Goal: Transaction & Acquisition: Purchase product/service

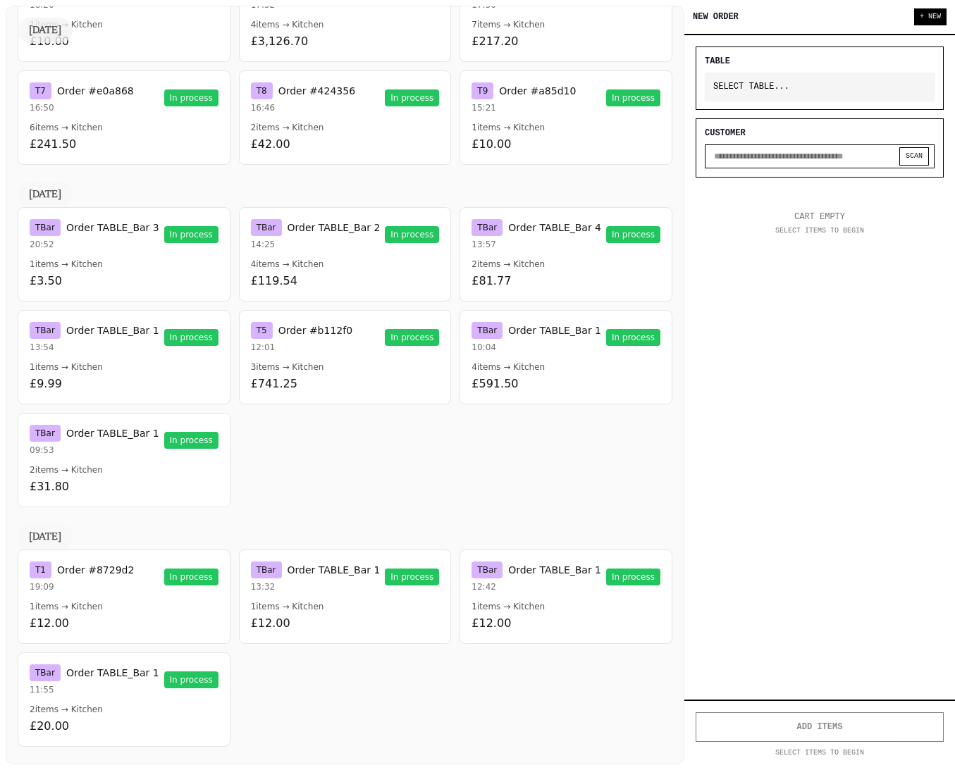
scroll to position [1690, 0]
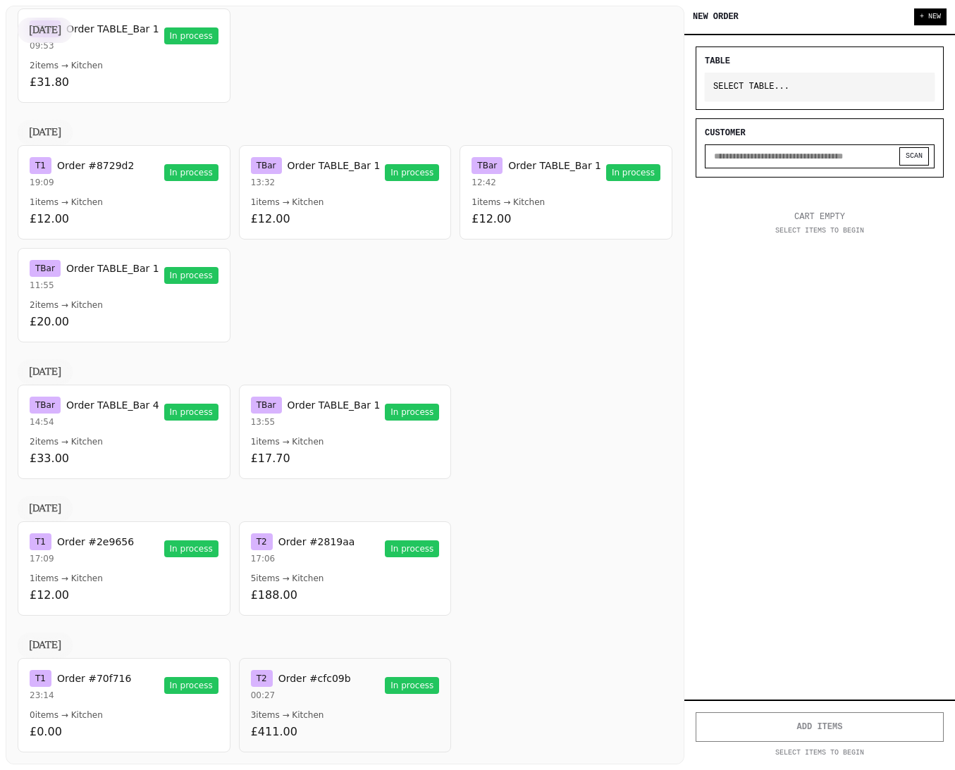
click at [305, 707] on button "T 2 Order #cfc09b 00:27 In process 3 items → Kitchen £411.00" at bounding box center [345, 705] width 213 height 94
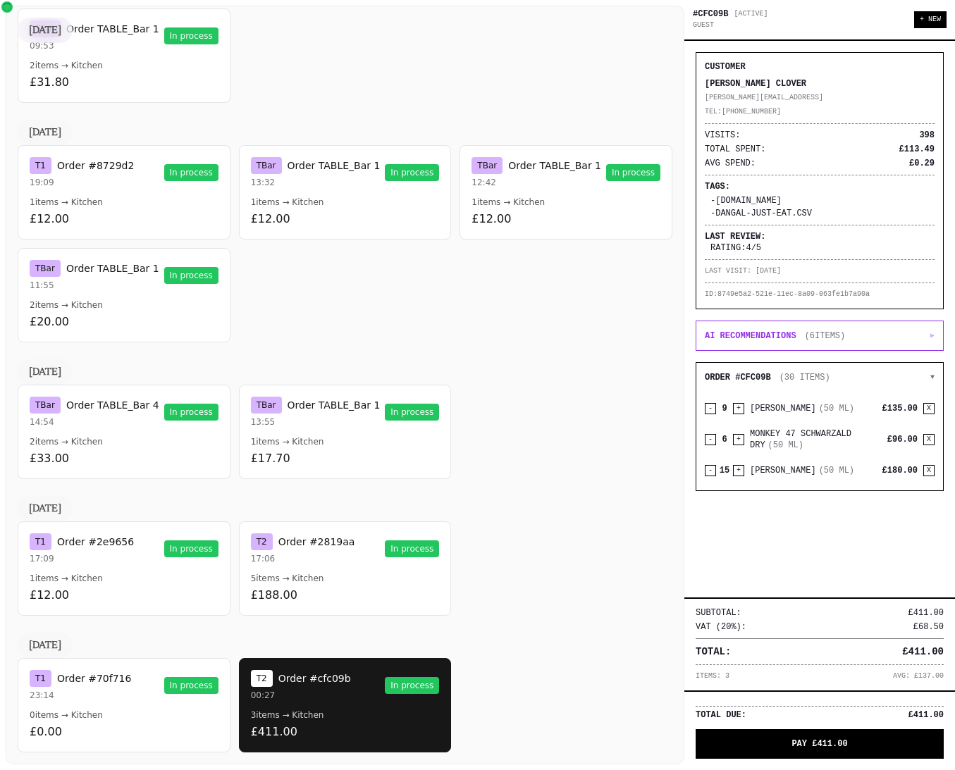
click at [768, 293] on p "ID: 8749e5a2-521e-11ec-8a09-063fe1b7a90a" at bounding box center [820, 294] width 230 height 11
click at [724, 627] on span "VAT (20%):" at bounding box center [721, 627] width 51 height 11
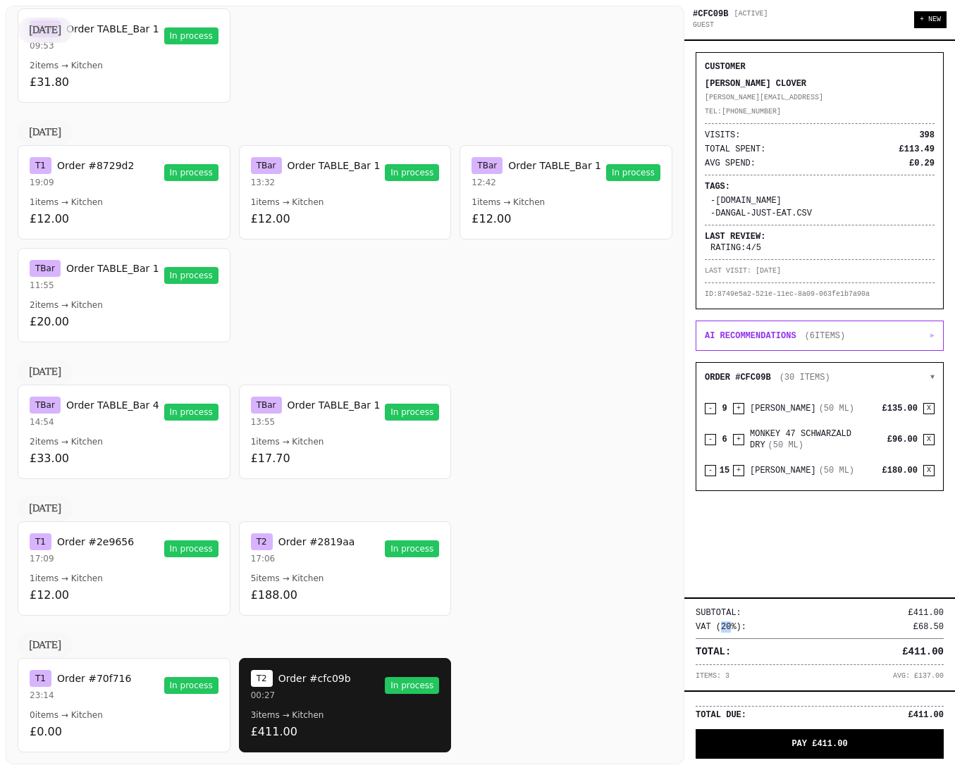
click at [724, 627] on span "VAT (20%):" at bounding box center [721, 627] width 51 height 11
drag, startPoint x: 747, startPoint y: 627, endPoint x: 689, endPoint y: 608, distance: 61.3
click at [688, 608] on div "SUBTOTAL: £411.00 VAT (20%): £68.50 TOTAL: £411.00 ITEMS: 3 AVG: £137.00" at bounding box center [819, 644] width 271 height 93
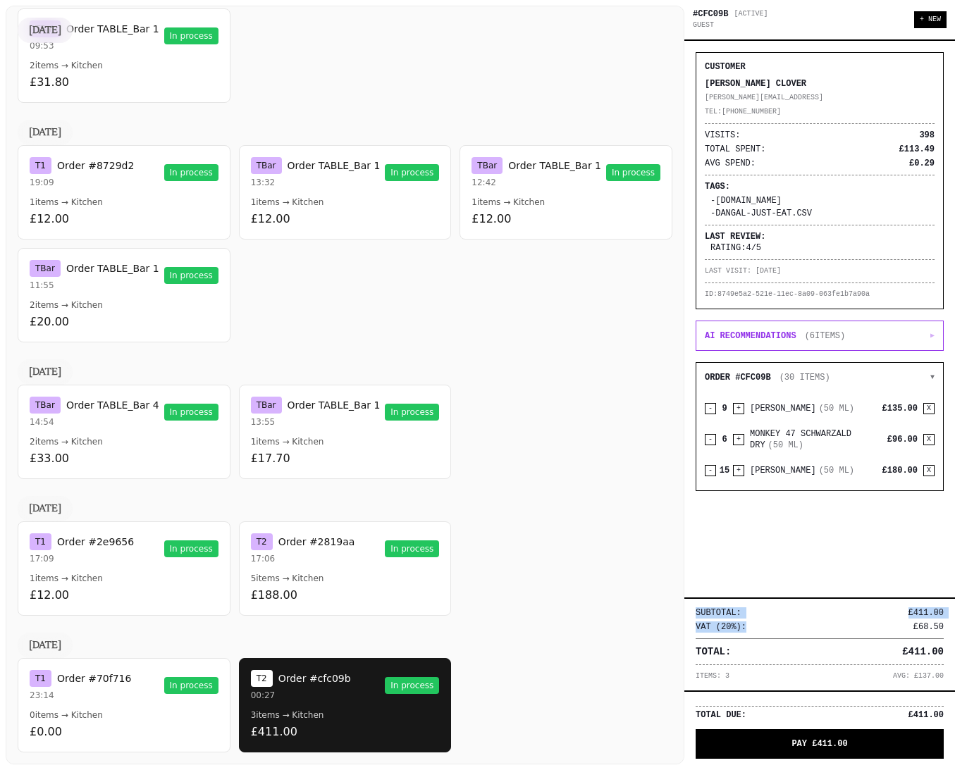
click at [731, 613] on span "SUBTOTAL:" at bounding box center [719, 613] width 46 height 11
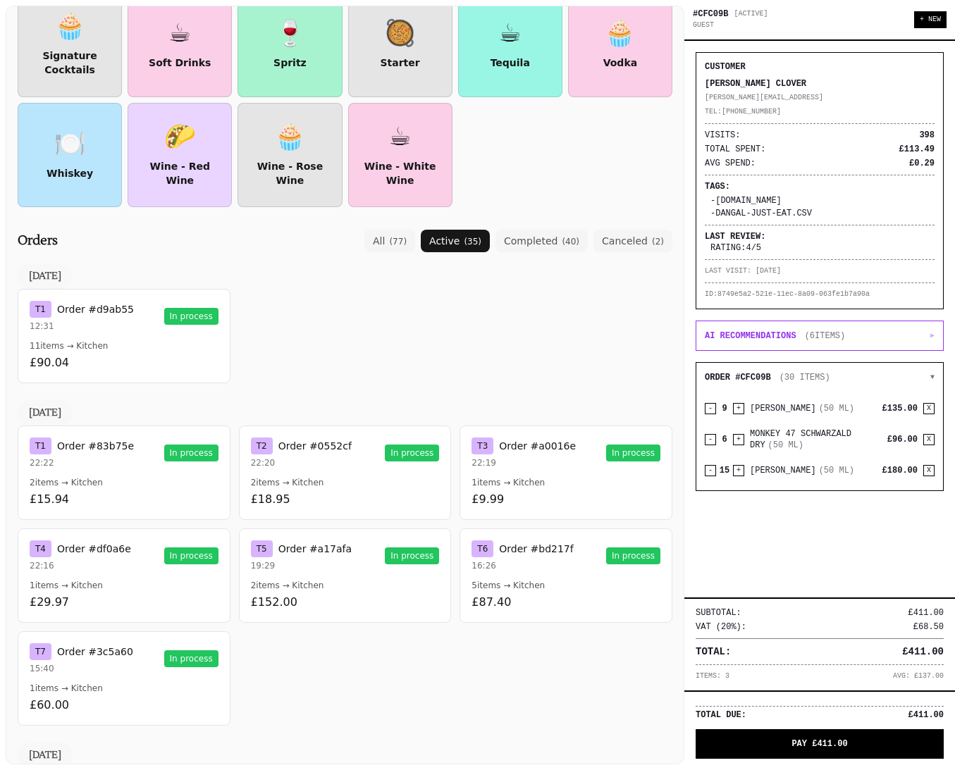
scroll to position [0, 0]
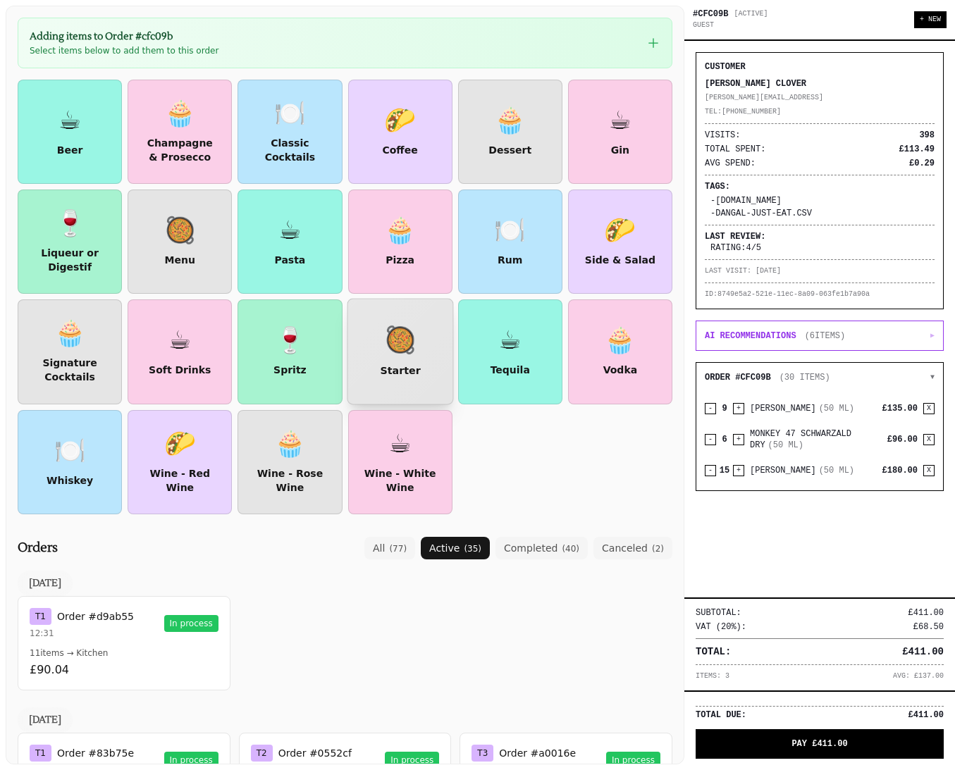
click at [406, 368] on div "Starter" at bounding box center [400, 371] width 47 height 14
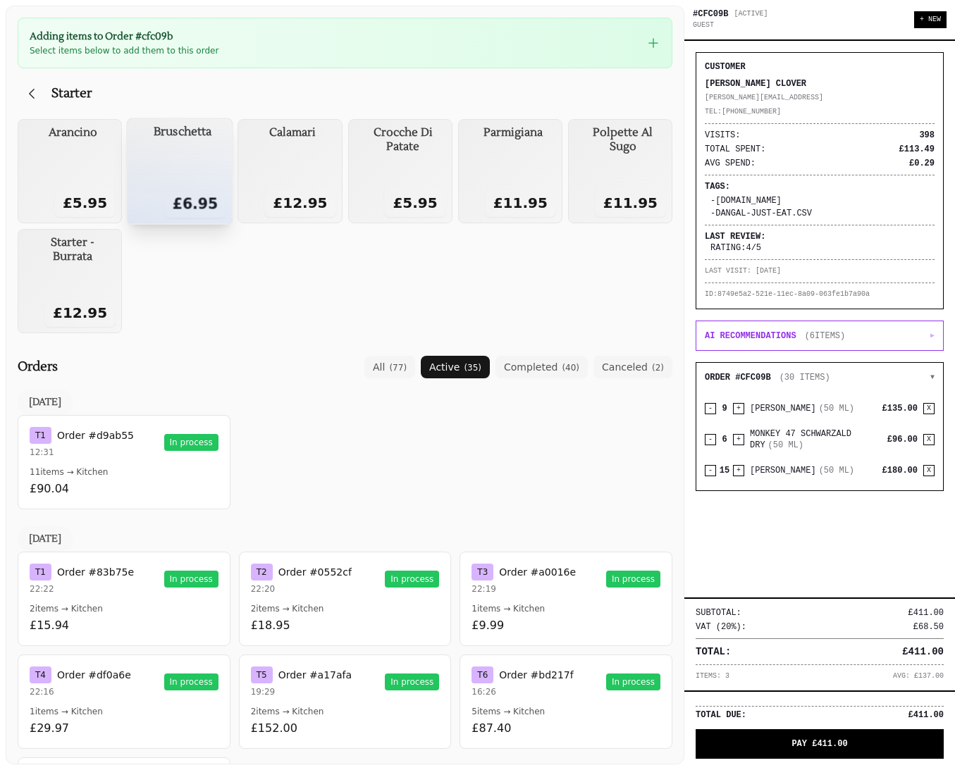
click at [178, 156] on div "Bruschetta £6.95" at bounding box center [183, 172] width 88 height 94
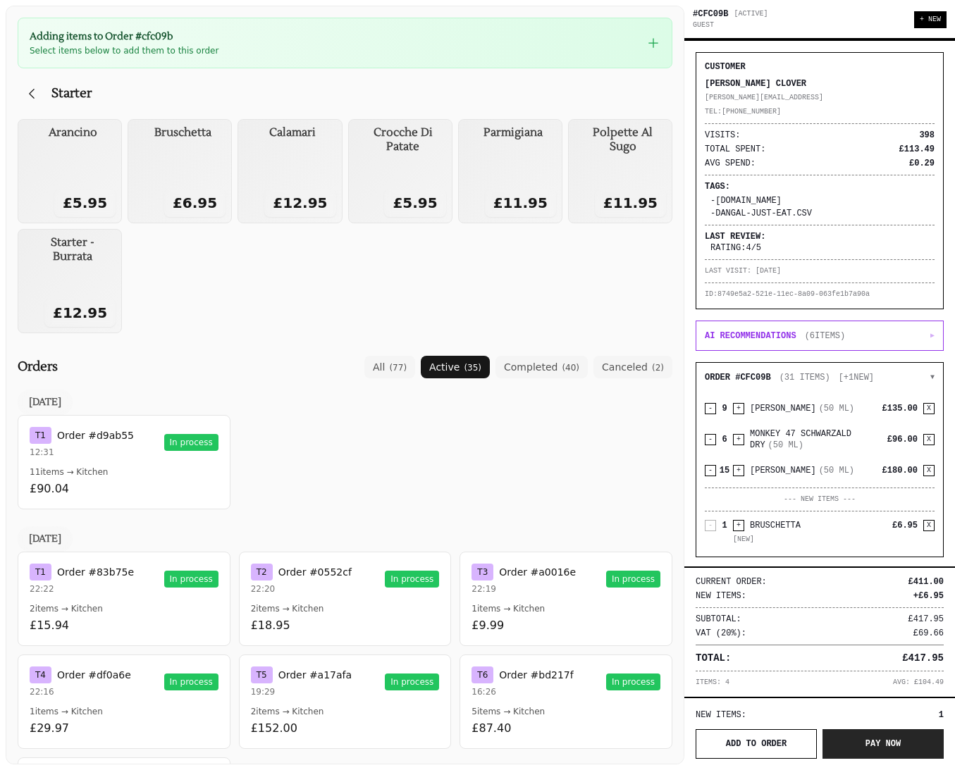
click at [877, 744] on button "PAY NOW" at bounding box center [883, 745] width 121 height 30
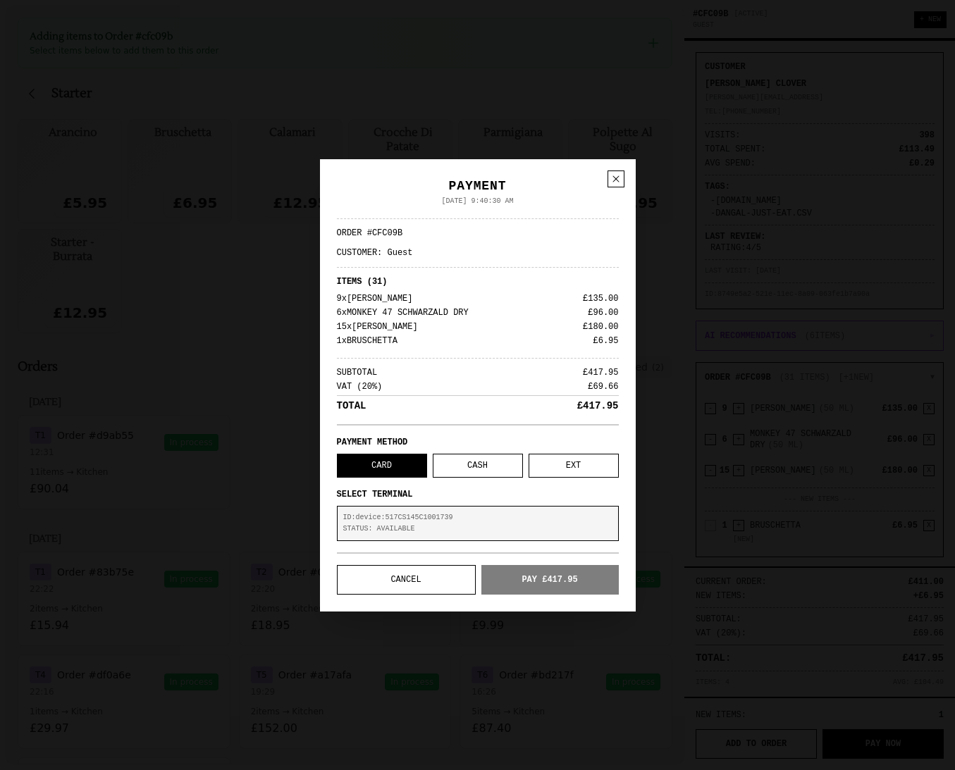
click at [439, 533] on p "STATUS: AVAILABLE" at bounding box center [477, 529] width 269 height 11
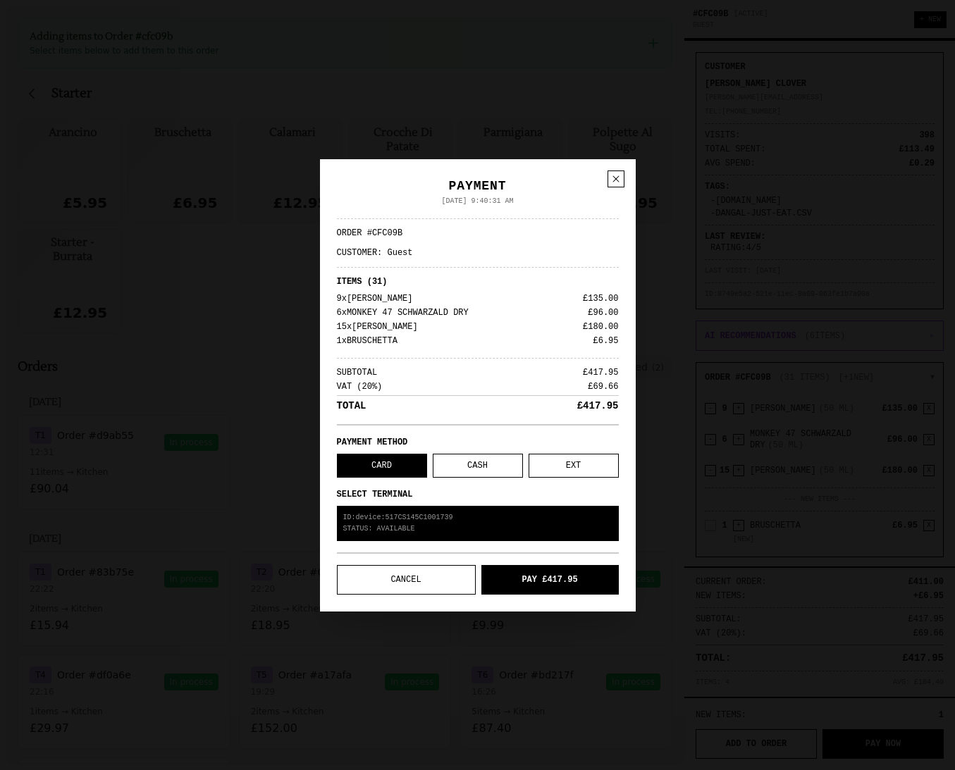
click at [527, 577] on button "PAY £417.95" at bounding box center [549, 580] width 137 height 30
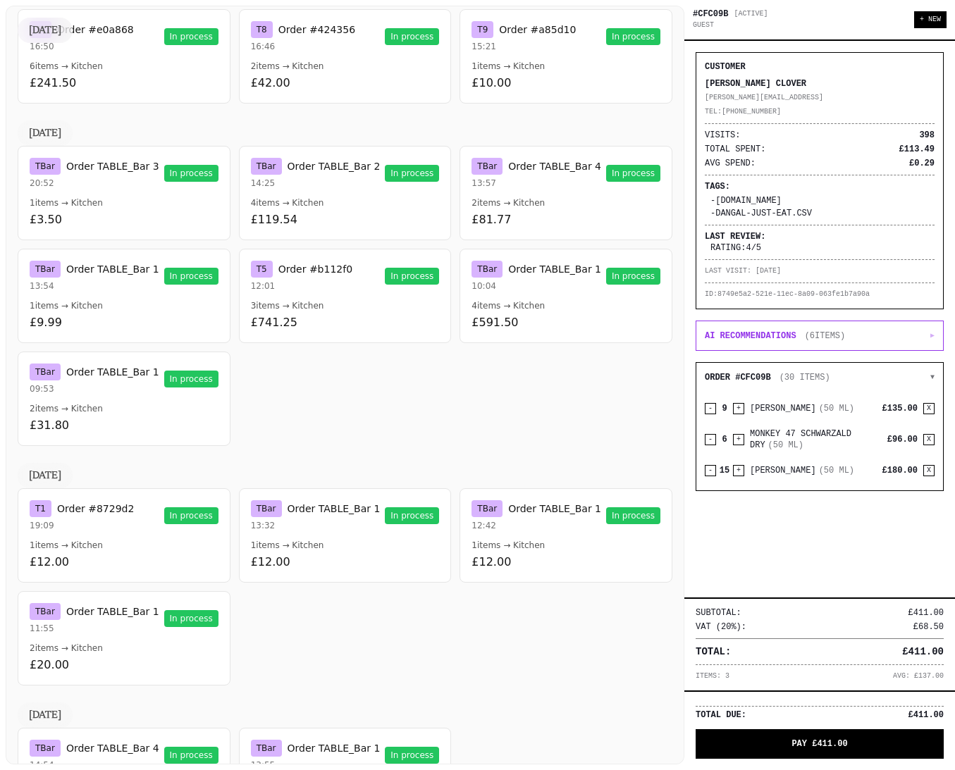
scroll to position [1571, 0]
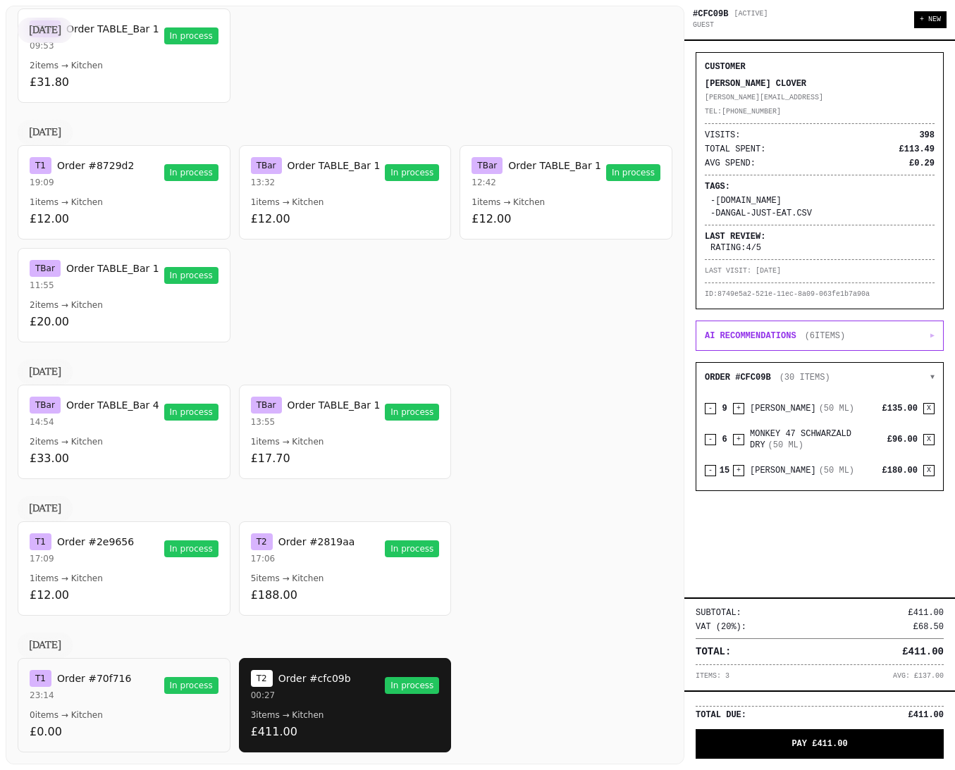
click at [140, 722] on button "T 1 Order #70f716 23:14 In process 0 items → Kitchen £0.00" at bounding box center [124, 705] width 213 height 94
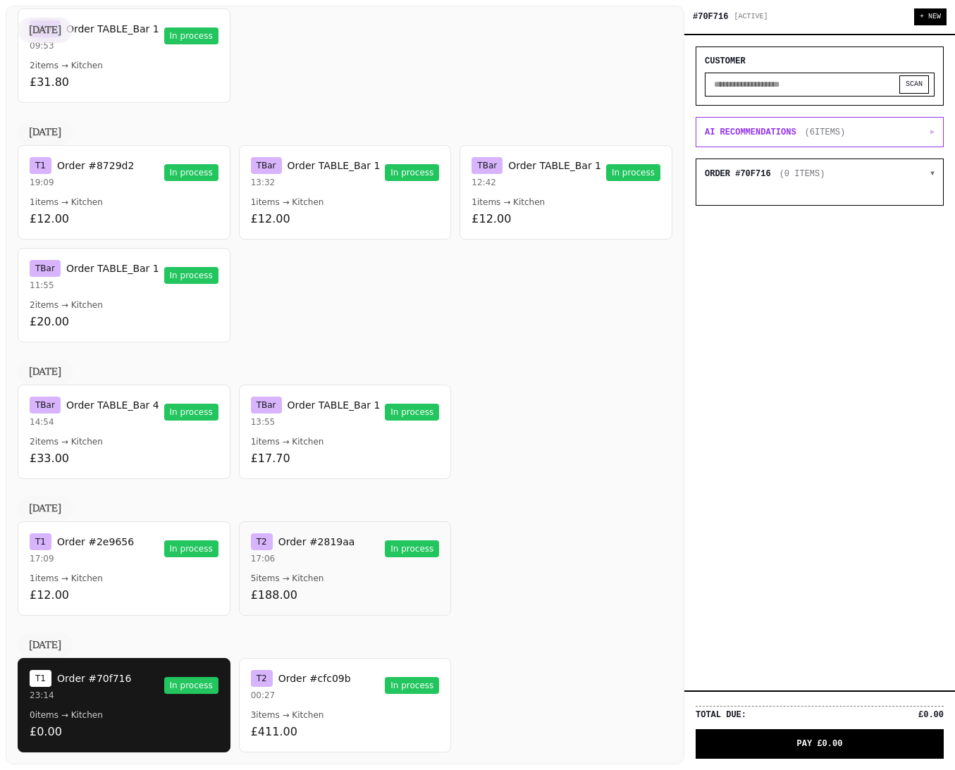
click at [322, 582] on p "5 items → Kitchen" at bounding box center [345, 578] width 189 height 11
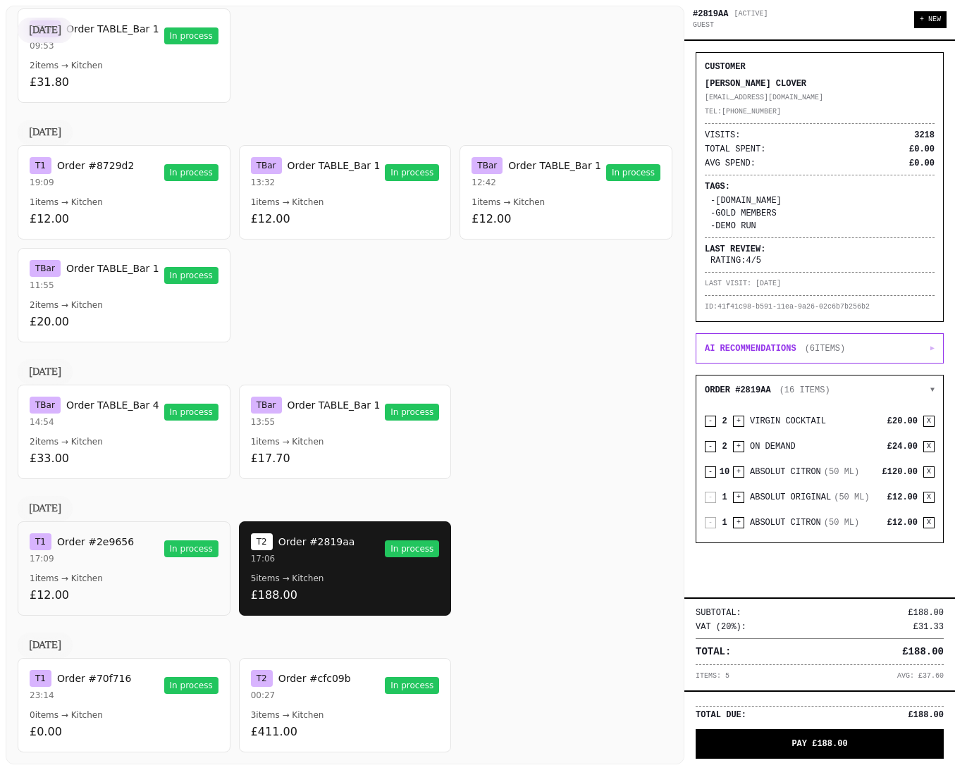
click at [128, 583] on p "1 items → Kitchen" at bounding box center [124, 578] width 189 height 11
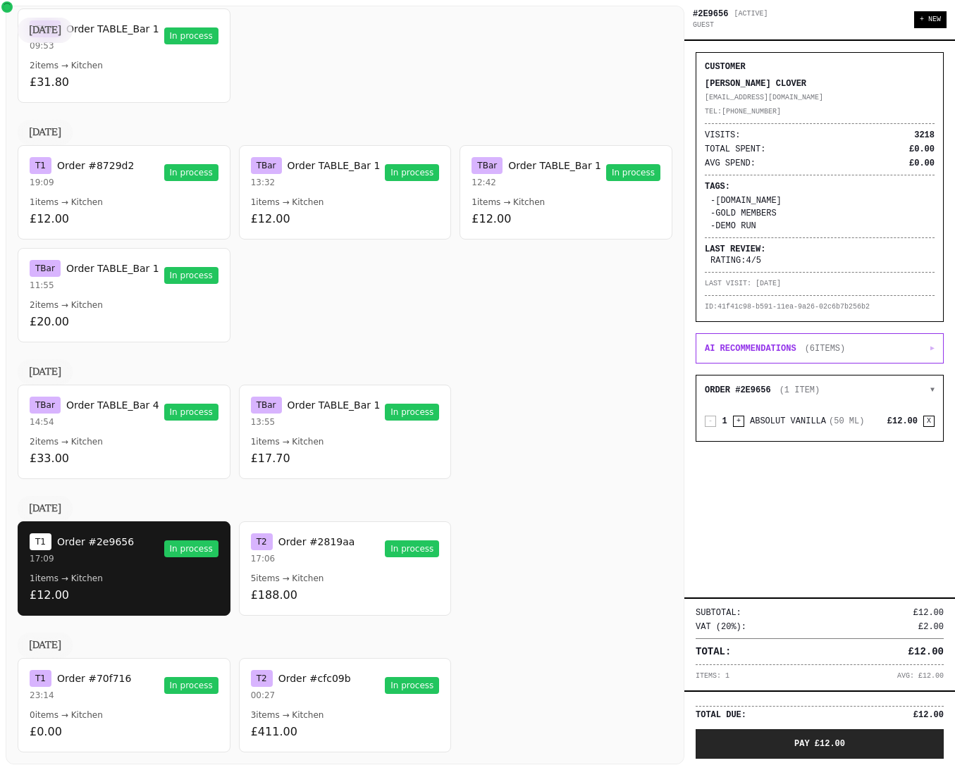
click at [804, 749] on button "PAY £12.00" at bounding box center [820, 745] width 248 height 30
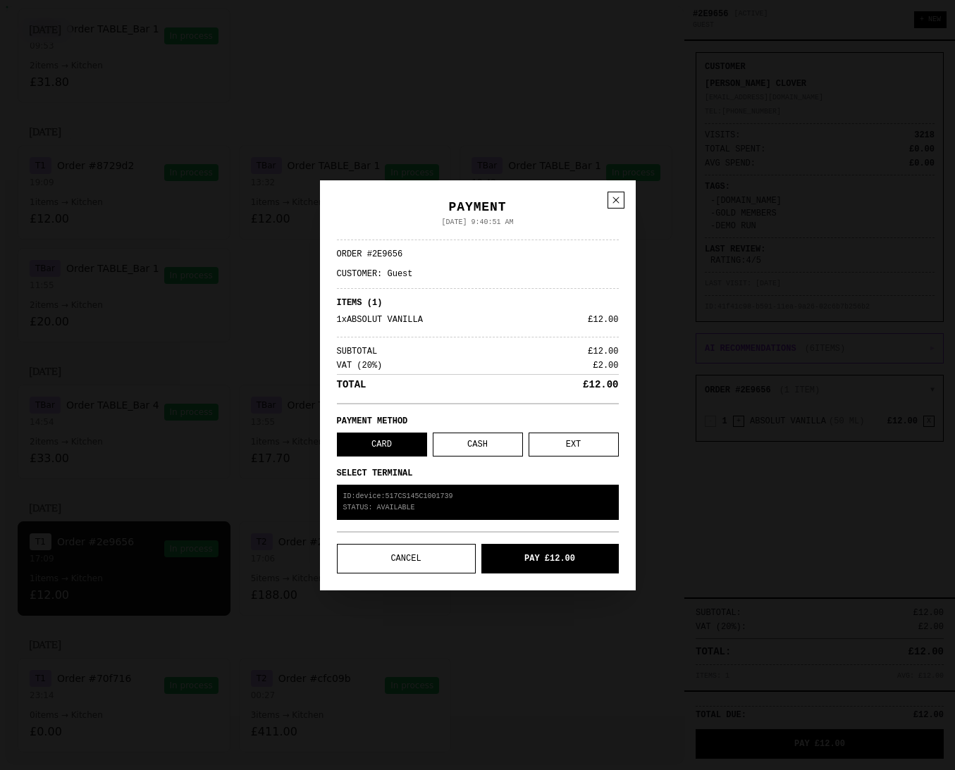
click at [547, 563] on button "PAY £12.00" at bounding box center [549, 559] width 137 height 30
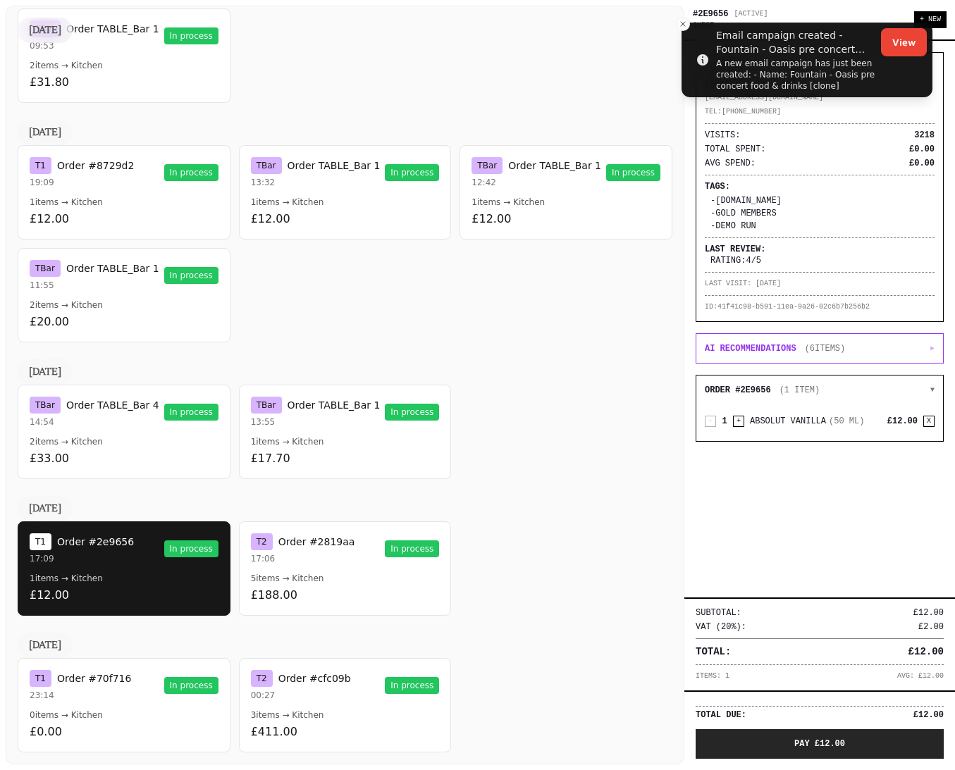
click at [768, 748] on button "PAY £12.00" at bounding box center [820, 745] width 248 height 30
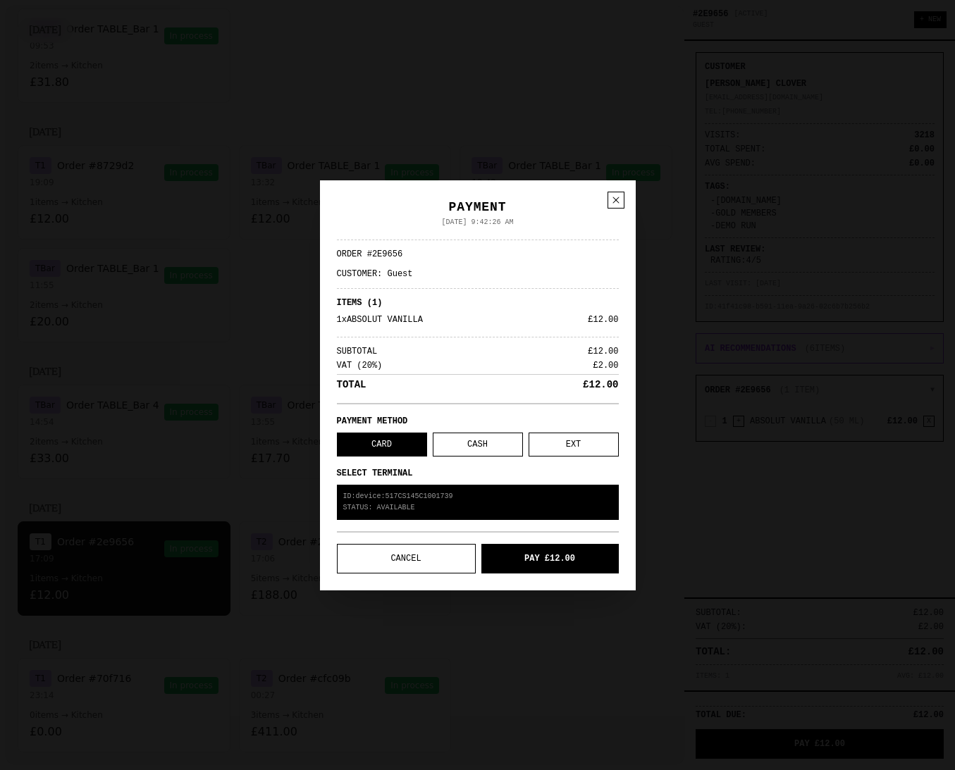
click at [436, 503] on p "STATUS: AVAILABLE" at bounding box center [477, 508] width 269 height 11
click at [615, 199] on icon at bounding box center [615, 200] width 11 height 11
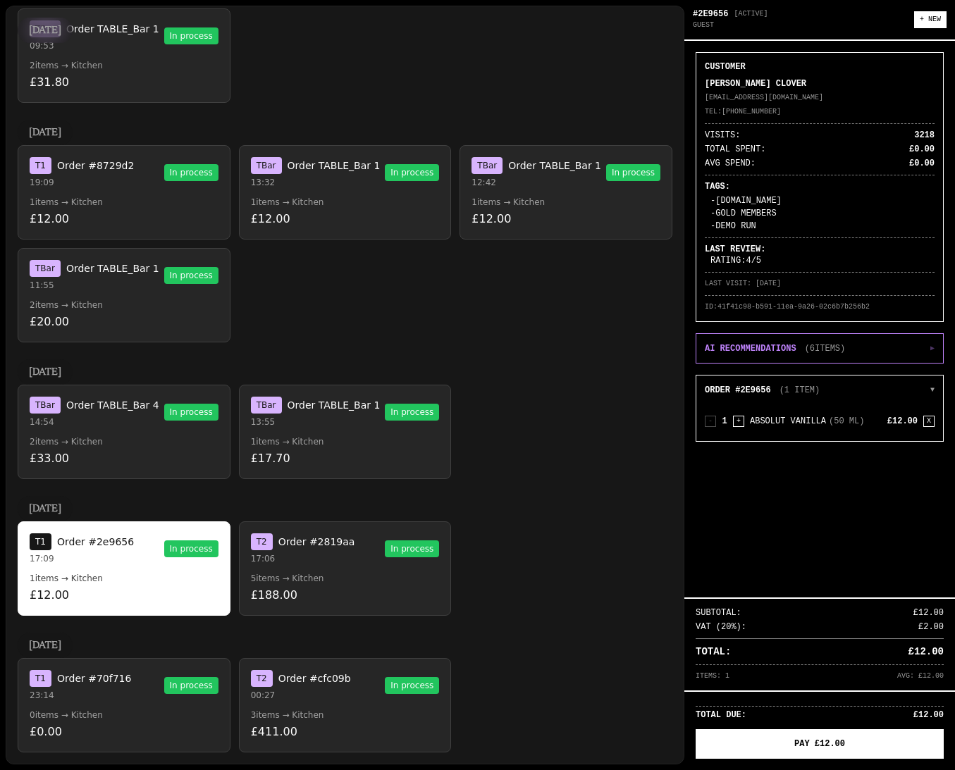
click at [770, 414] on div "- 1 + ABSOLUT VANILLA ( 50 ML ) £12.00 X" at bounding box center [820, 423] width 230 height 20
click at [741, 423] on button "+" at bounding box center [738, 421] width 11 height 11
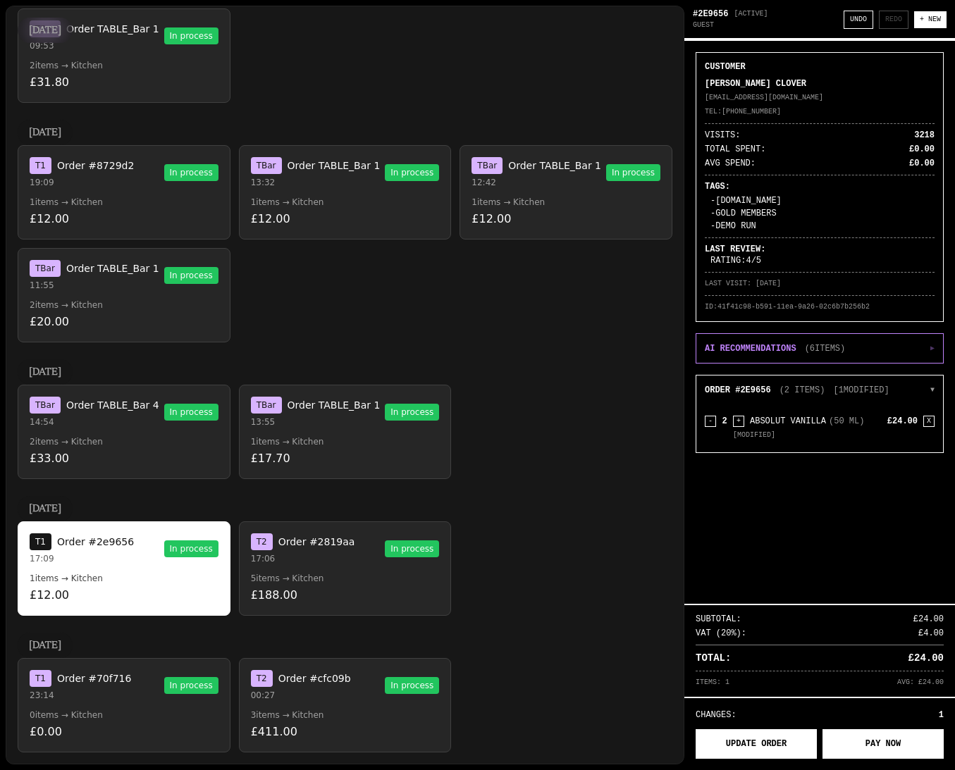
click at [788, 747] on button "UPDATE ORDER" at bounding box center [756, 745] width 121 height 30
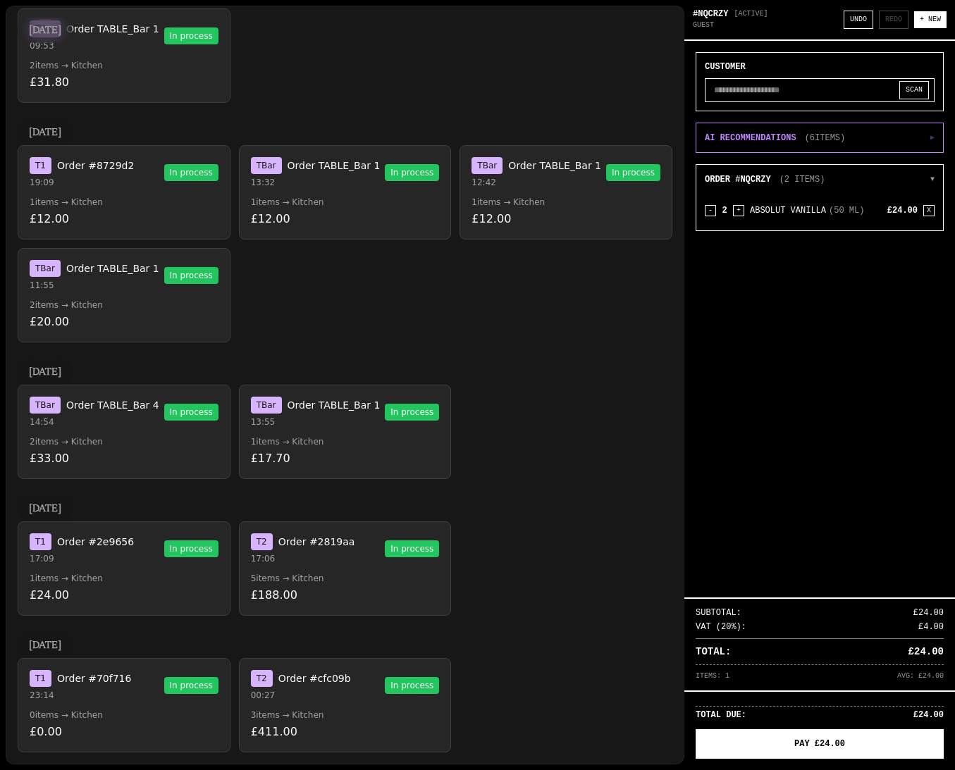
click at [502, 527] on div "T 1 Order #2e9656 17:09 In process 1 items → Kitchen £24.00 T 2 Order #2819aa 1…" at bounding box center [345, 569] width 655 height 94
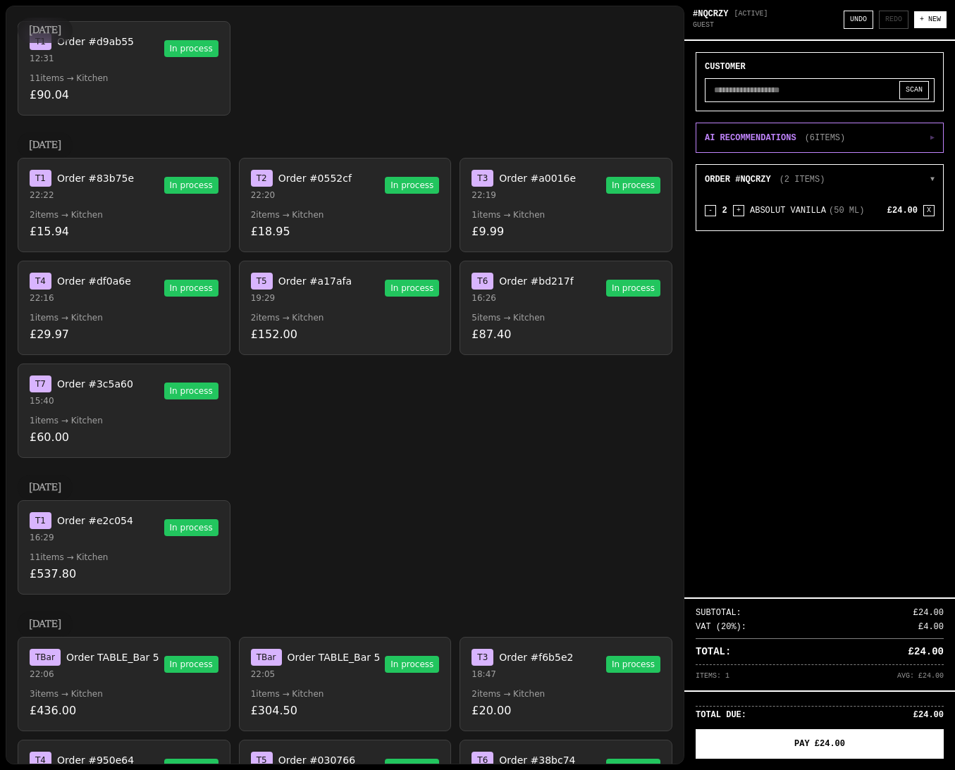
scroll to position [0, 0]
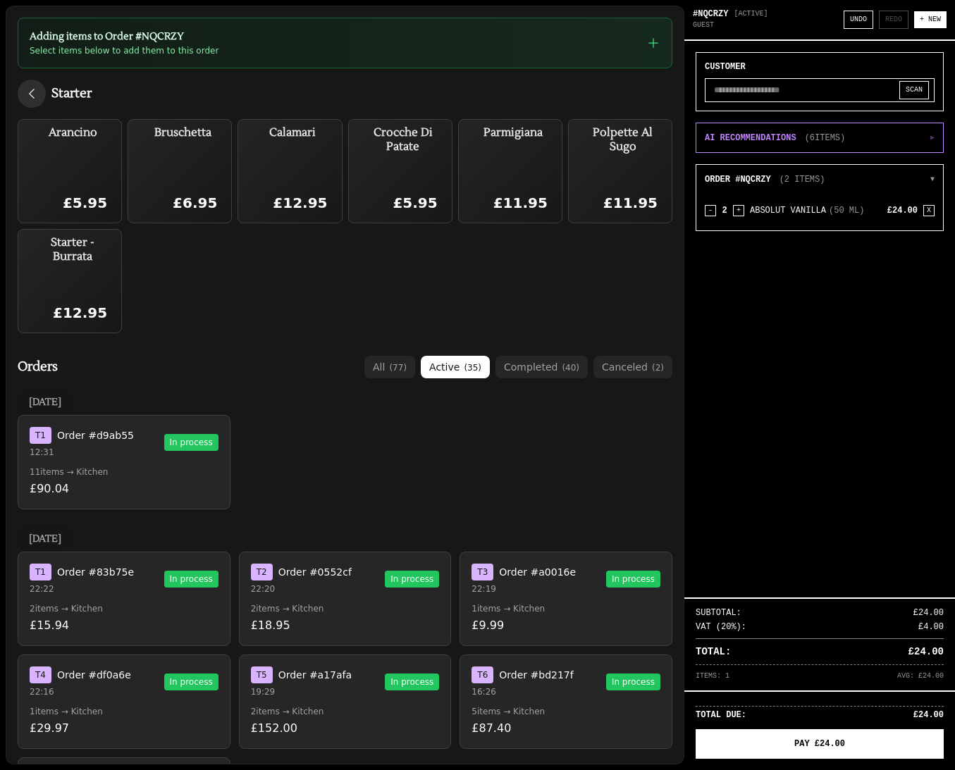
click at [35, 93] on icon "button" at bounding box center [32, 94] width 14 height 14
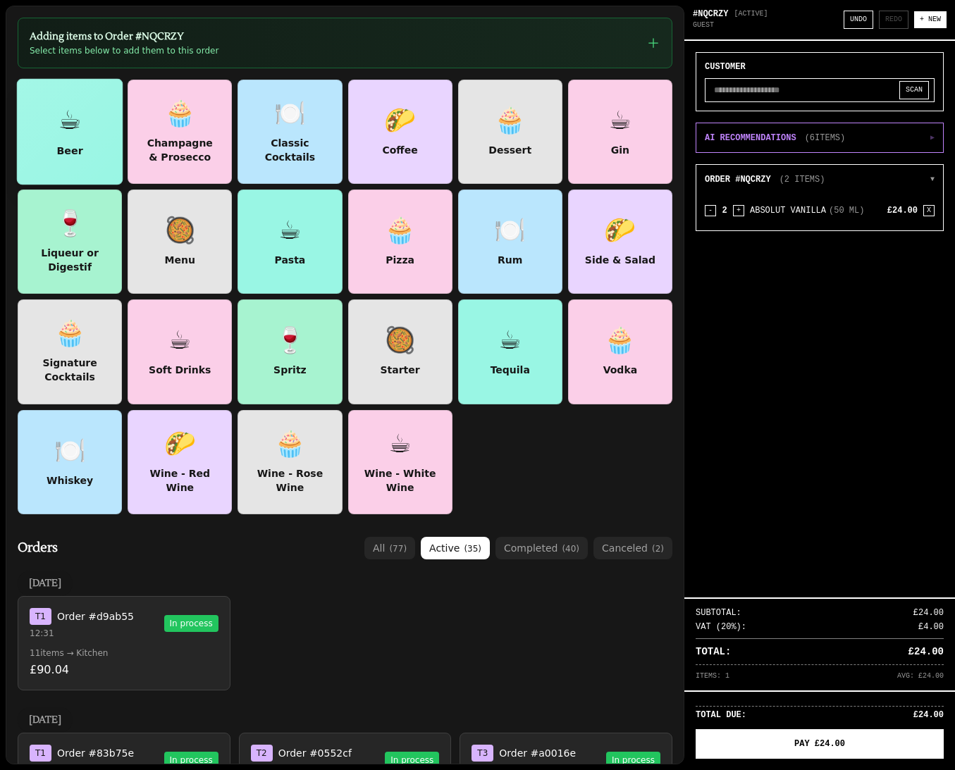
click at [85, 131] on div at bounding box center [70, 132] width 105 height 105
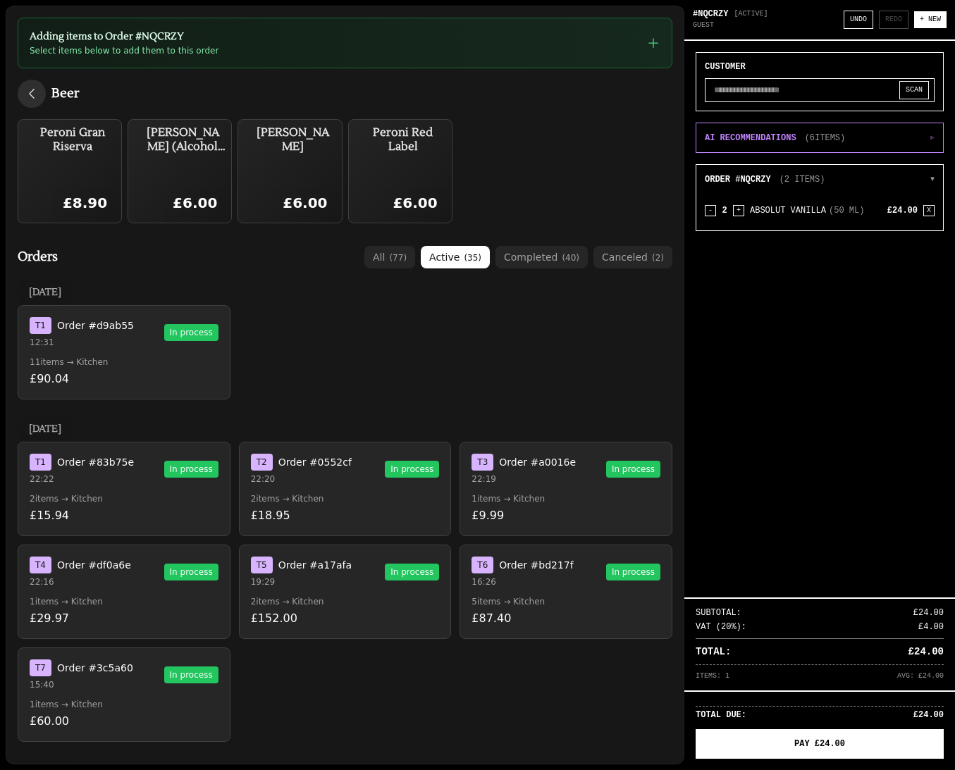
click at [30, 89] on icon "button" at bounding box center [32, 94] width 14 height 14
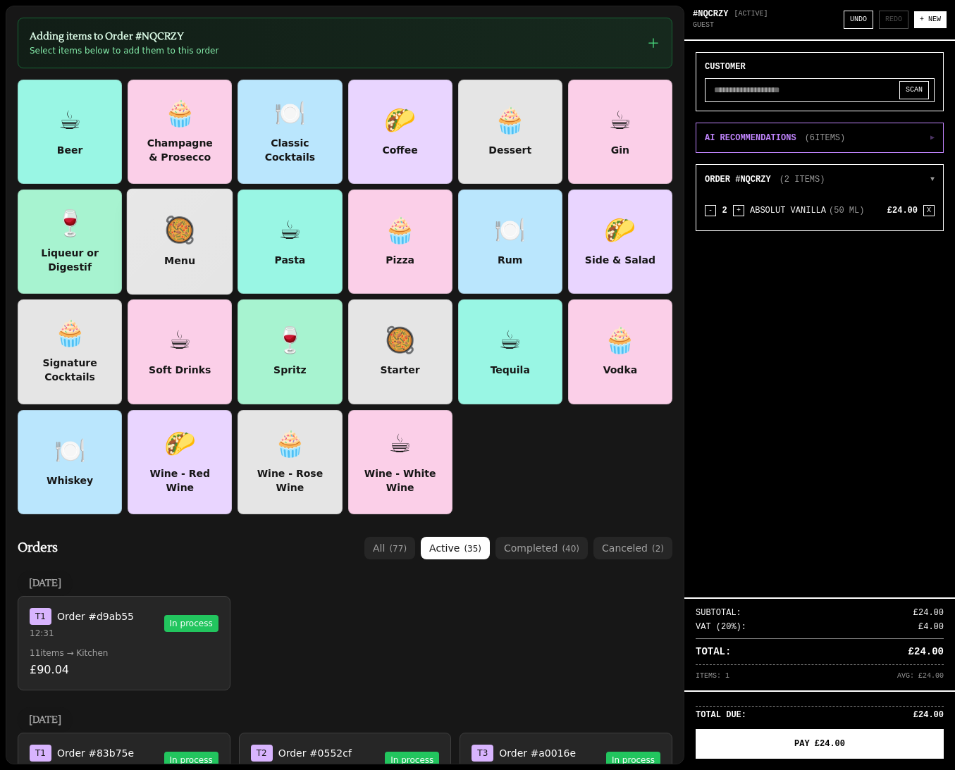
click at [202, 267] on div at bounding box center [180, 242] width 105 height 105
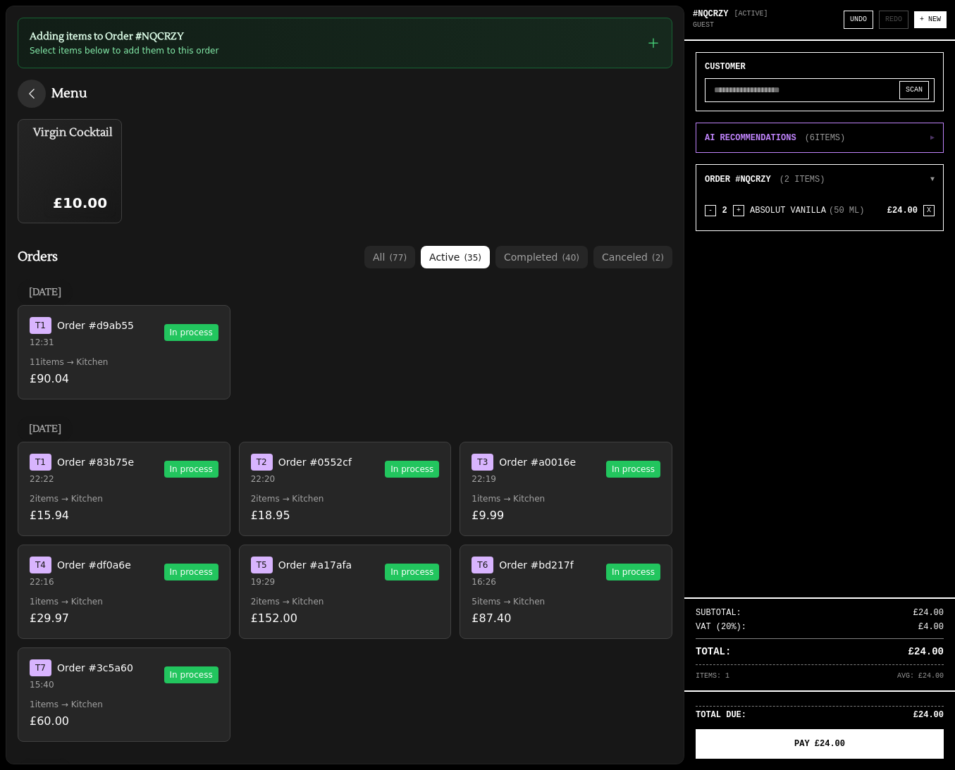
click at [30, 91] on icon "button" at bounding box center [32, 94] width 14 height 14
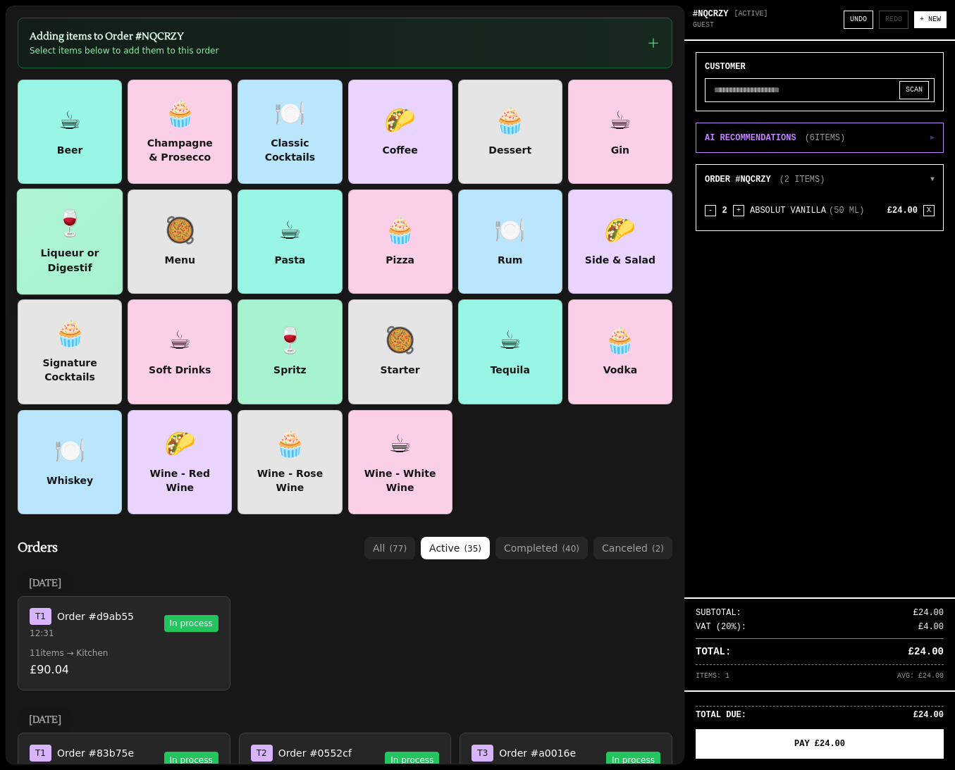
click at [64, 212] on div "🍷" at bounding box center [70, 223] width 32 height 29
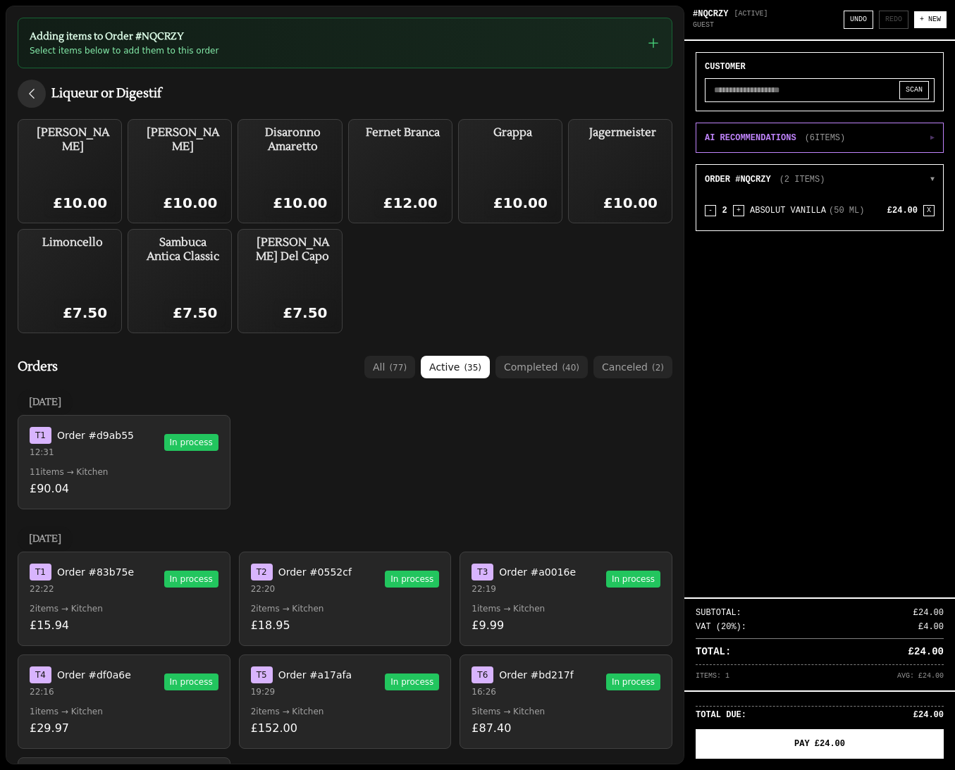
click at [28, 93] on icon "button" at bounding box center [32, 94] width 14 height 14
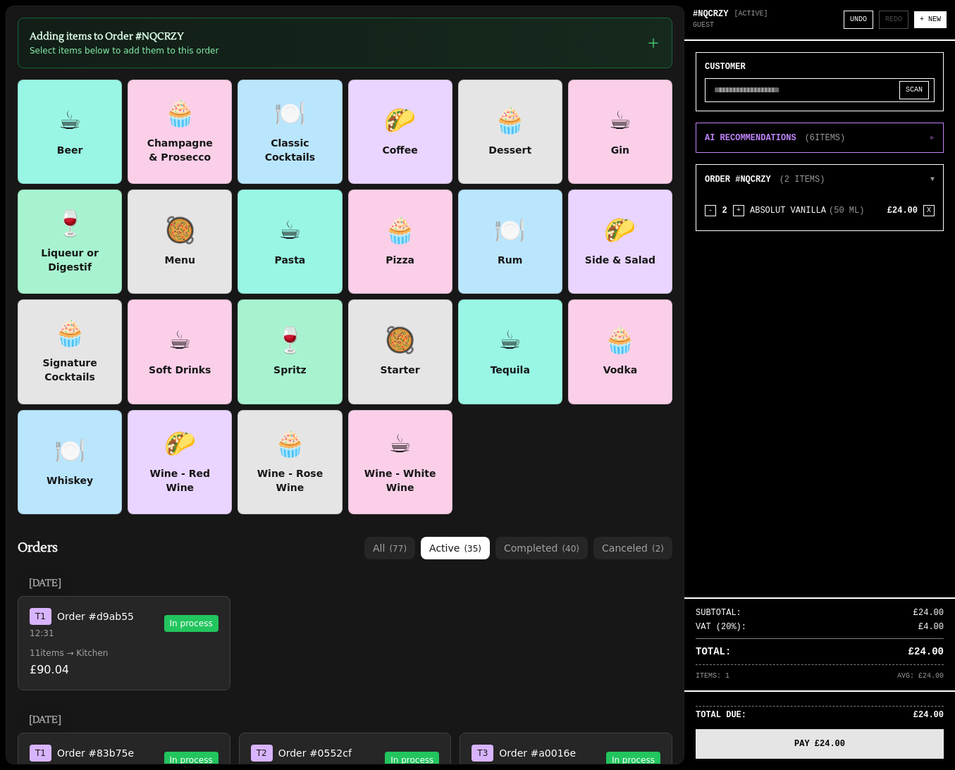
click at [800, 751] on button "PAY £24.00" at bounding box center [820, 745] width 248 height 30
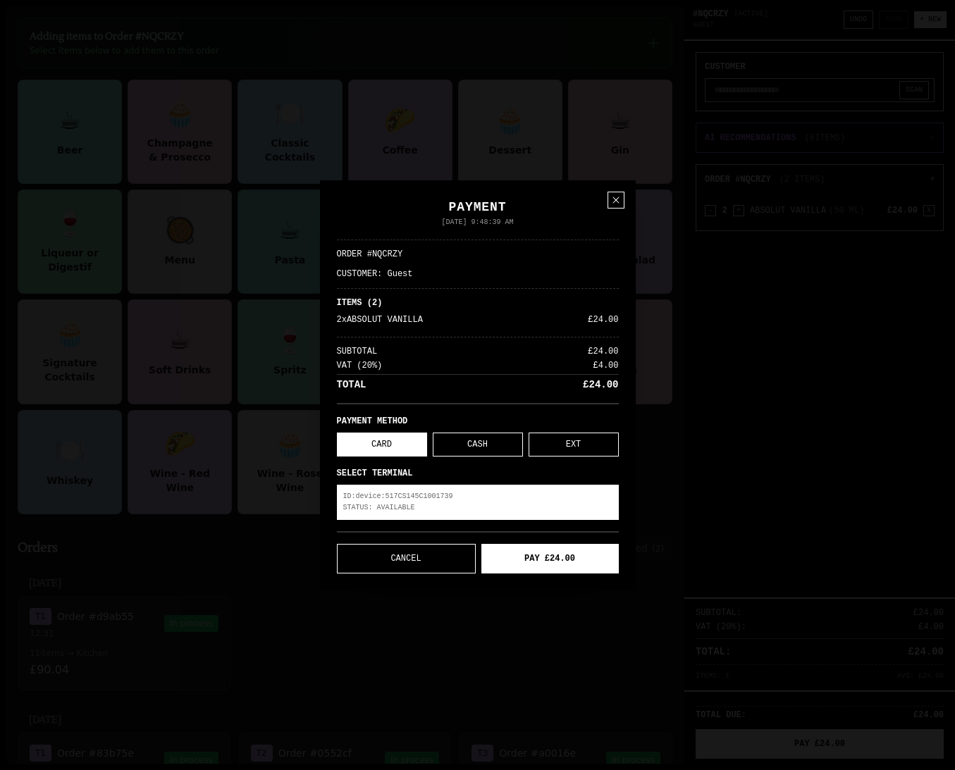
click at [461, 511] on p "STATUS: AVAILABLE" at bounding box center [477, 508] width 269 height 11
click at [479, 448] on button "CASH" at bounding box center [478, 445] width 90 height 24
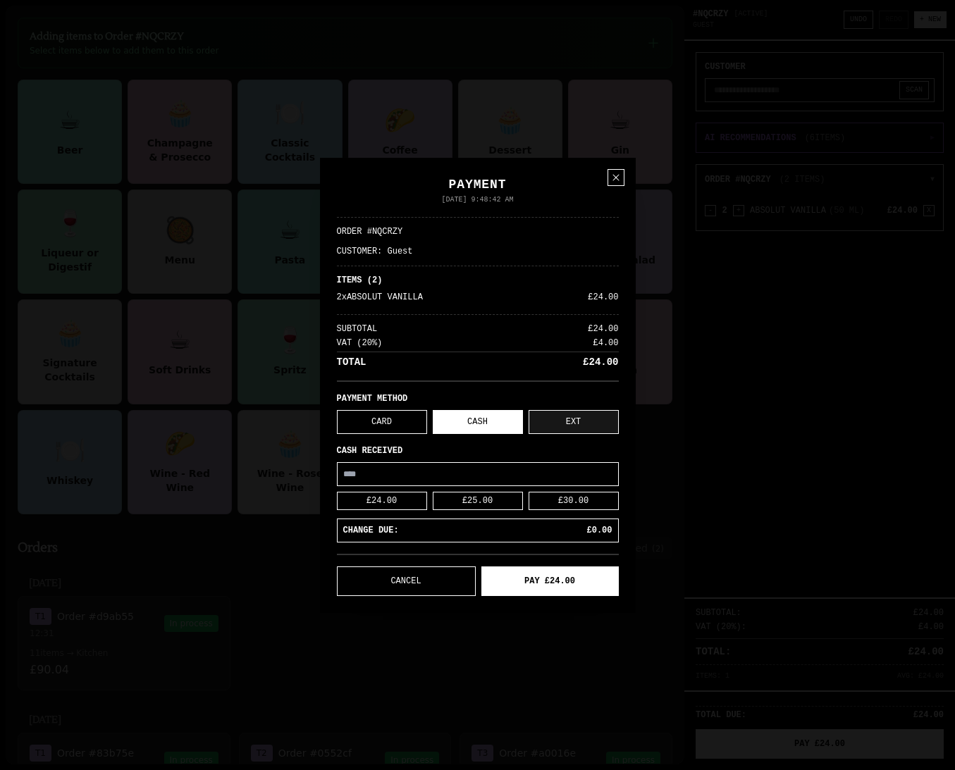
click at [570, 425] on button "EXT" at bounding box center [574, 422] width 90 height 24
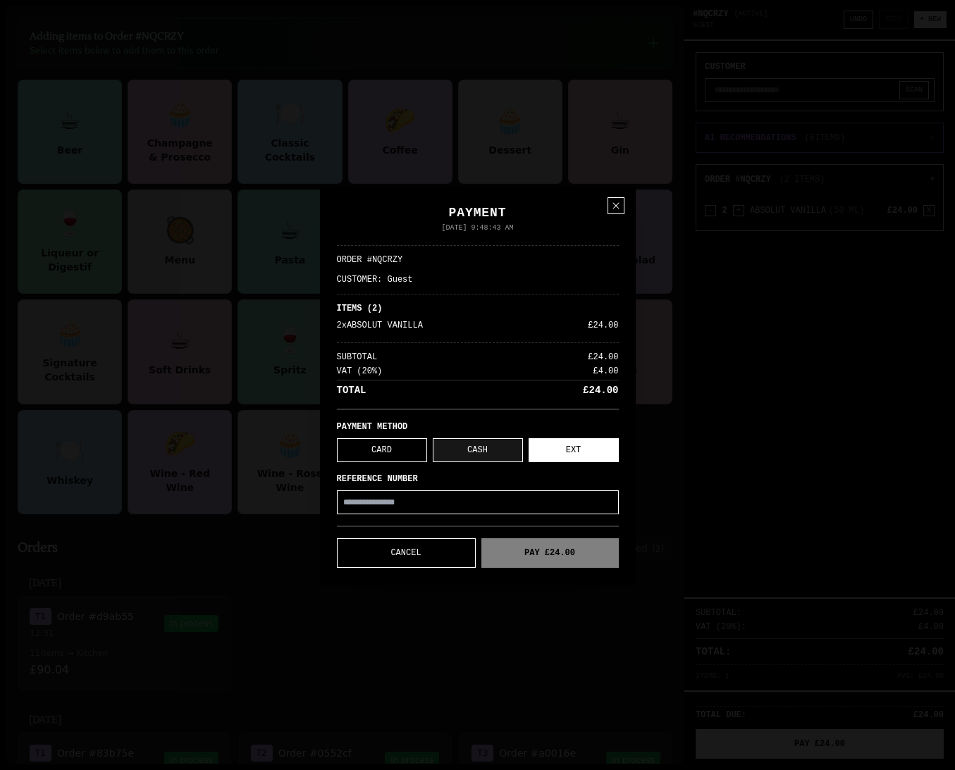
click at [488, 445] on button "CASH" at bounding box center [478, 450] width 90 height 24
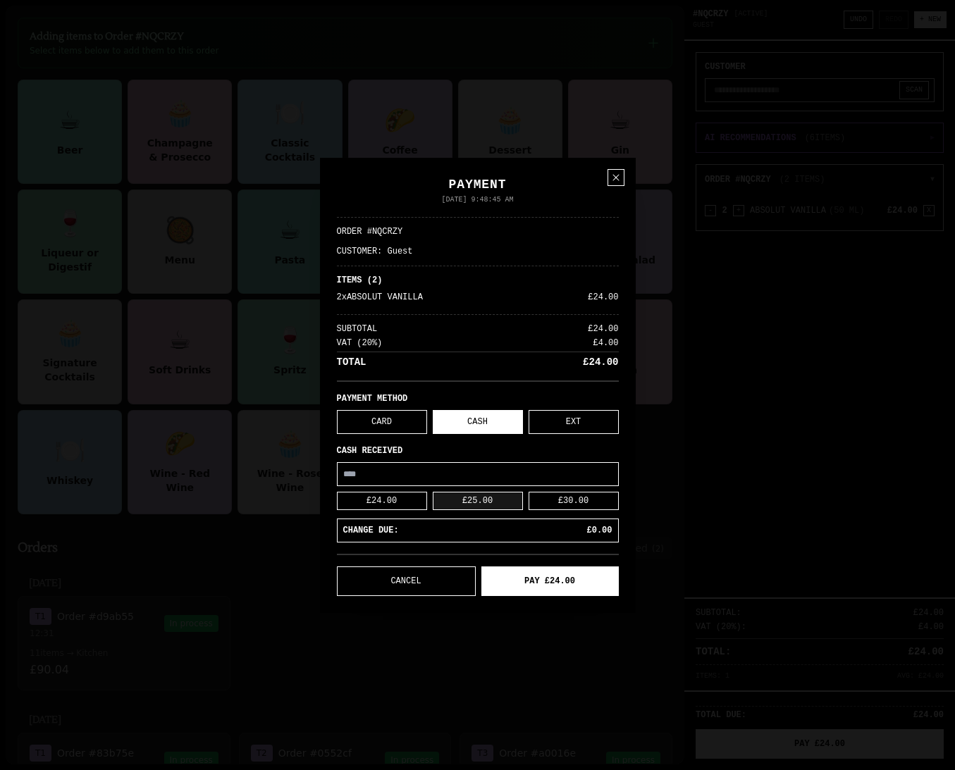
click at [483, 499] on button "£25.00" at bounding box center [478, 501] width 90 height 18
type input "**"
click at [537, 584] on button "PAY £24.00" at bounding box center [549, 582] width 137 height 30
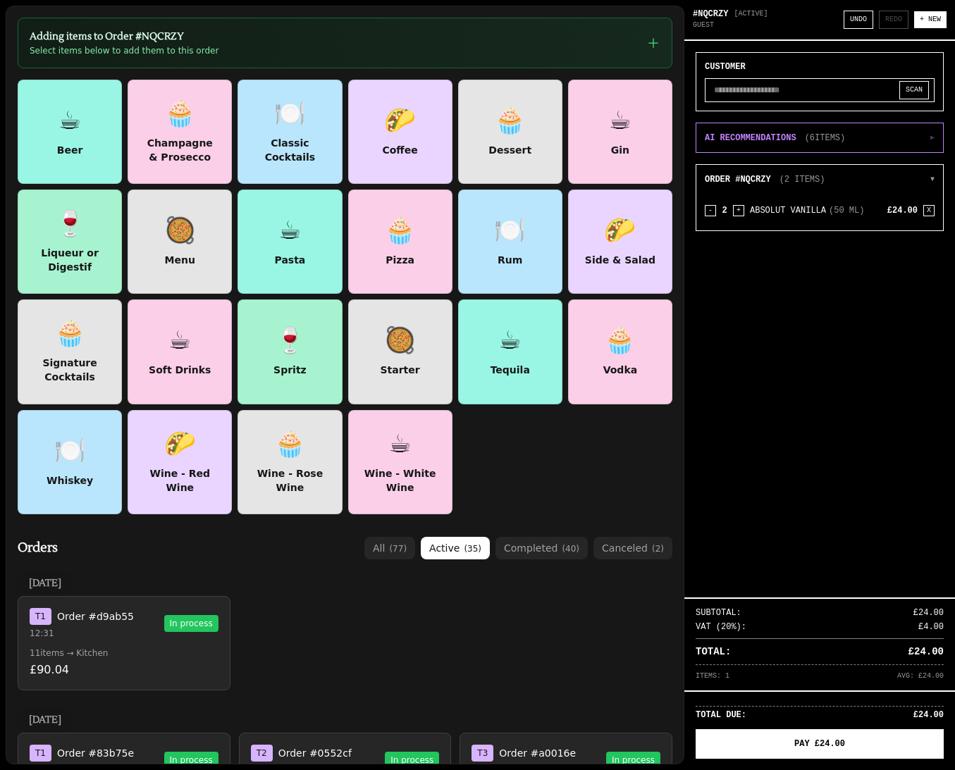
click at [60, 33] on h3 "Adding items to Order # NQCRZY" at bounding box center [124, 37] width 189 height 14
click at [62, 33] on h3 "Adding items to Order # NQCRZY" at bounding box center [124, 37] width 189 height 14
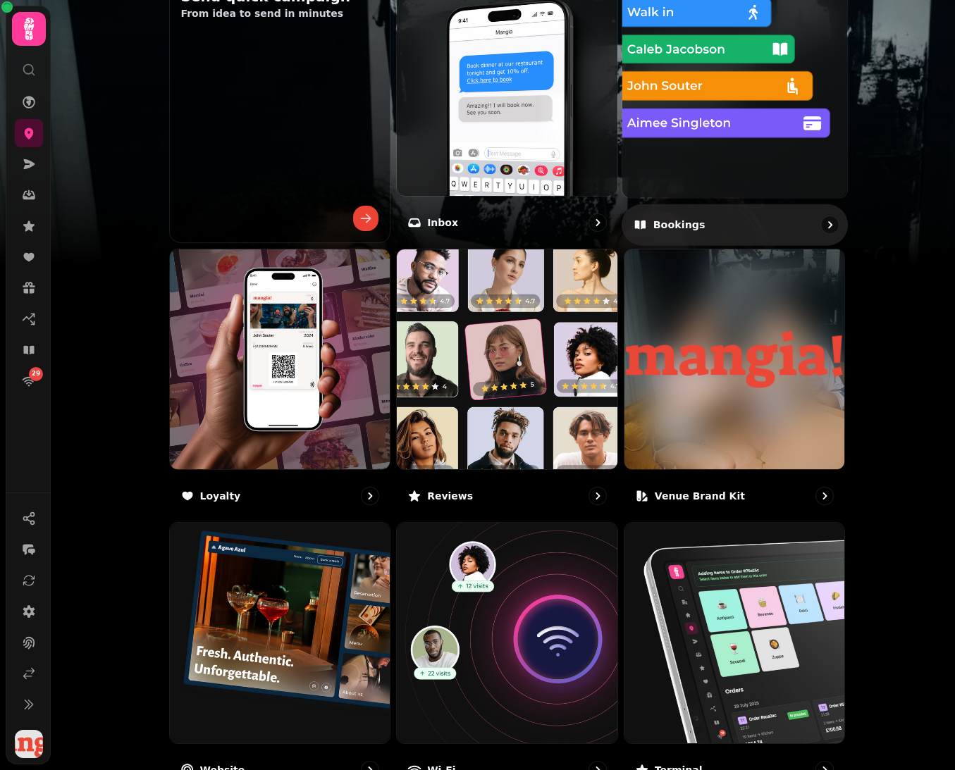
scroll to position [535, 0]
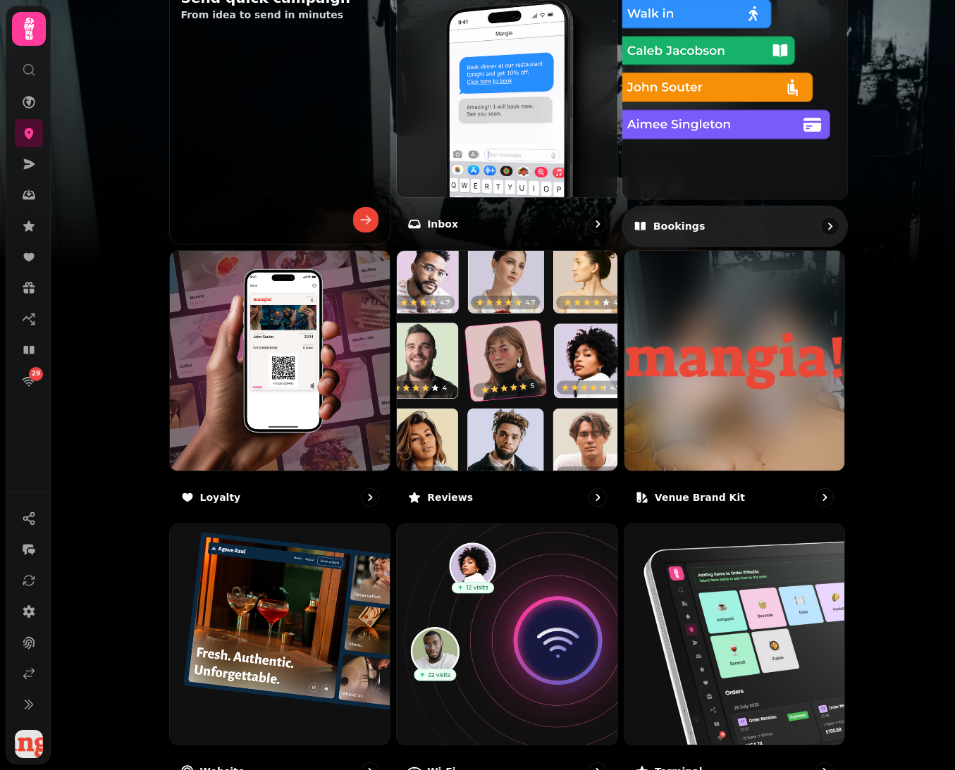
click at [726, 97] on img at bounding box center [734, 86] width 247 height 247
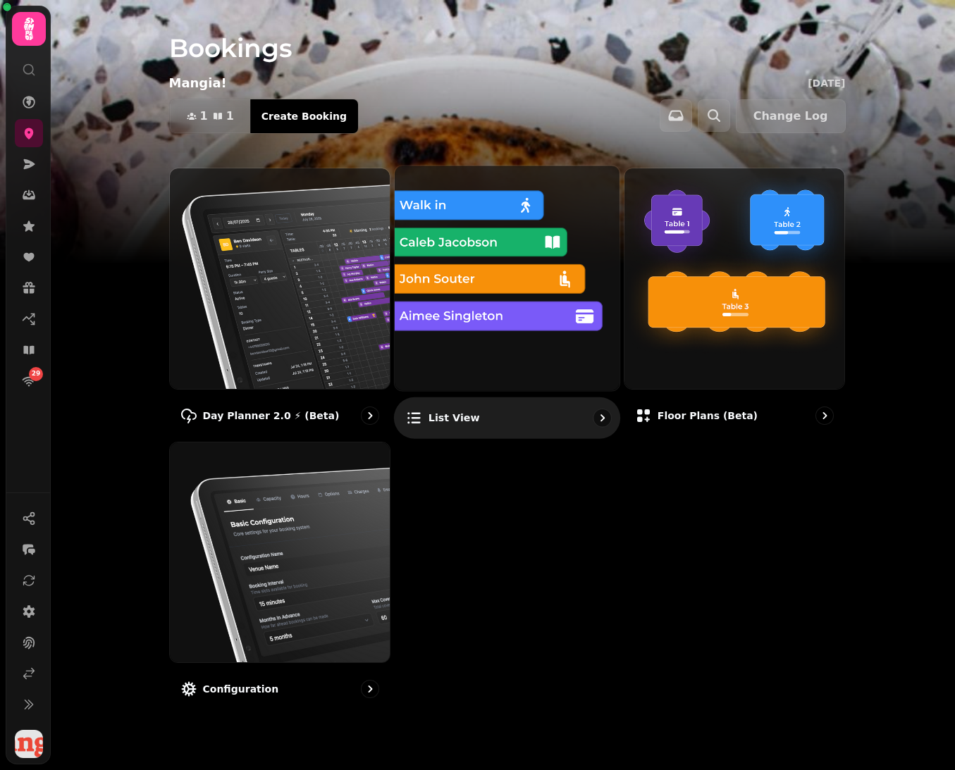
click at [471, 271] on img at bounding box center [506, 277] width 247 height 247
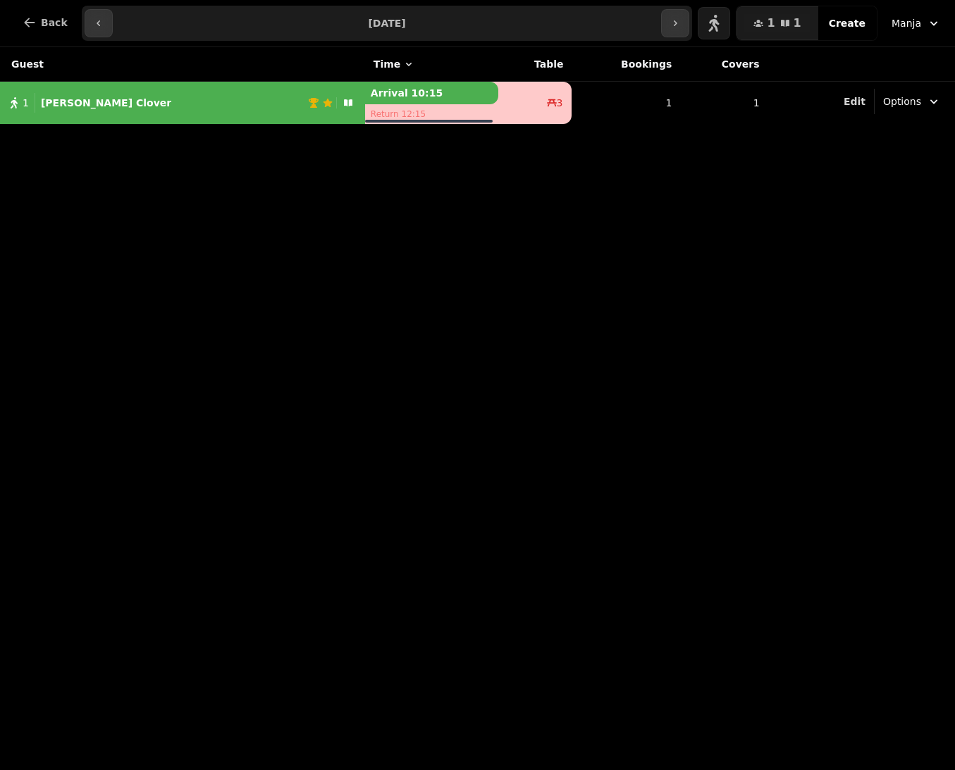
click at [147, 94] on div "1 Patrick Clover" at bounding box center [154, 103] width 308 height 20
select select "**********"
select select "****"
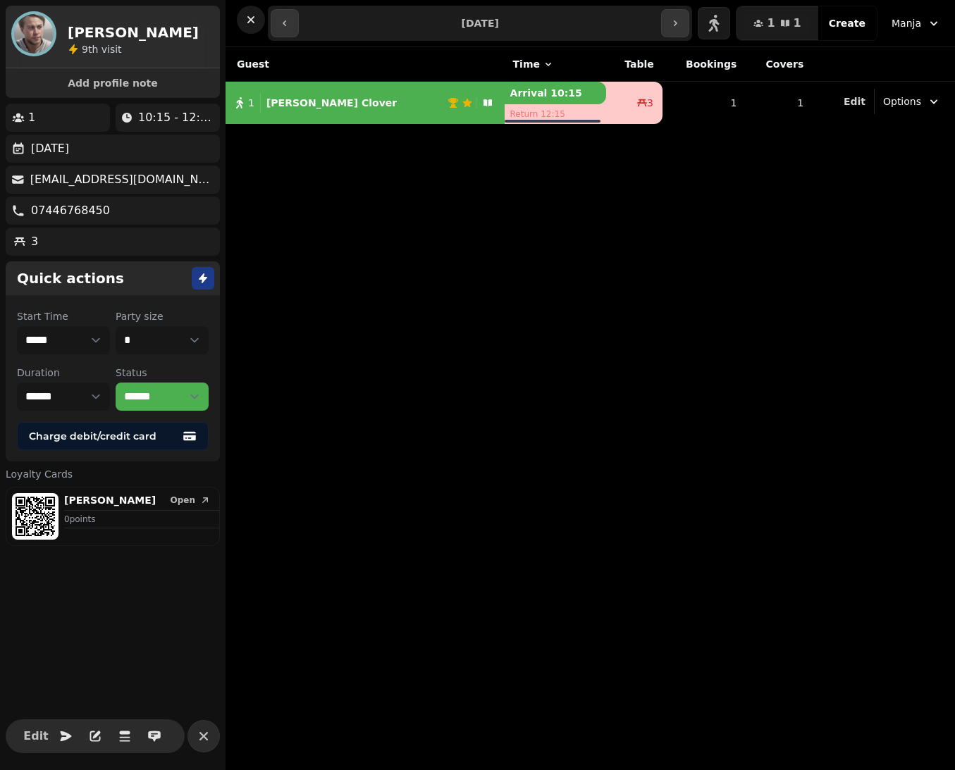
click at [253, 20] on icon "button" at bounding box center [250, 19] width 7 height 7
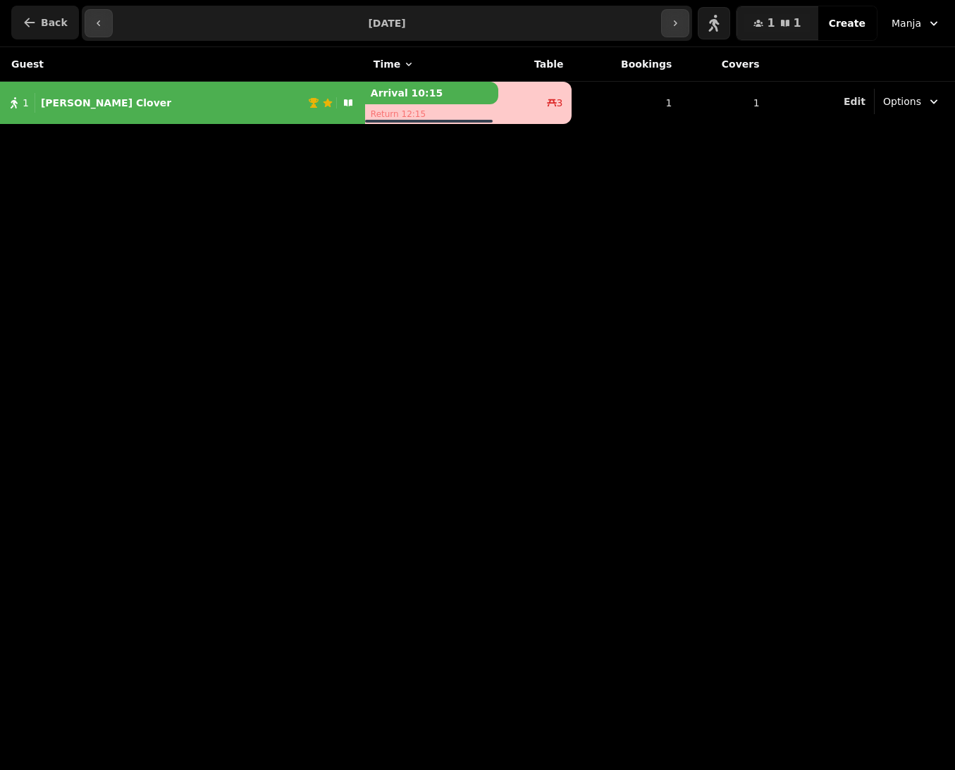
click at [30, 20] on icon "button" at bounding box center [30, 23] width 14 height 14
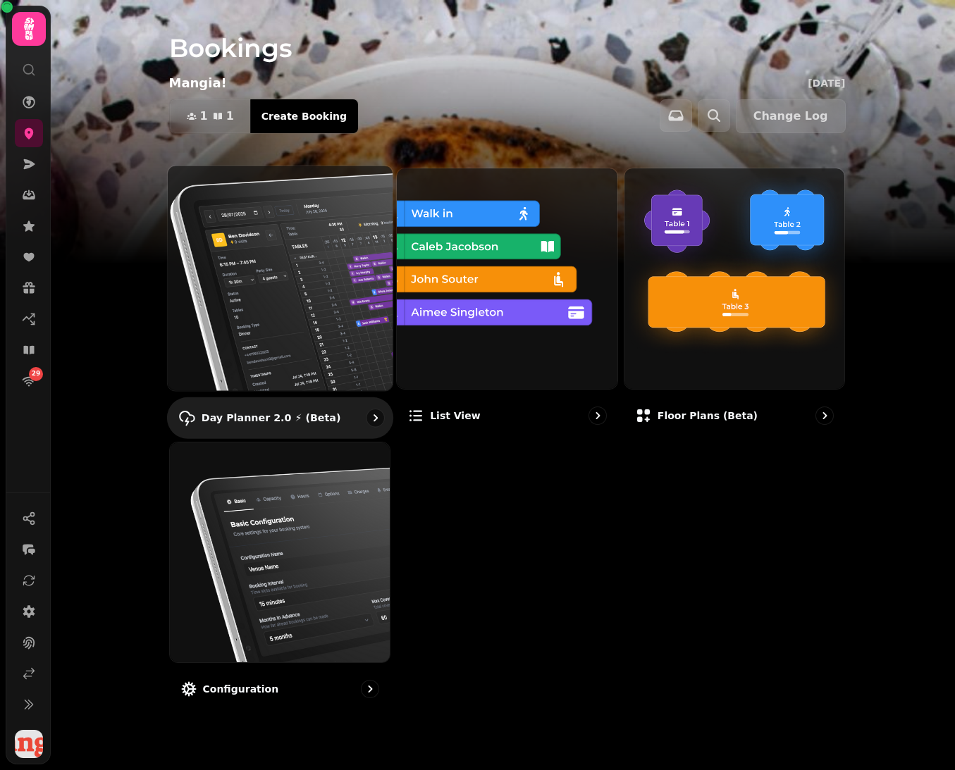
click at [277, 274] on img at bounding box center [279, 277] width 247 height 247
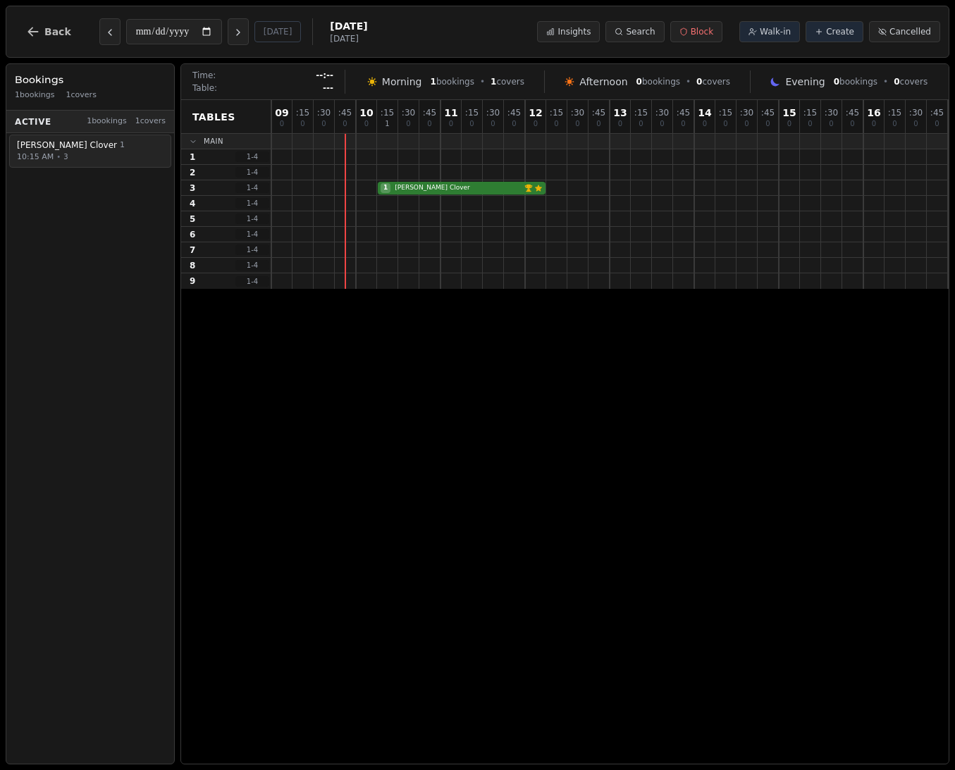
click at [47, 149] on span "Patrick Clover" at bounding box center [67, 145] width 100 height 11
select select "****"
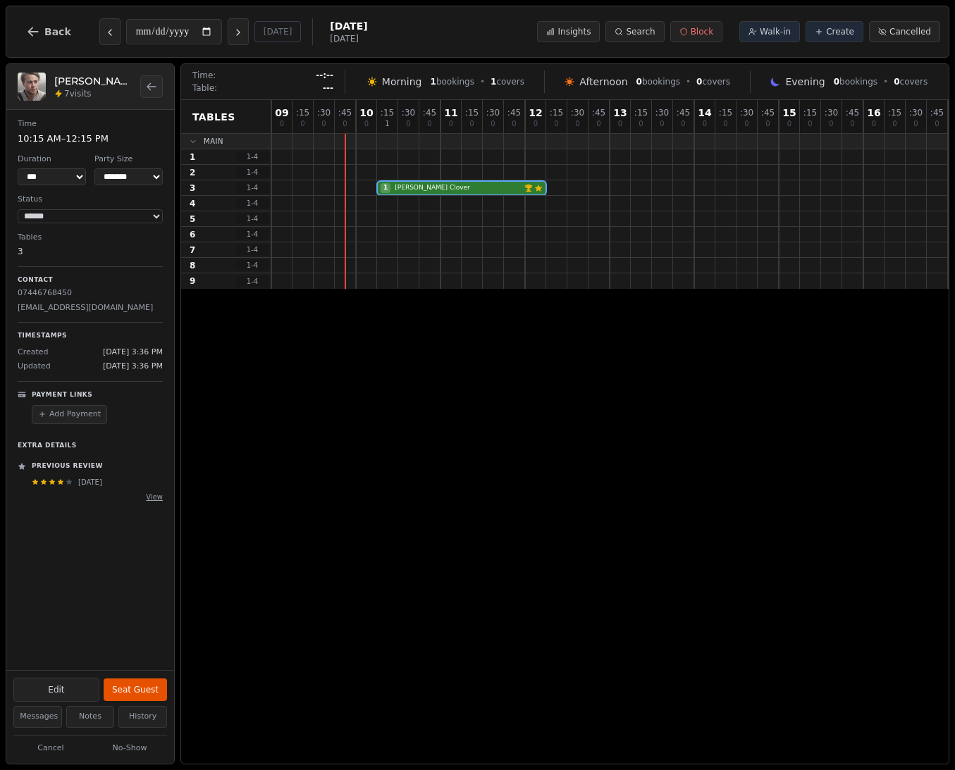
click at [87, 466] on p "Previous Review" at bounding box center [67, 467] width 71 height 10
click at [87, 465] on p "Previous Review" at bounding box center [67, 467] width 71 height 10
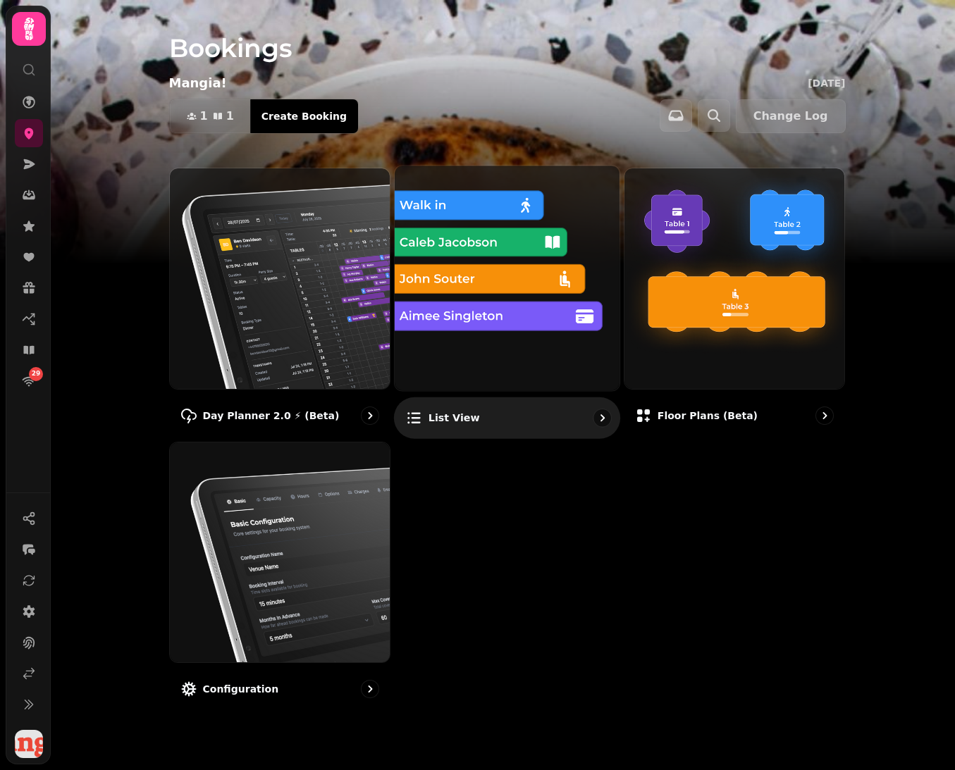
click at [486, 300] on img at bounding box center [506, 277] width 247 height 247
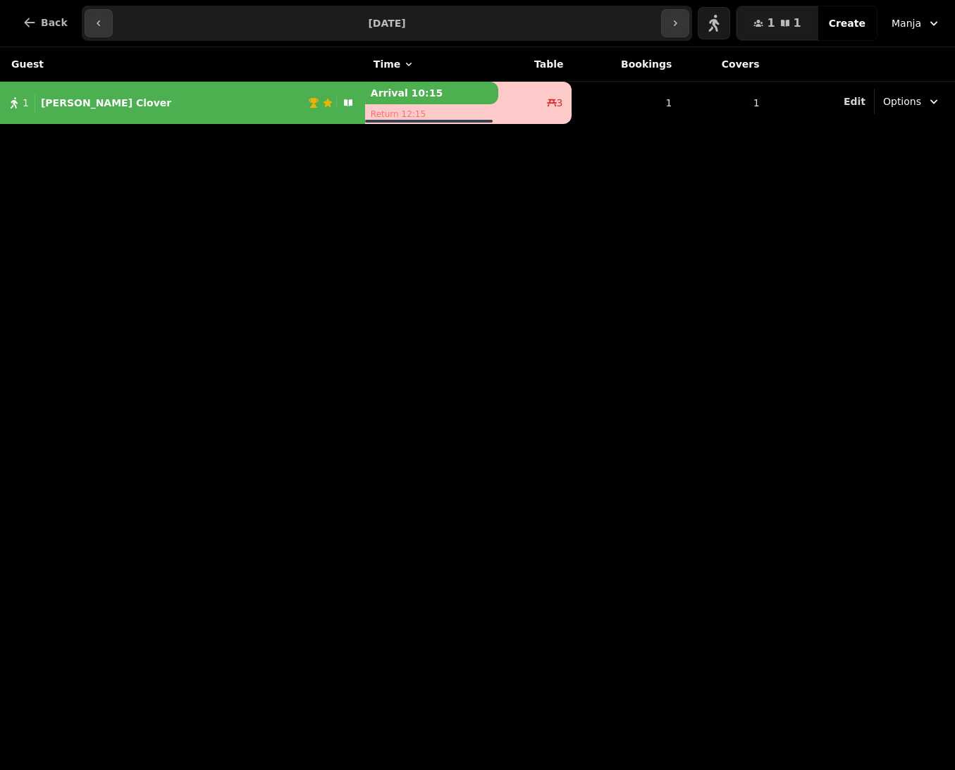
click at [156, 113] on button "1 Patrick Clover" at bounding box center [182, 103] width 365 height 34
select select "**********"
select select "****"
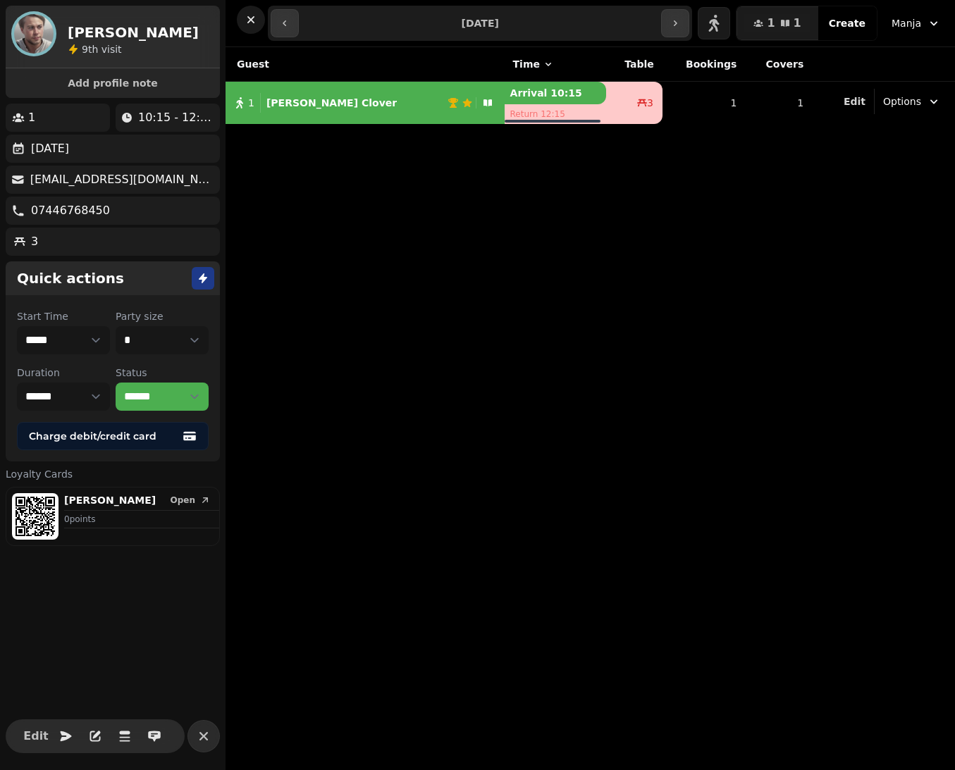
click at [249, 20] on icon "button" at bounding box center [251, 20] width 14 height 14
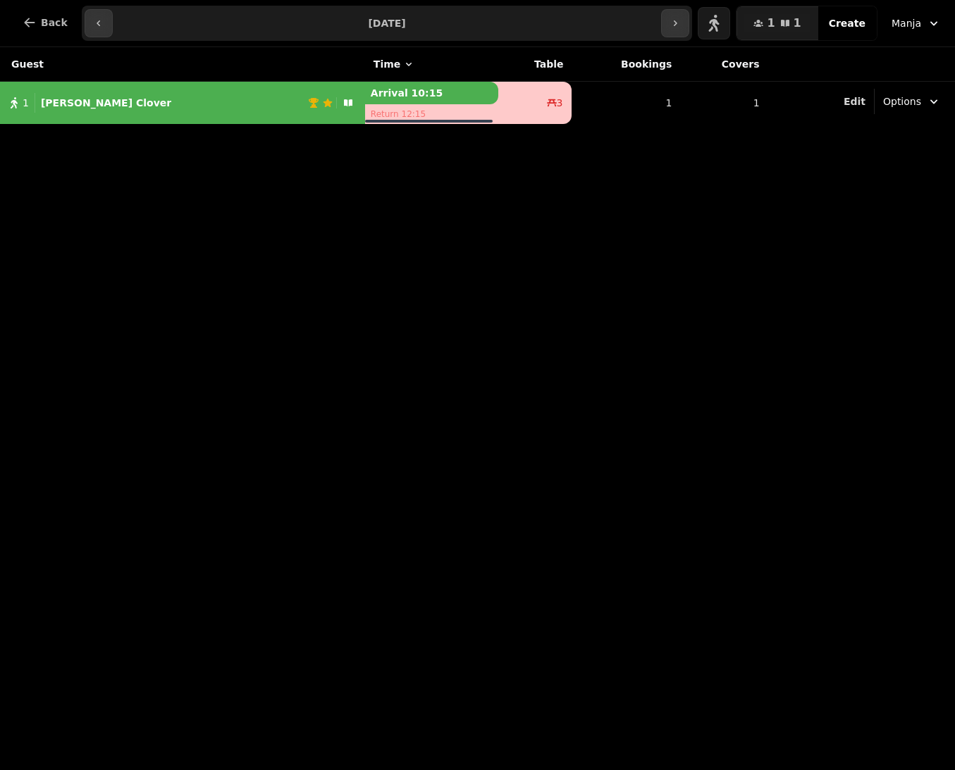
click at [153, 106] on div "1 Patrick Clover" at bounding box center [154, 103] width 308 height 20
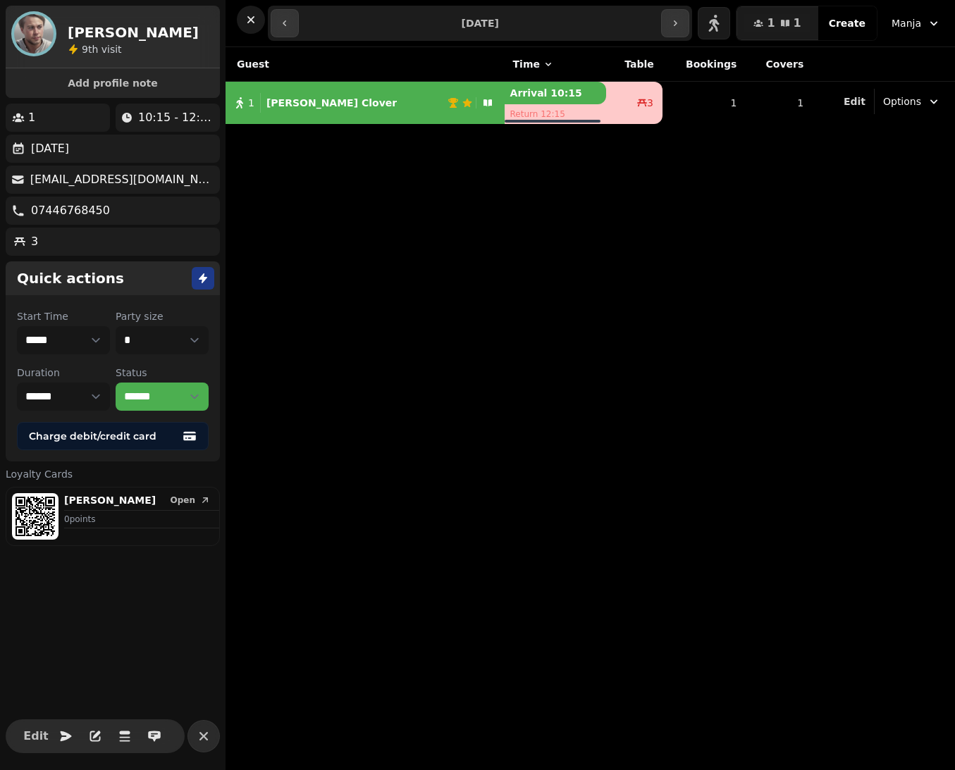
click at [249, 19] on icon "button" at bounding box center [251, 20] width 14 height 14
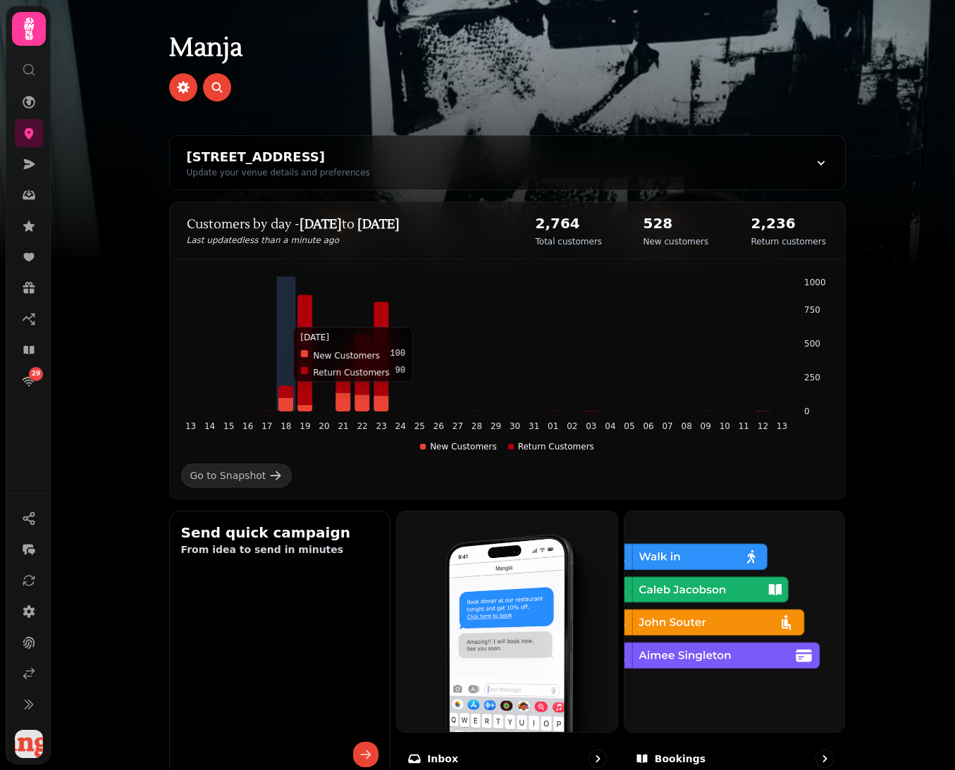
scroll to position [661, 0]
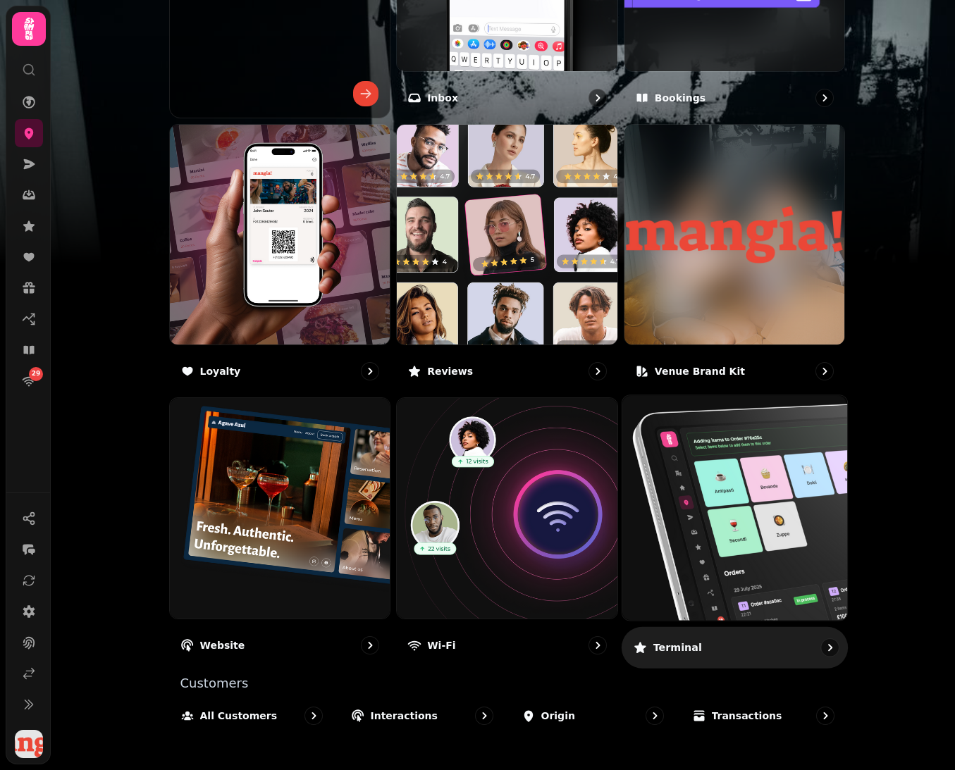
click at [682, 500] on img at bounding box center [734, 508] width 247 height 247
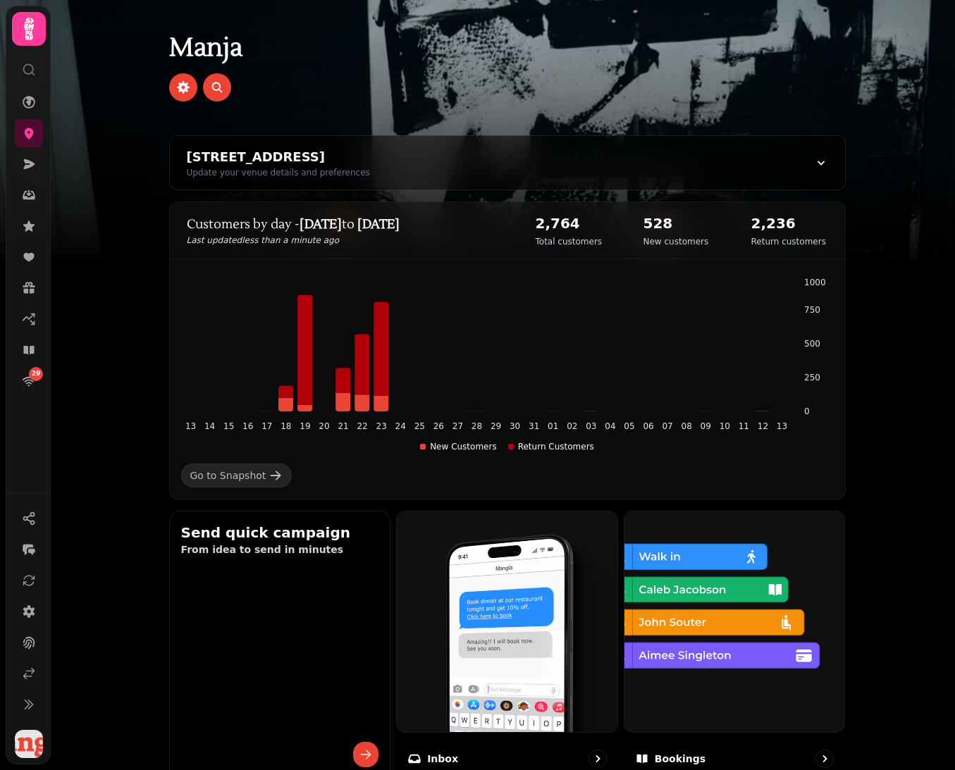
scroll to position [661, 0]
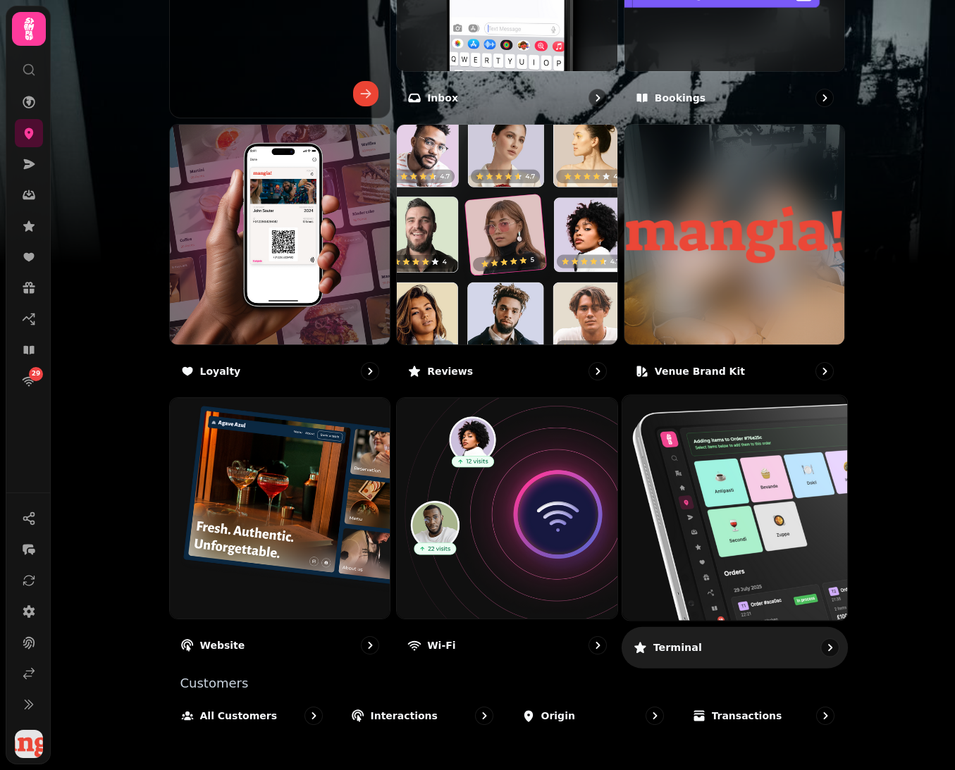
click at [670, 524] on img at bounding box center [734, 508] width 247 height 247
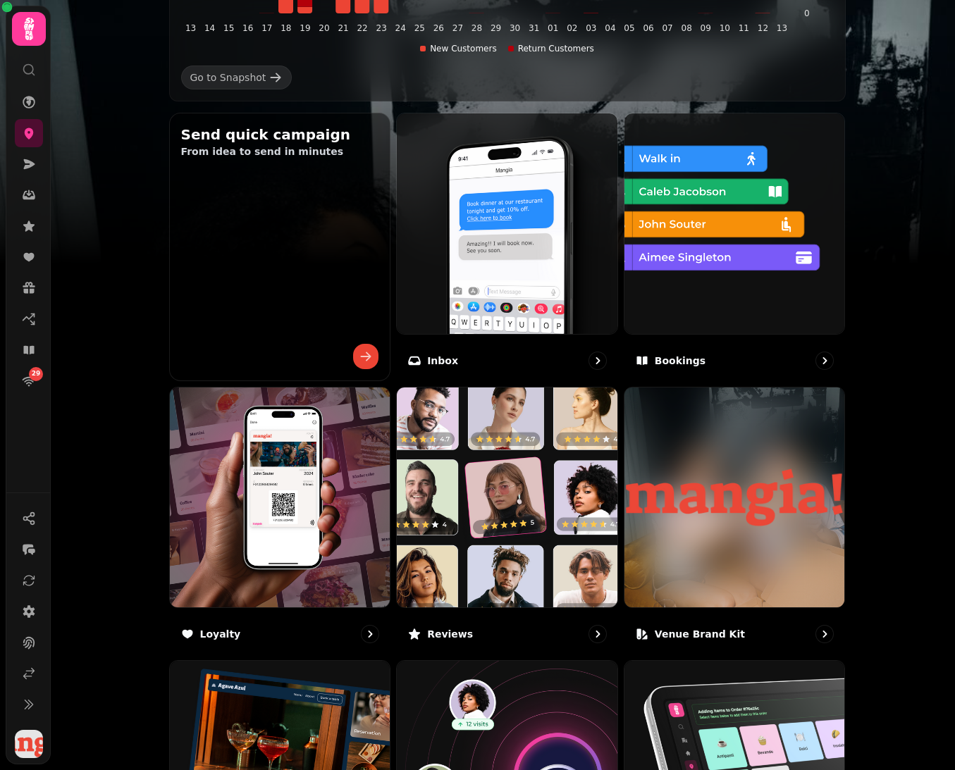
scroll to position [661, 0]
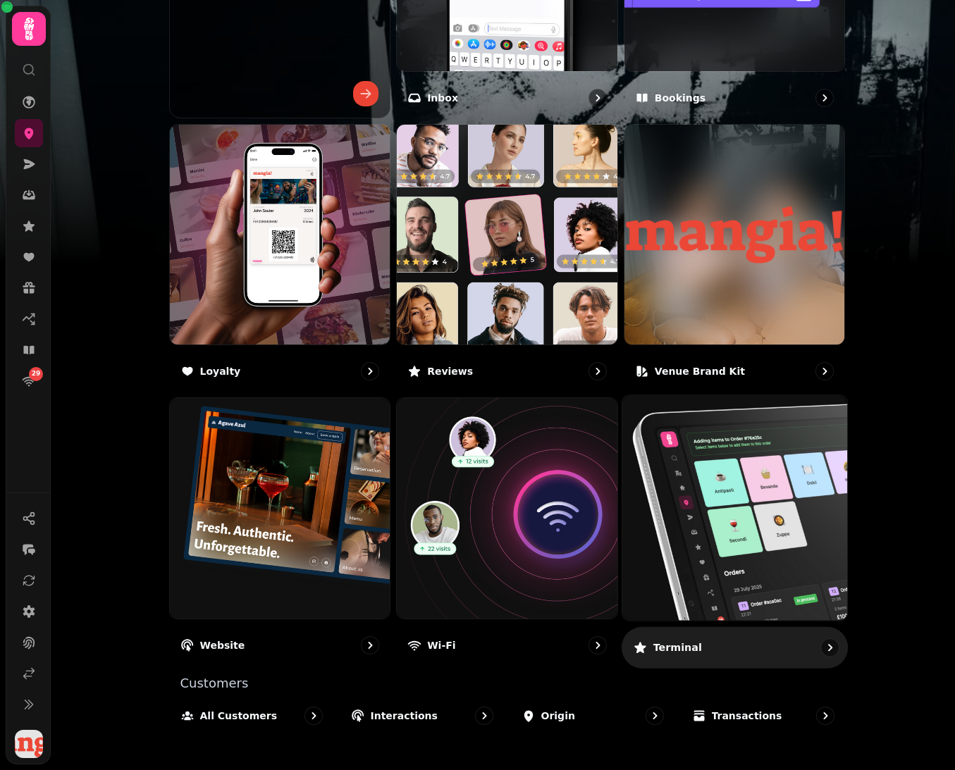
click at [670, 535] on img at bounding box center [734, 508] width 247 height 247
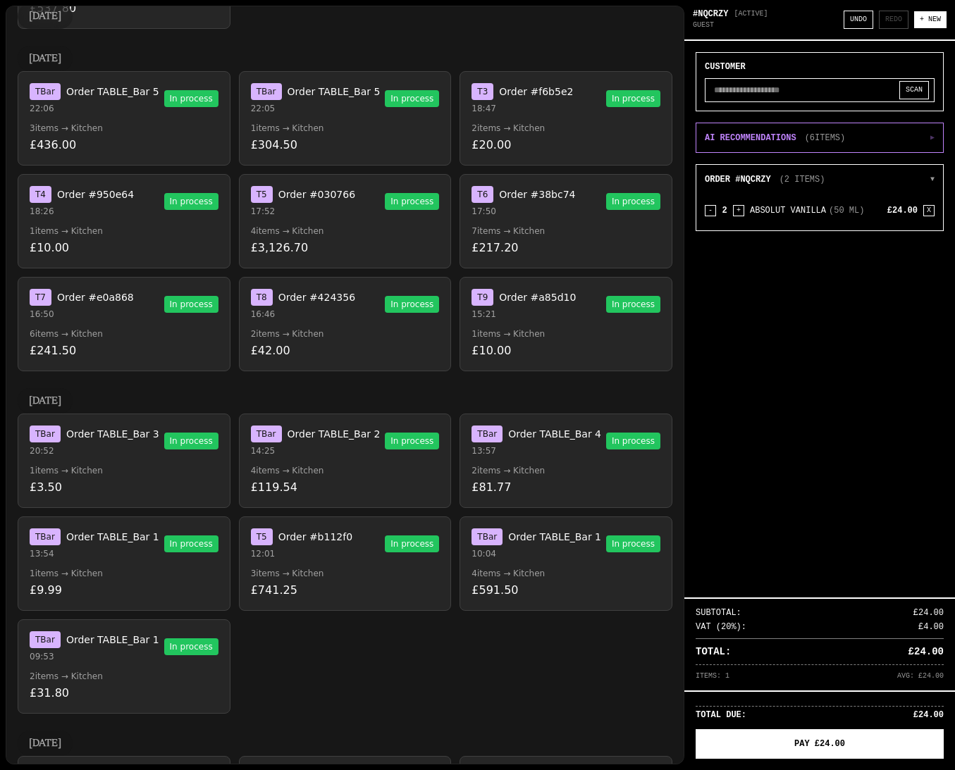
scroll to position [1752, 0]
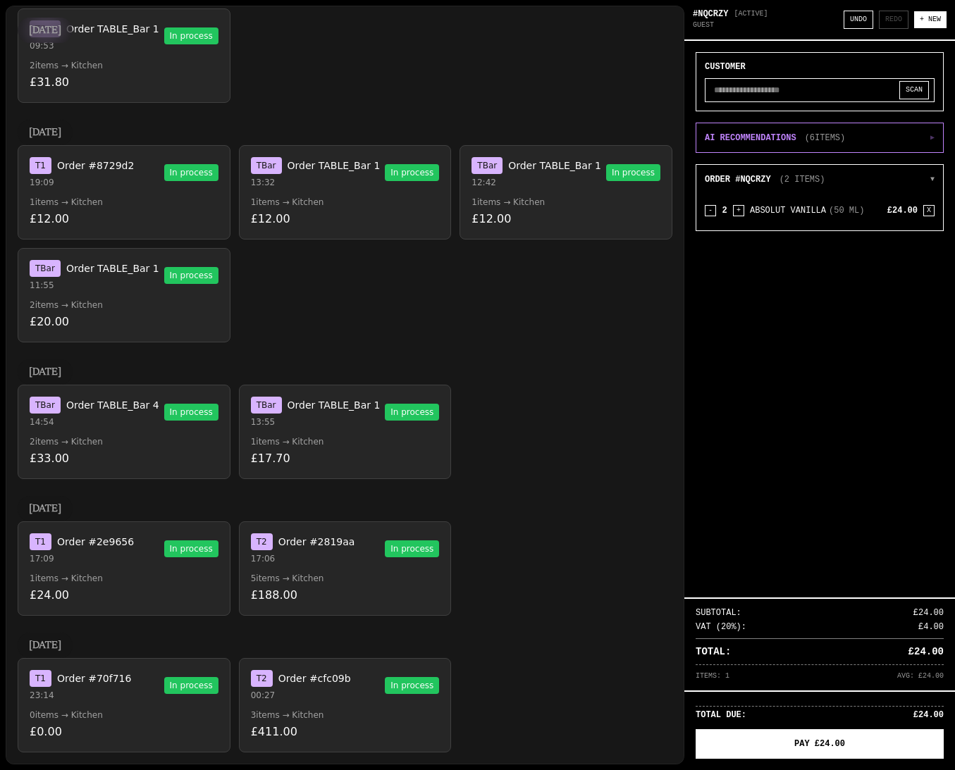
click at [311, 699] on p "00:27" at bounding box center [301, 695] width 100 height 11
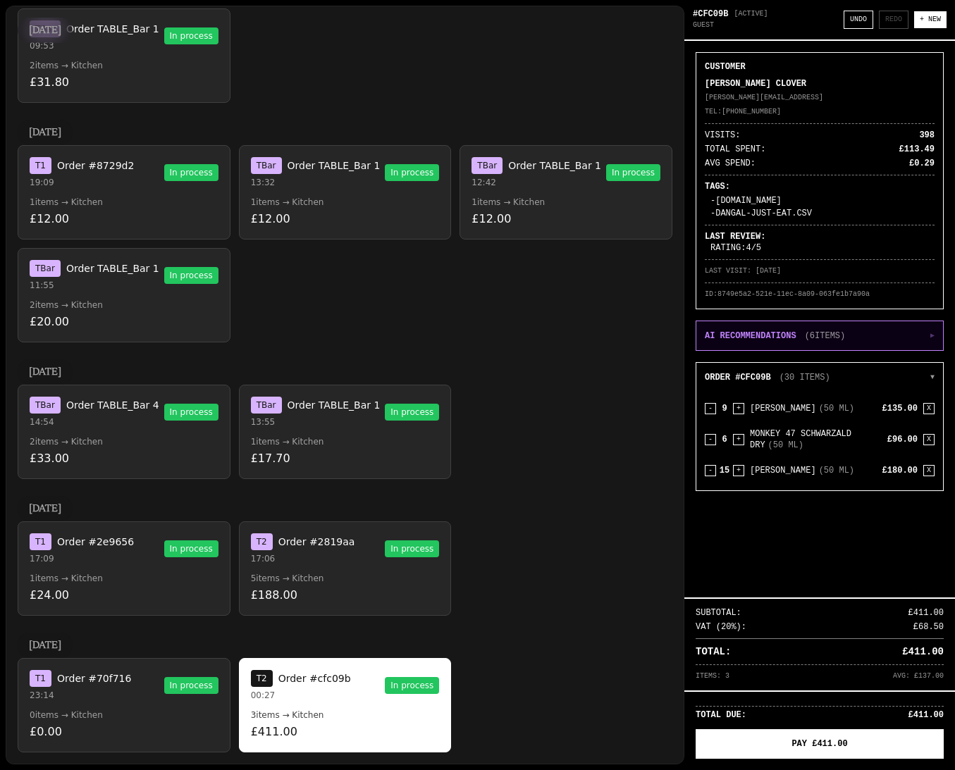
click at [766, 332] on p "AI RECOMMENDATIONS" at bounding box center [751, 336] width 92 height 11
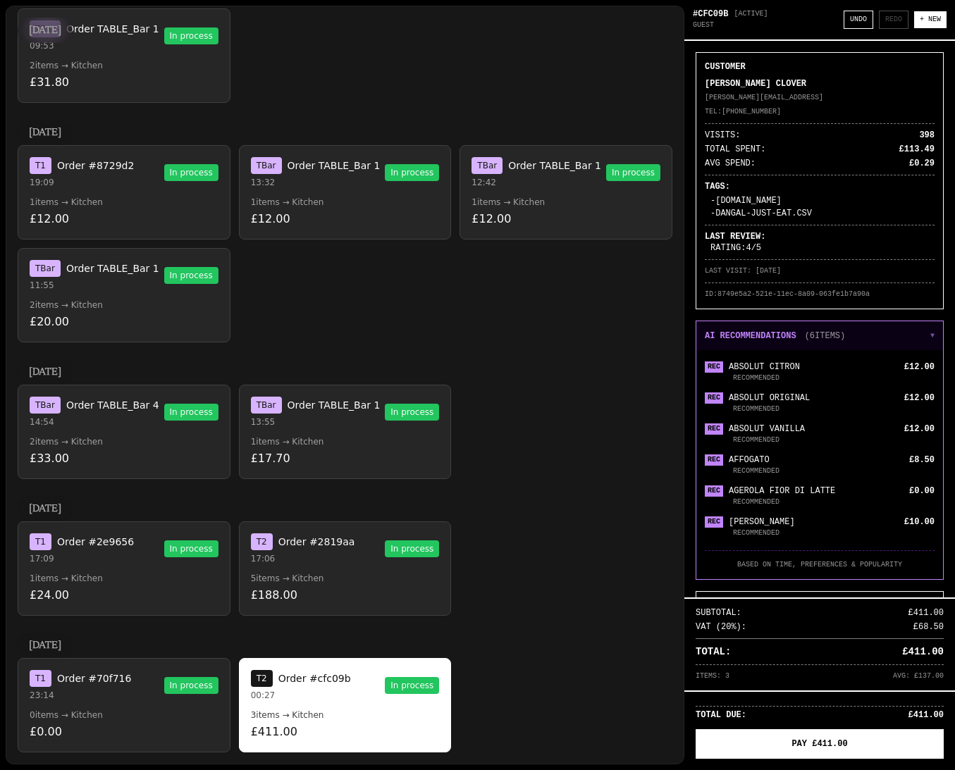
click at [766, 332] on p "AI RECOMMENDATIONS" at bounding box center [751, 336] width 92 height 11
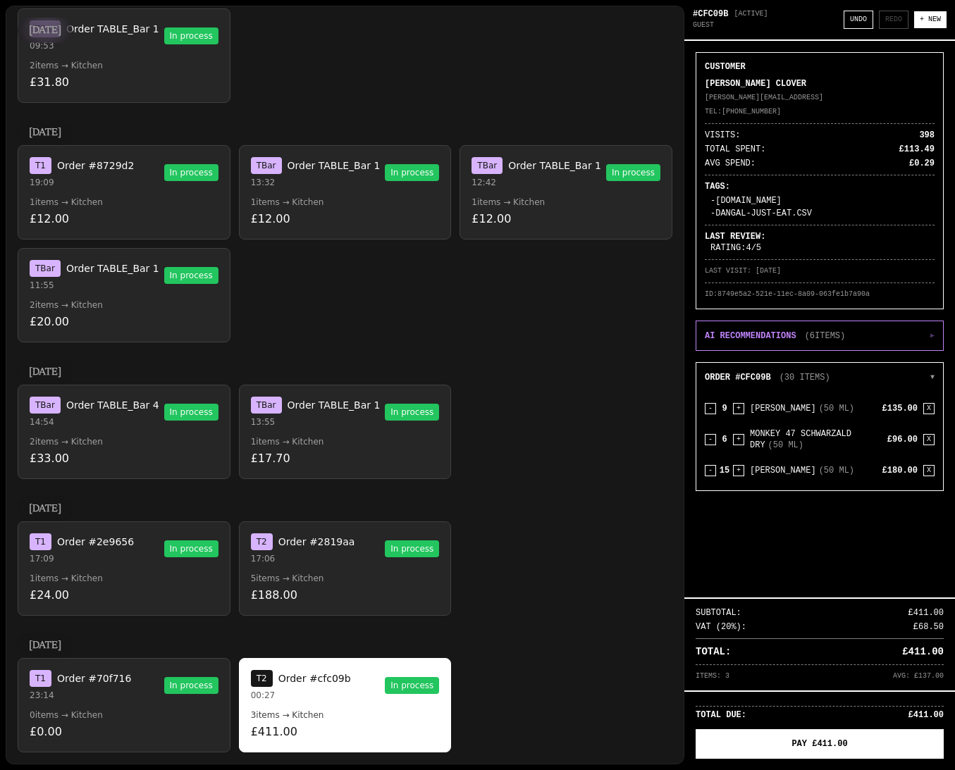
click at [102, 726] on p "£0.00" at bounding box center [124, 732] width 189 height 17
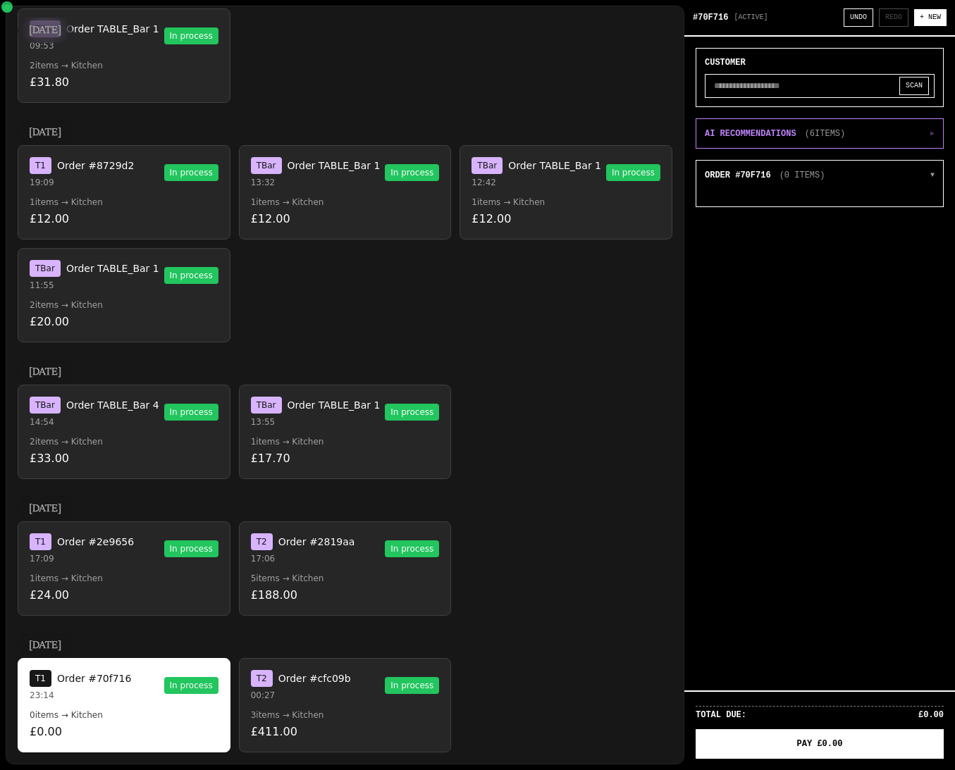
click at [326, 704] on button "T 2 Order #cfc09b 00:27 In process 3 items → Kitchen £411.00" at bounding box center [345, 705] width 213 height 94
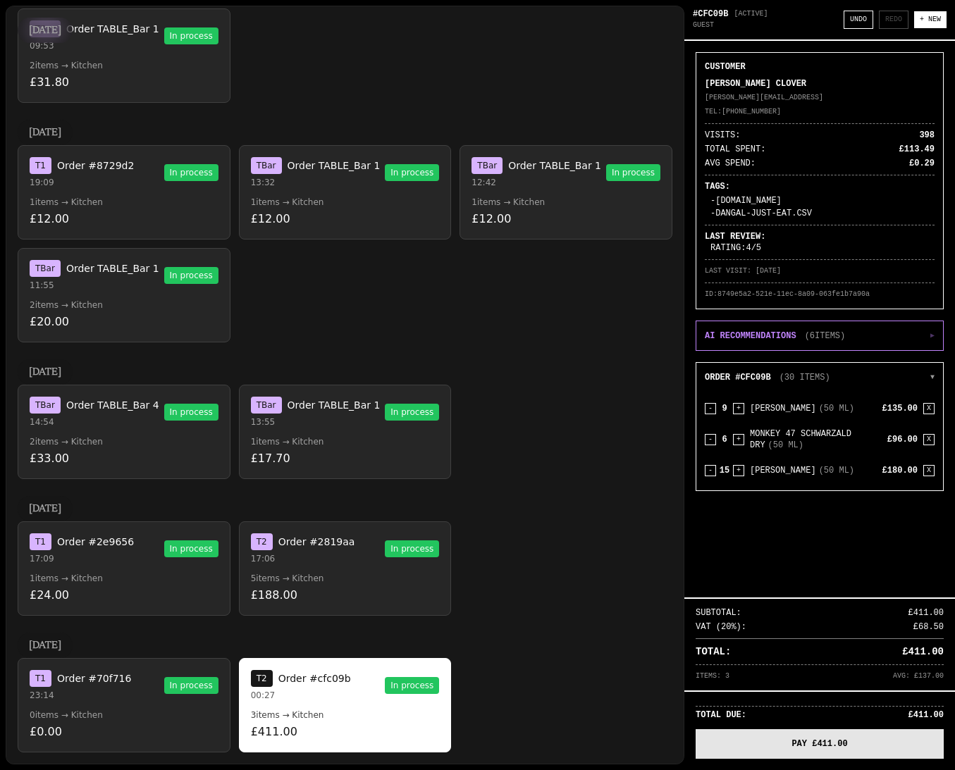
click at [780, 743] on button "PAY £411.00" at bounding box center [820, 745] width 248 height 30
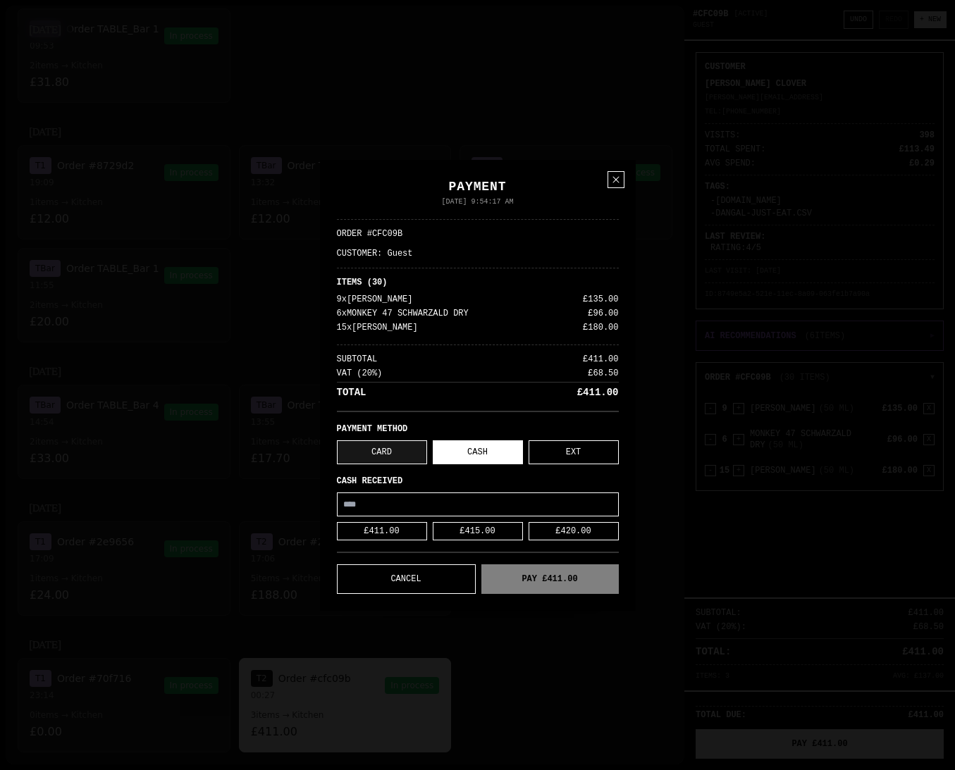
click at [402, 455] on button "CARD" at bounding box center [382, 453] width 90 height 24
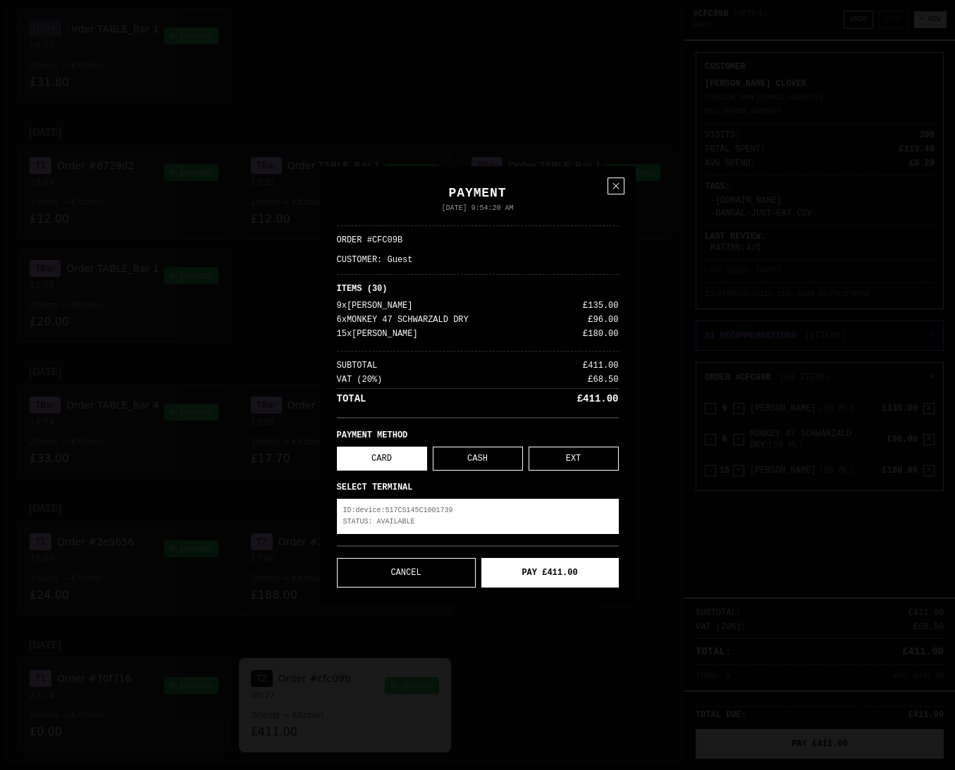
click at [398, 514] on p "ID: device:517CS145C1001739" at bounding box center [477, 510] width 269 height 11
click at [616, 185] on icon at bounding box center [616, 186] width 6 height 6
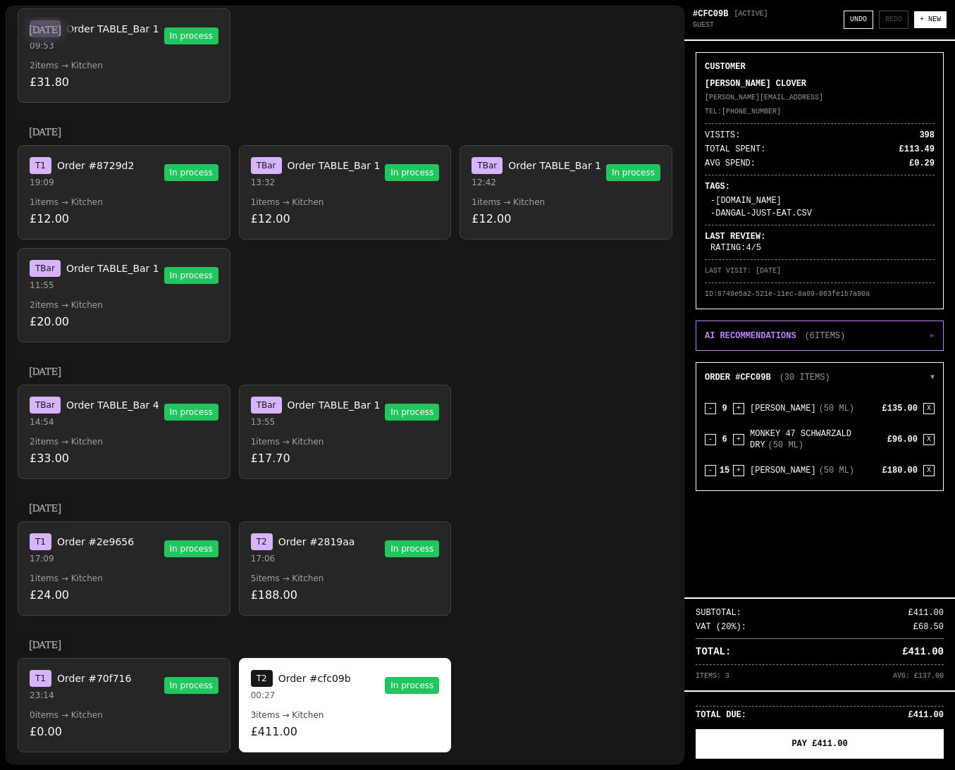
click at [187, 696] on div "T 1 Order #70f716 23:14 In process" at bounding box center [124, 685] width 189 height 31
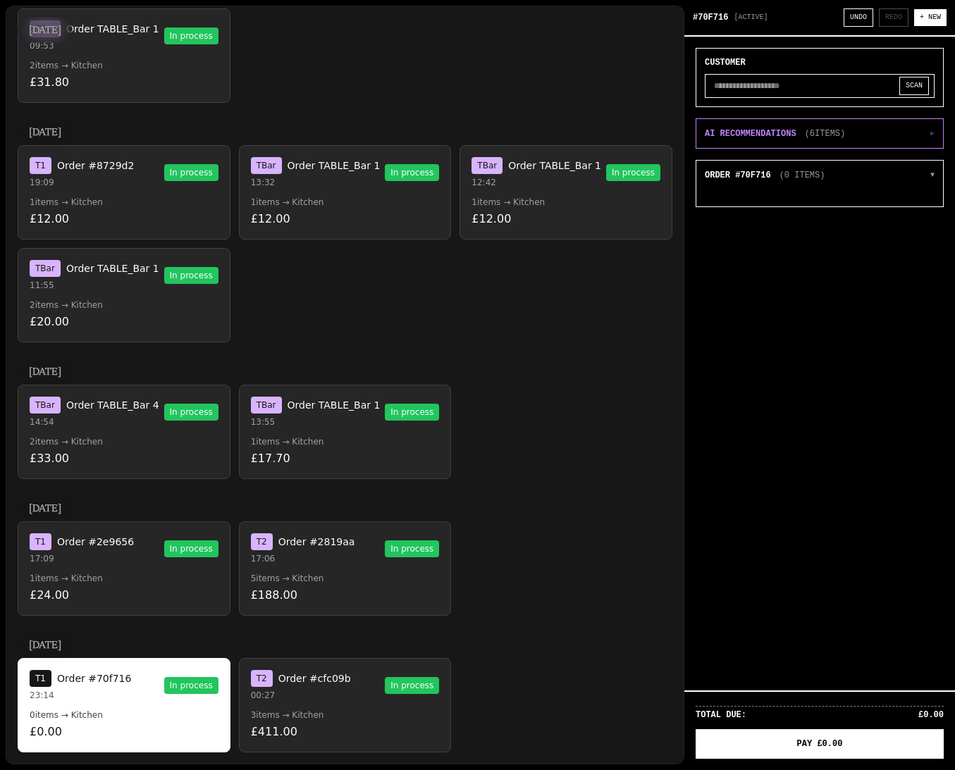
click at [161, 572] on button "T 1 Order #2e9656 17:09 In process 1 items → Kitchen £24.00" at bounding box center [124, 569] width 213 height 94
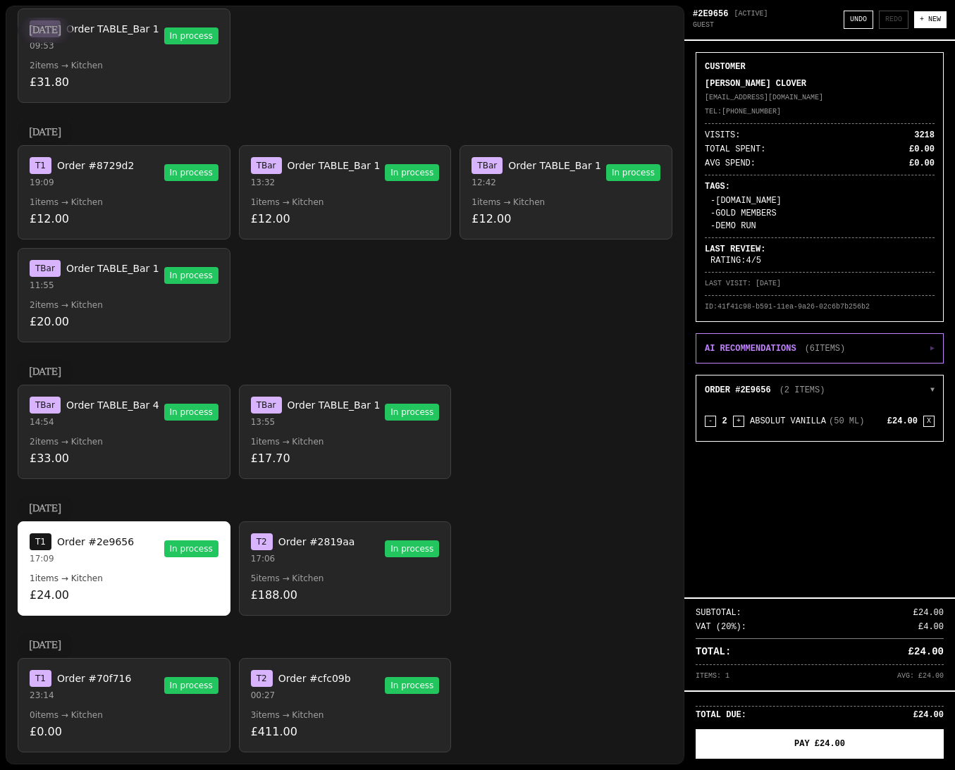
click at [319, 570] on button "T 2 Order #2819aa 17:06 In process 5 items → Kitchen £188.00" at bounding box center [345, 569] width 213 height 94
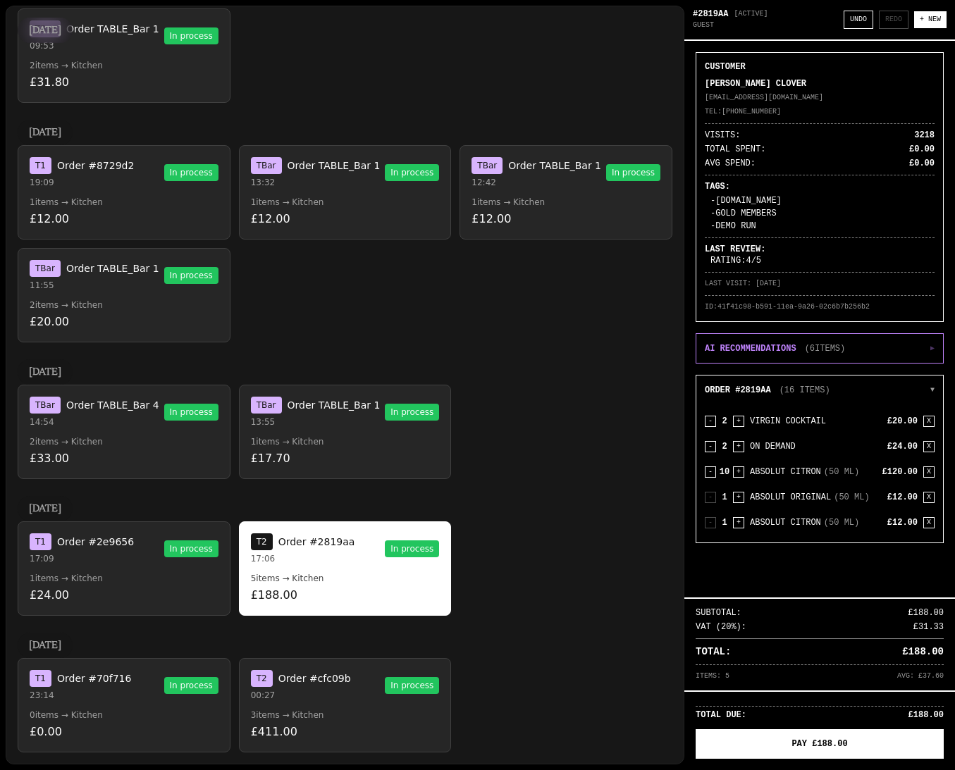
click at [341, 459] on p "£17.70" at bounding box center [345, 458] width 189 height 17
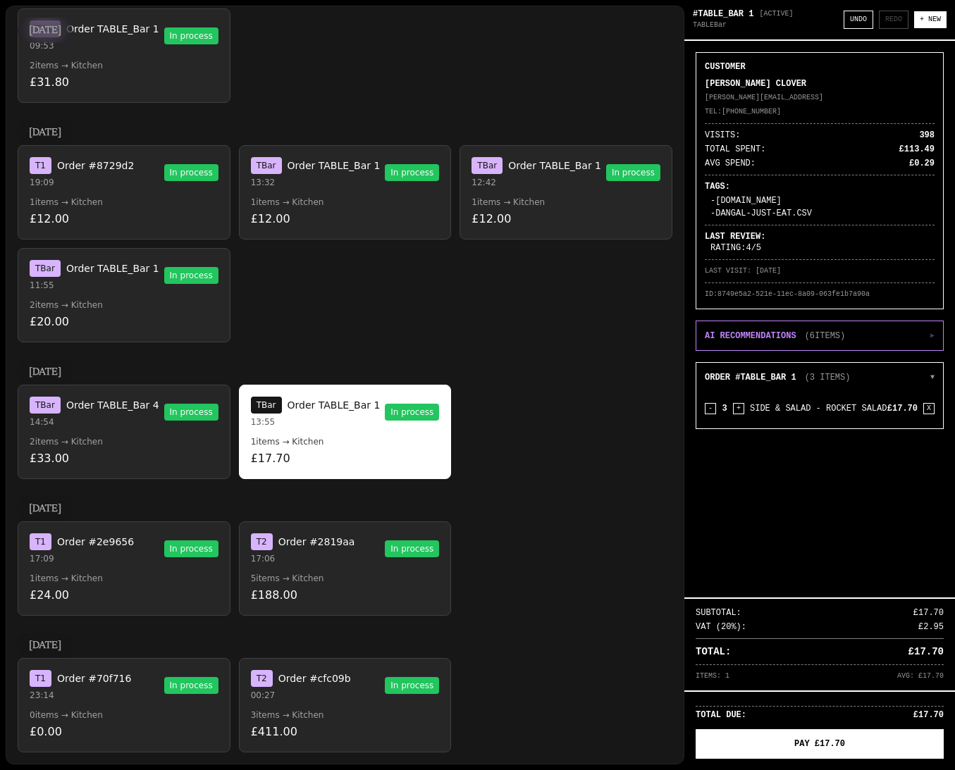
click at [145, 436] on p "2 items → Kitchen" at bounding box center [124, 441] width 189 height 11
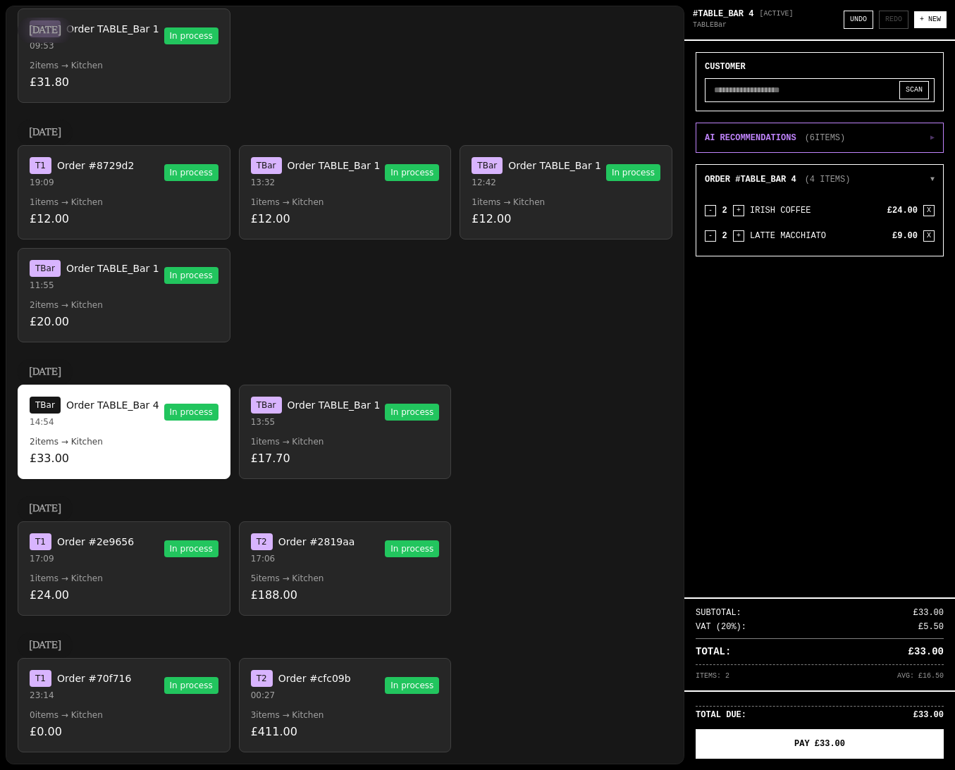
click at [309, 549] on div "T 2 Order #2819aa" at bounding box center [303, 542] width 104 height 17
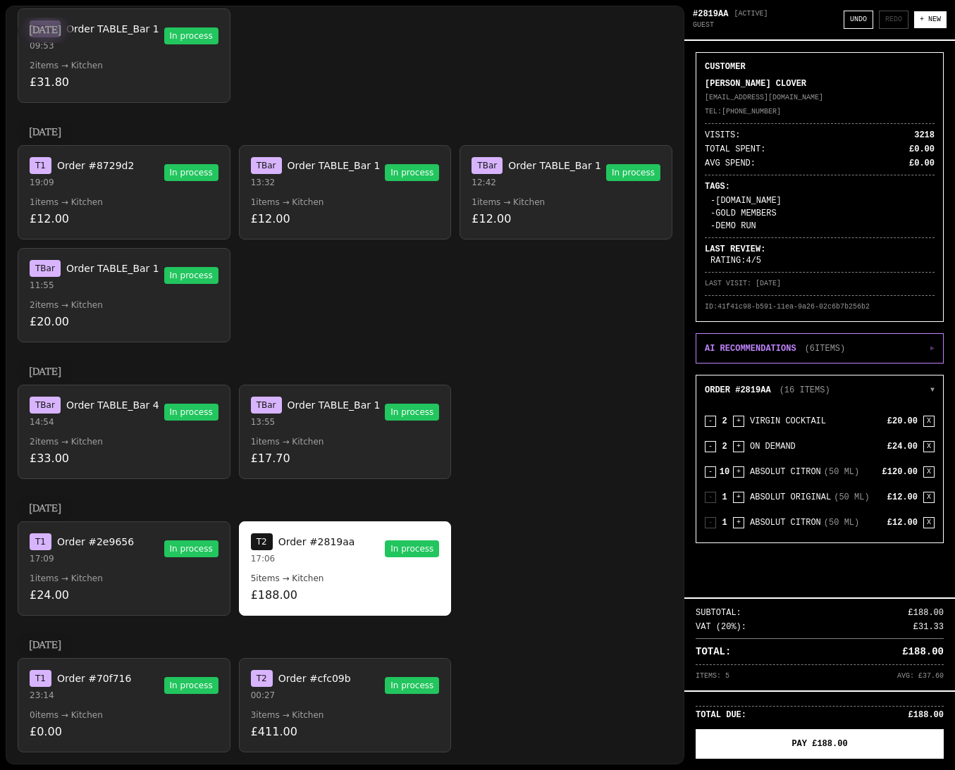
click at [312, 453] on p "£17.70" at bounding box center [345, 458] width 189 height 17
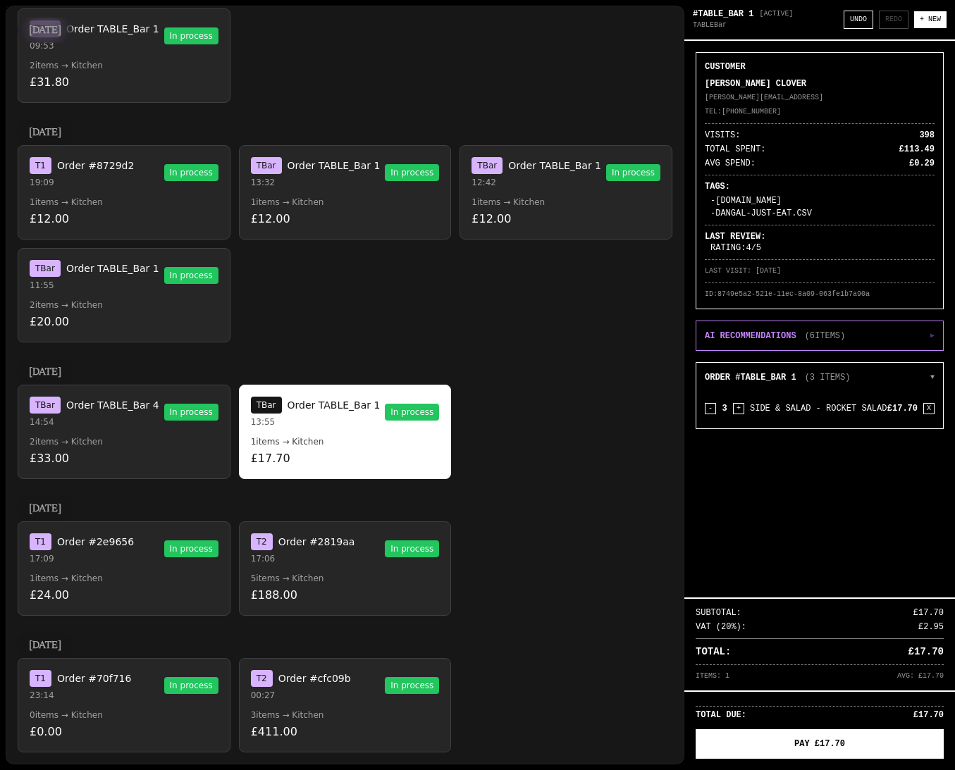
click at [133, 448] on button "T Bar Order TABLE_Bar 4 14:54 In process 2 items → Kitchen £33.00" at bounding box center [124, 432] width 213 height 94
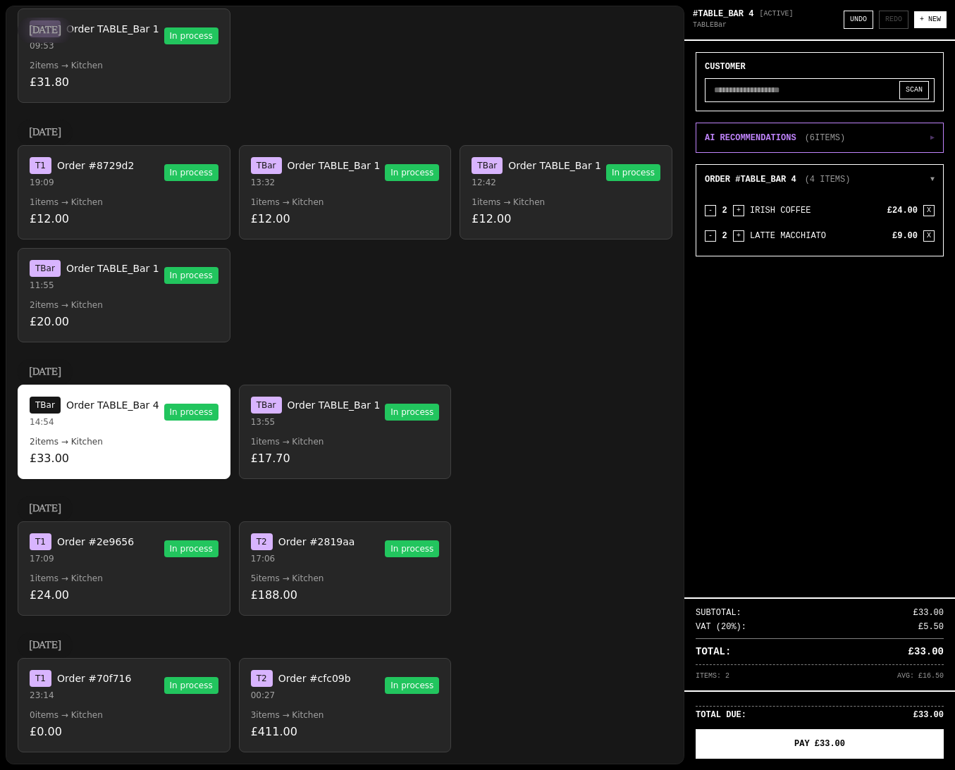
click at [321, 567] on button "T 2 Order #2819aa 17:06 In process 5 items → Kitchen £188.00" at bounding box center [345, 569] width 213 height 94
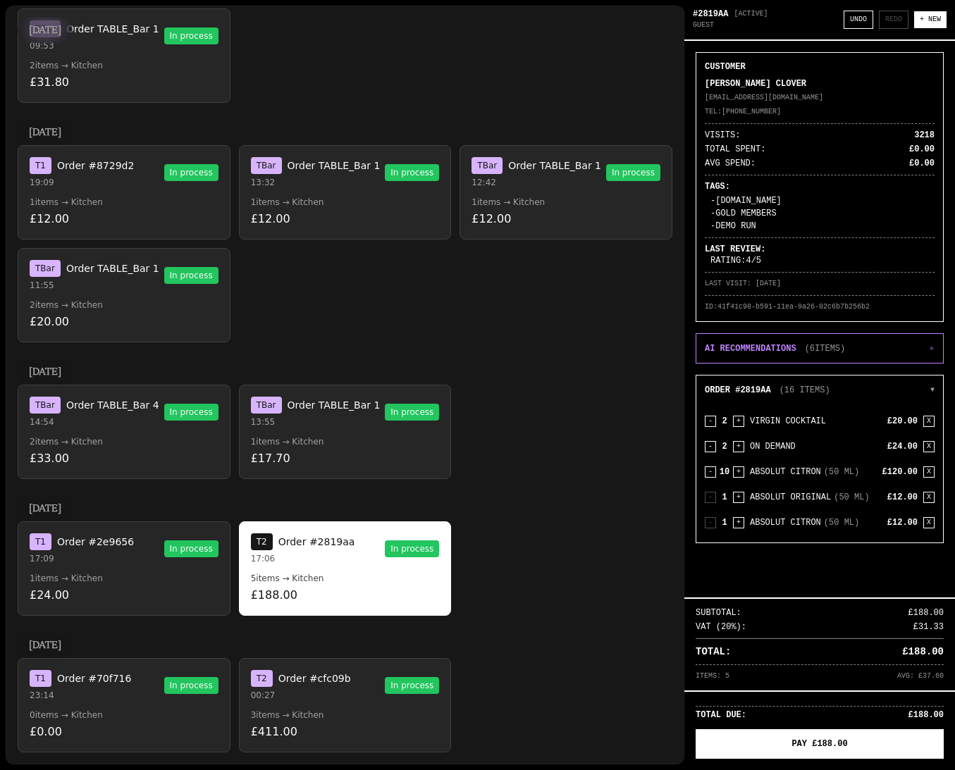
click at [353, 443] on p "1 items → Kitchen" at bounding box center [345, 441] width 189 height 11
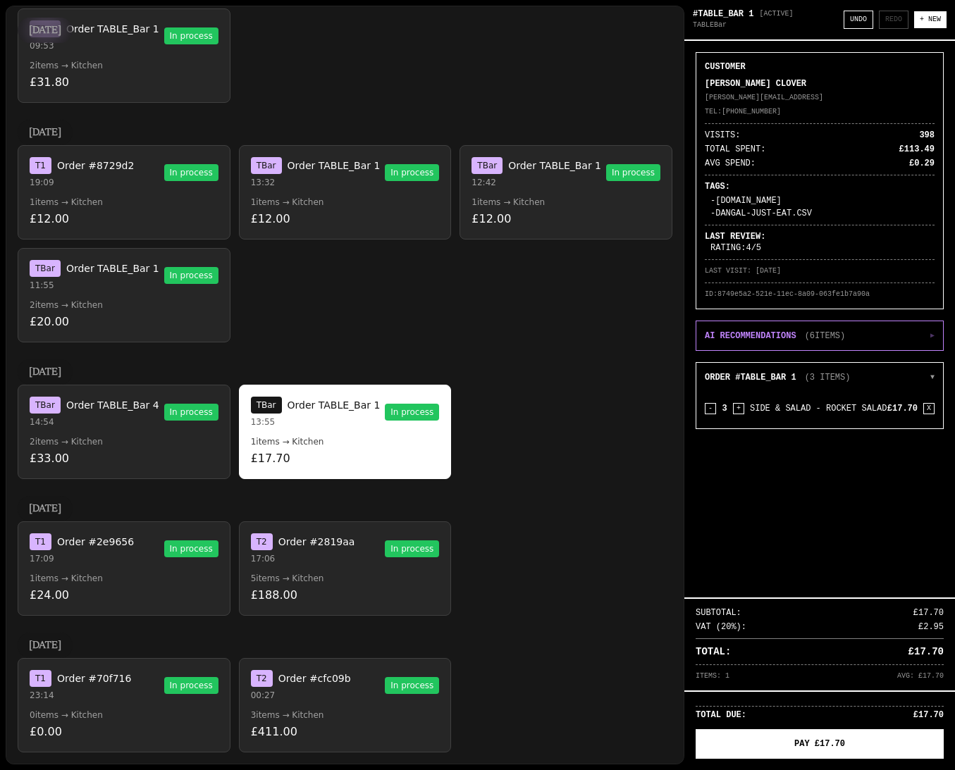
click at [305, 559] on p "17:06" at bounding box center [303, 558] width 104 height 11
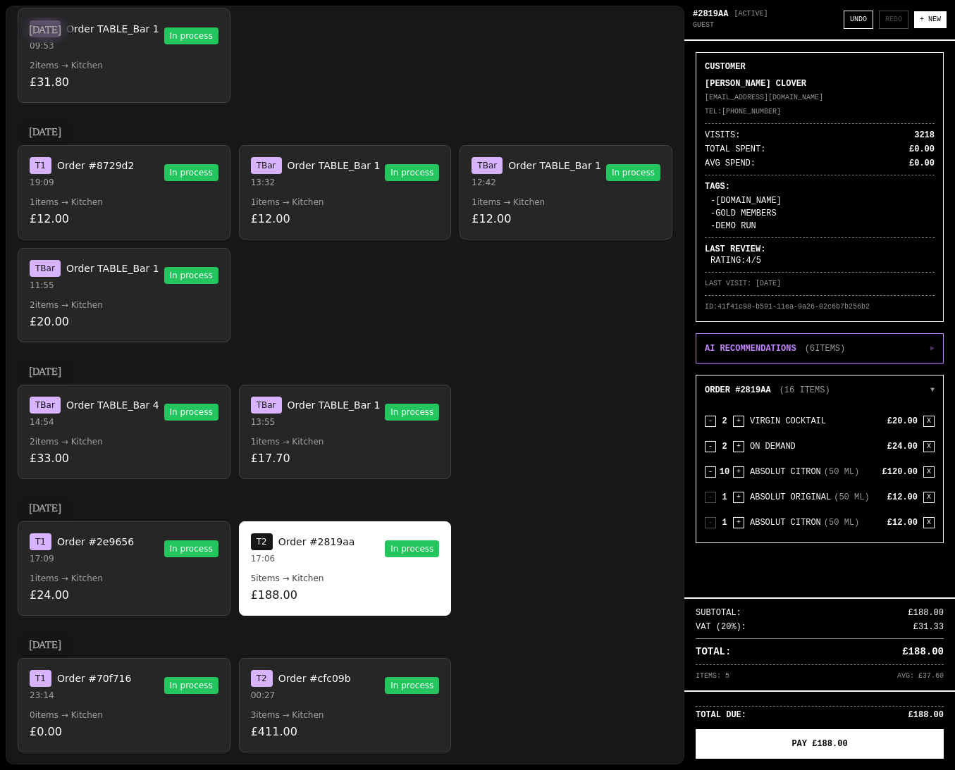
click at [330, 450] on p "£17.70" at bounding box center [345, 458] width 189 height 17
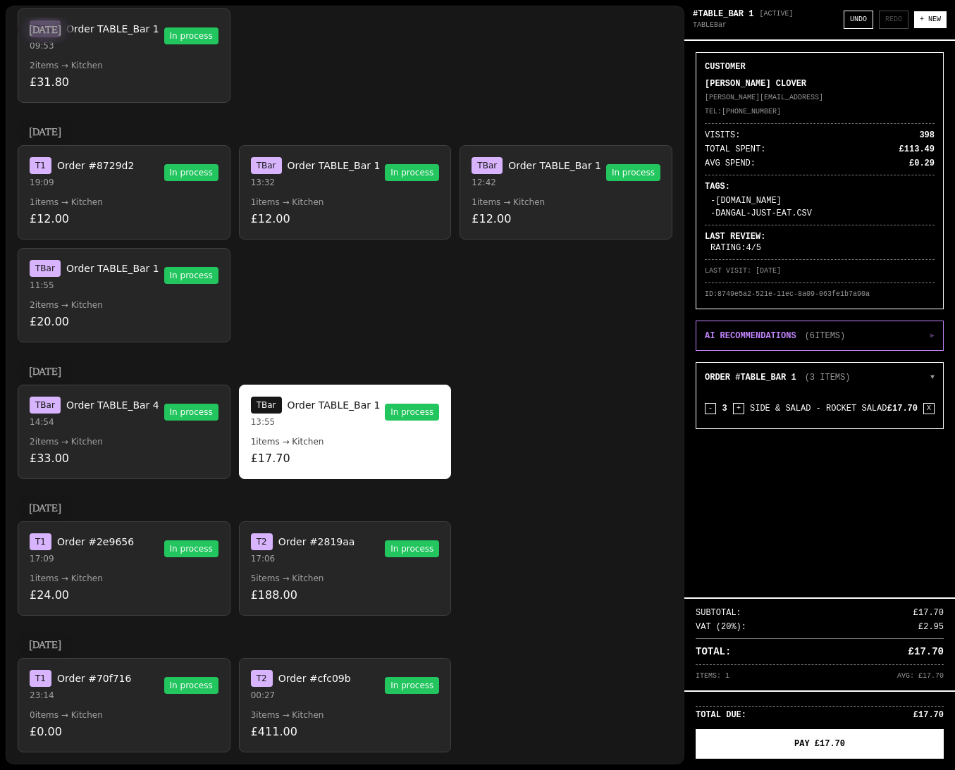
click at [150, 442] on p "2 items → Kitchen" at bounding box center [124, 441] width 189 height 11
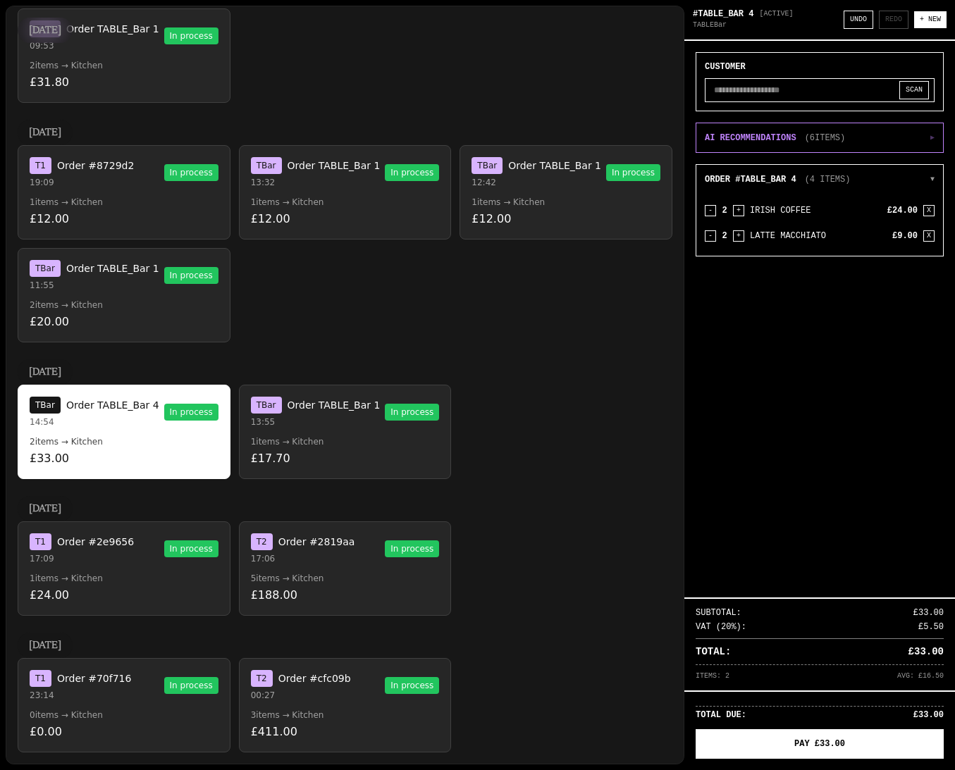
click at [132, 596] on p "£24.00" at bounding box center [124, 595] width 189 height 17
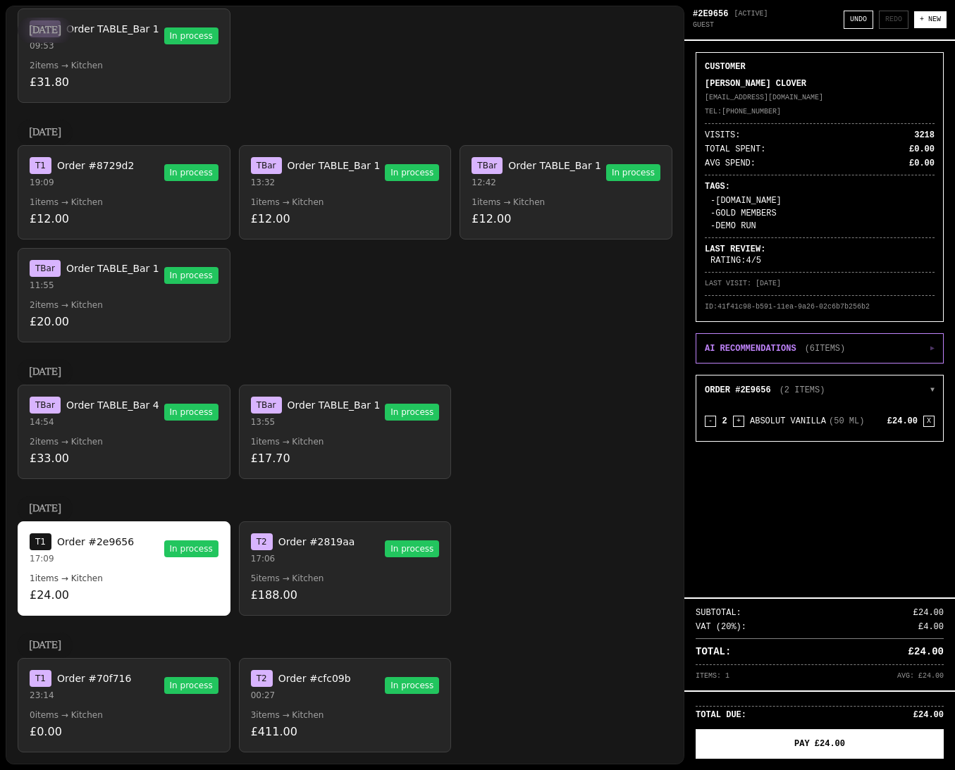
click at [140, 694] on div "T 1 Order #70f716 23:14 In process" at bounding box center [124, 685] width 189 height 31
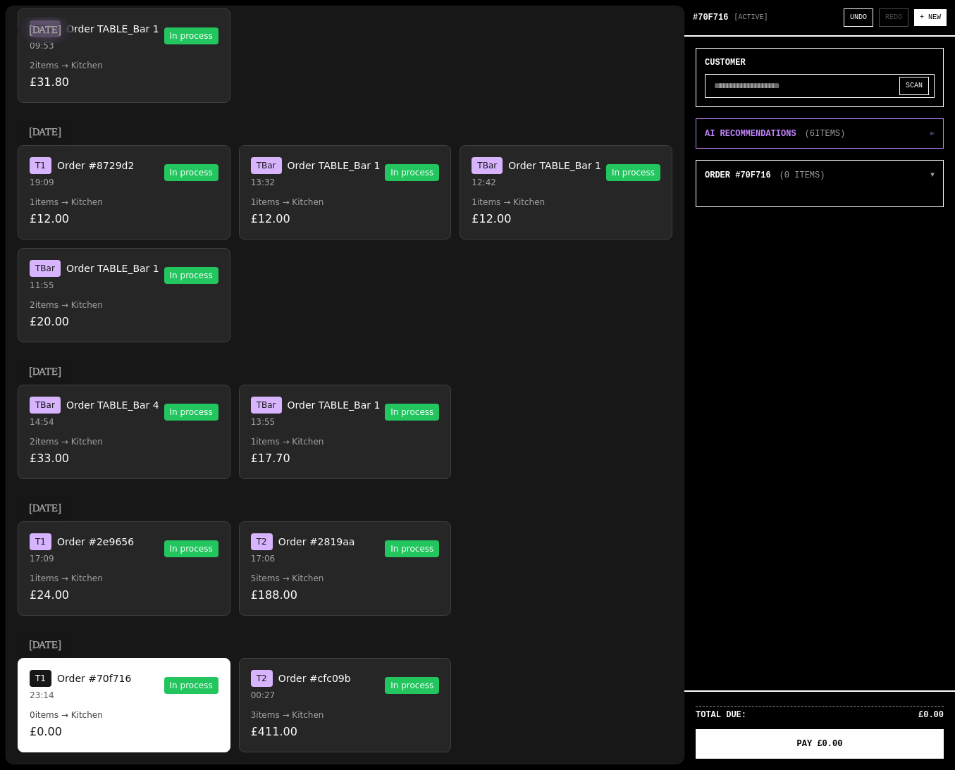
click at [333, 691] on p "00:27" at bounding box center [301, 695] width 100 height 11
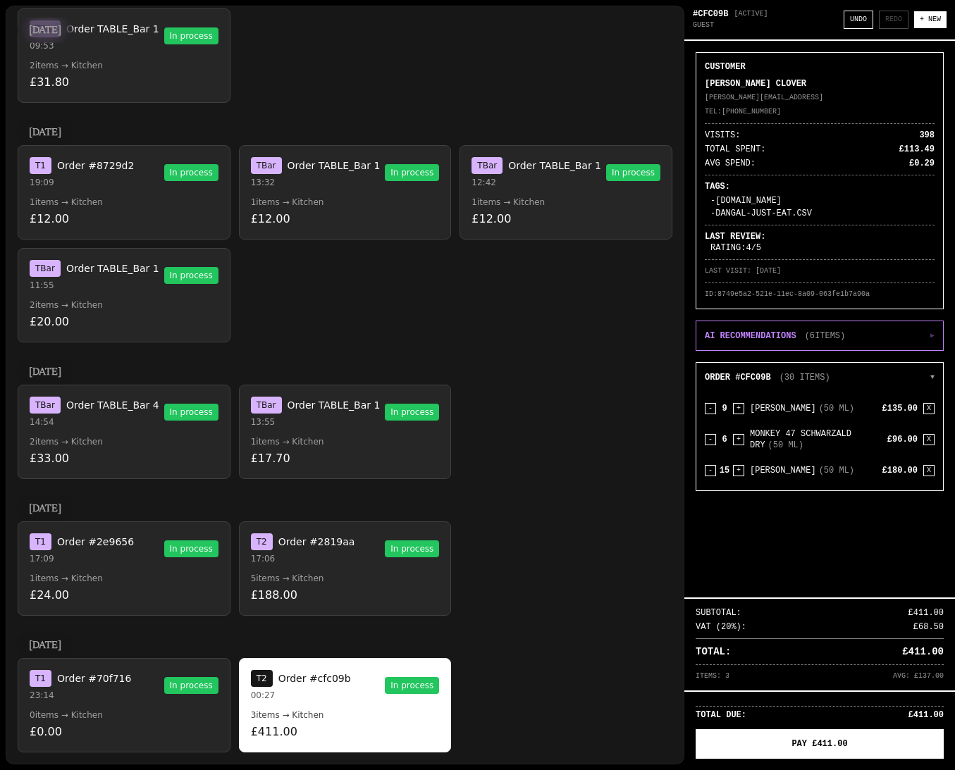
click at [338, 570] on button "T 2 Order #2819aa 17:06 In process 5 items → Kitchen £188.00" at bounding box center [345, 569] width 213 height 94
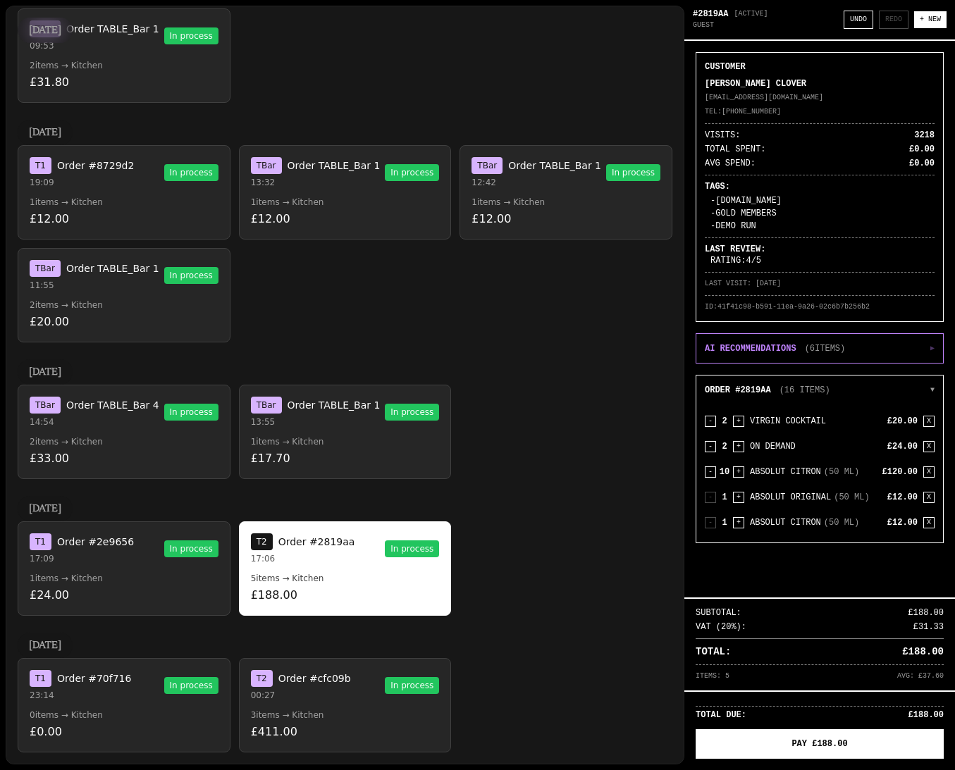
click at [180, 558] on div "T 1 Order #2e9656 17:09 In process" at bounding box center [124, 549] width 189 height 31
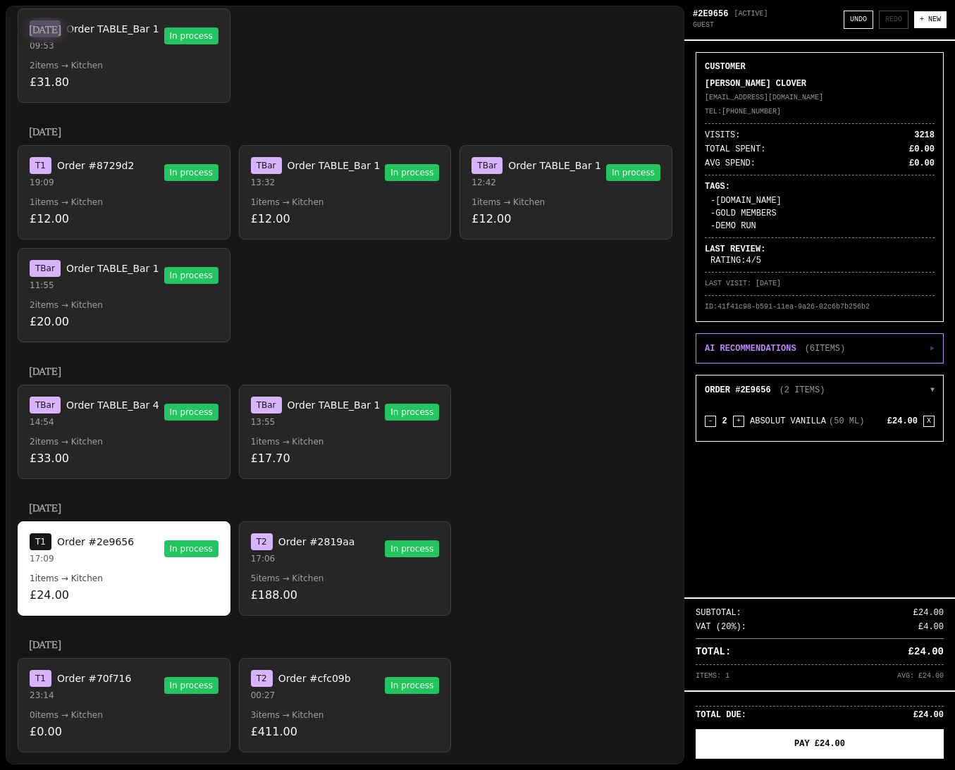
click at [148, 703] on button "T 1 Order #70f716 23:14 In process 0 items → Kitchen £0.00" at bounding box center [124, 705] width 213 height 94
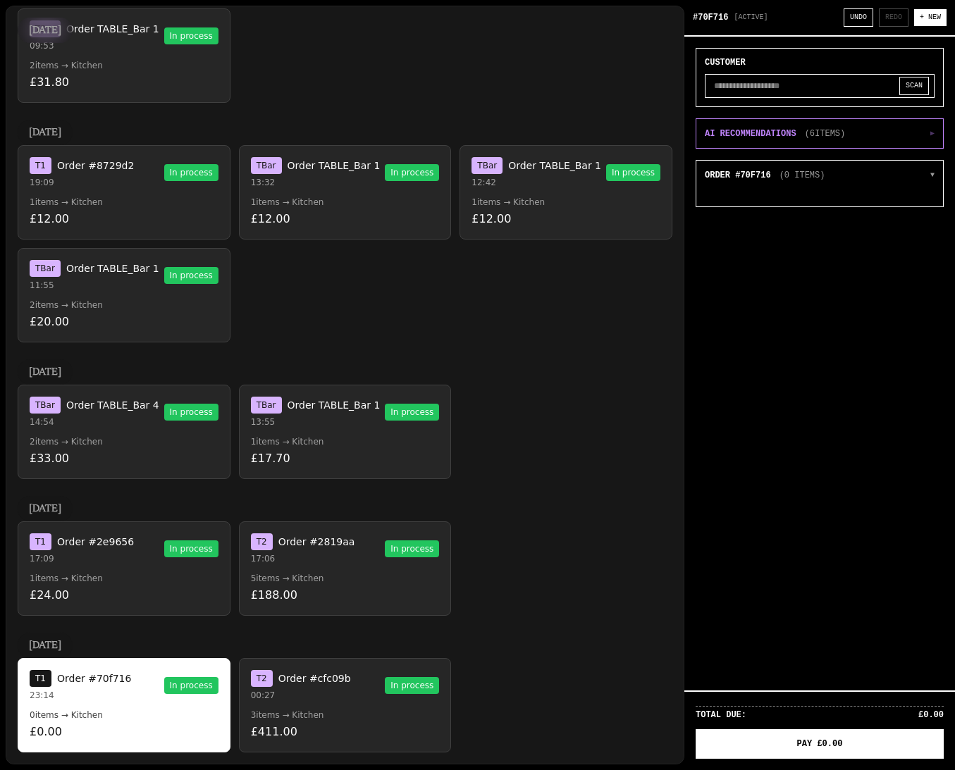
click at [310, 700] on p "00:27" at bounding box center [301, 695] width 100 height 11
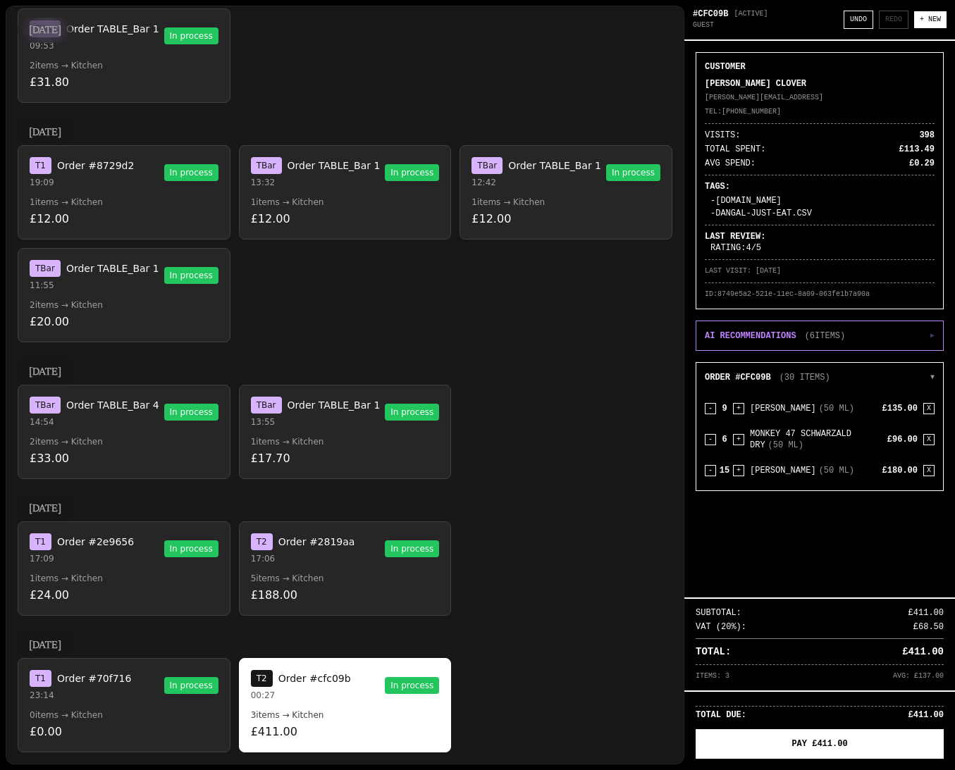
click at [168, 706] on button "T 1 Order #70f716 23:14 In process 0 items → Kitchen £0.00" at bounding box center [124, 705] width 213 height 94
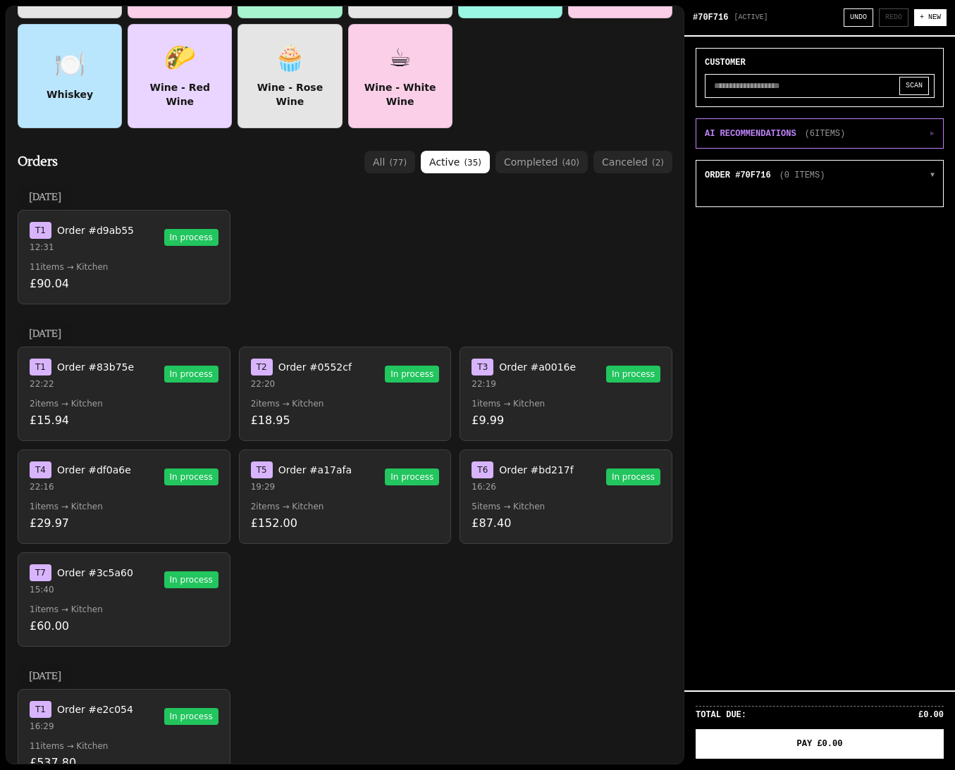
scroll to position [0, 0]
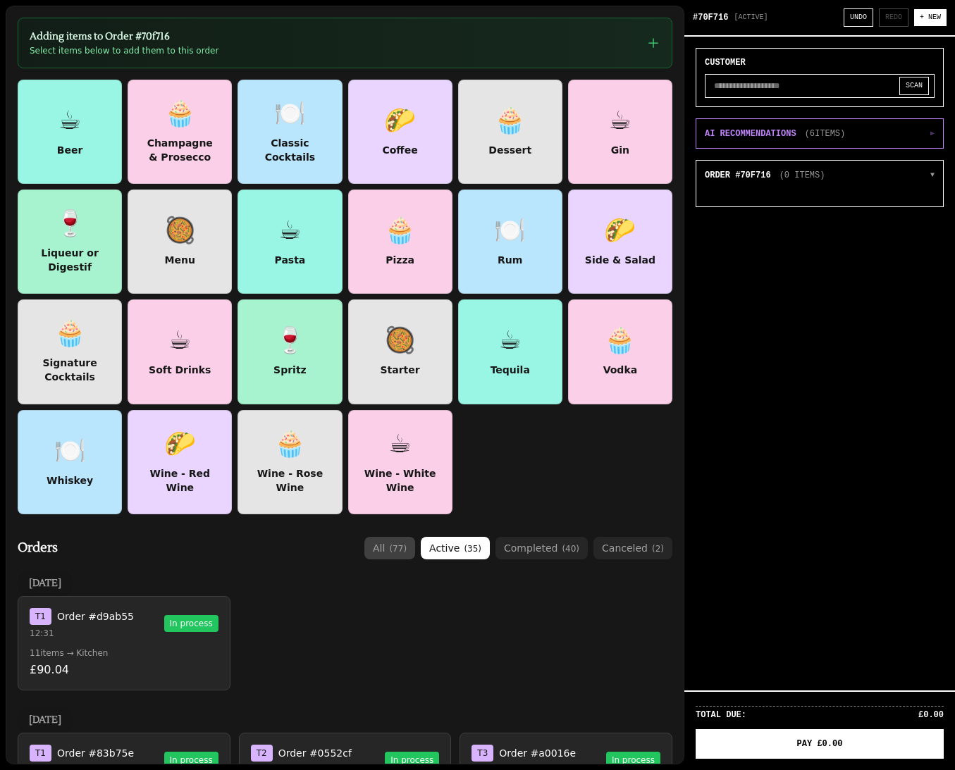
click at [396, 550] on span "( 77 )" at bounding box center [398, 549] width 18 height 10
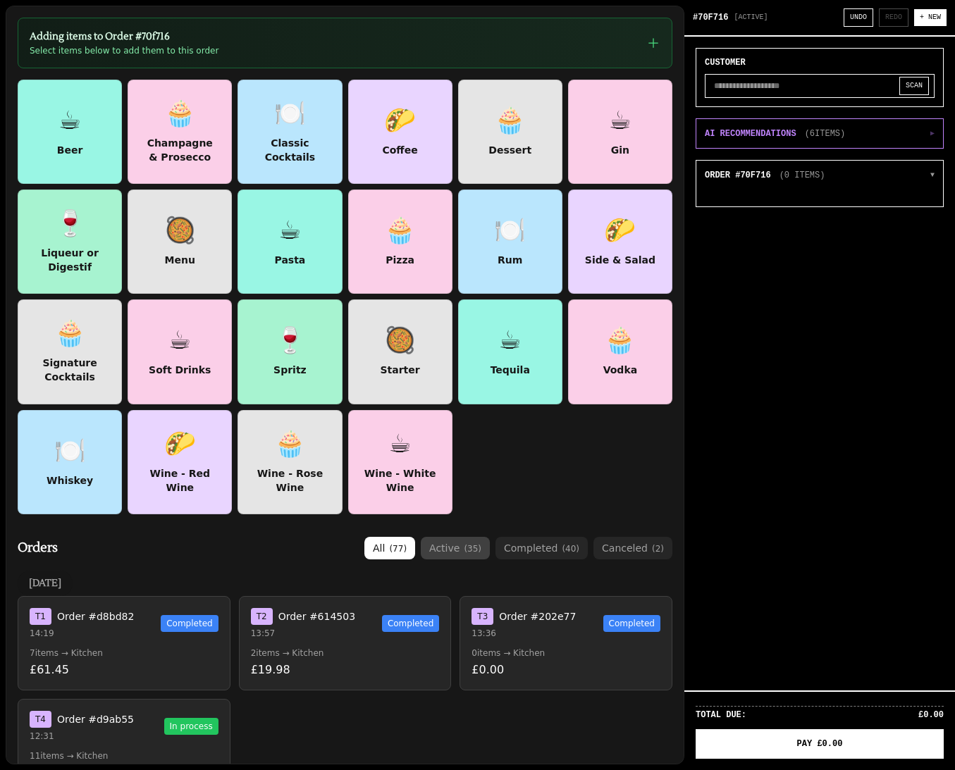
click at [483, 554] on button "active ( 35 )" at bounding box center [455, 548] width 69 height 23
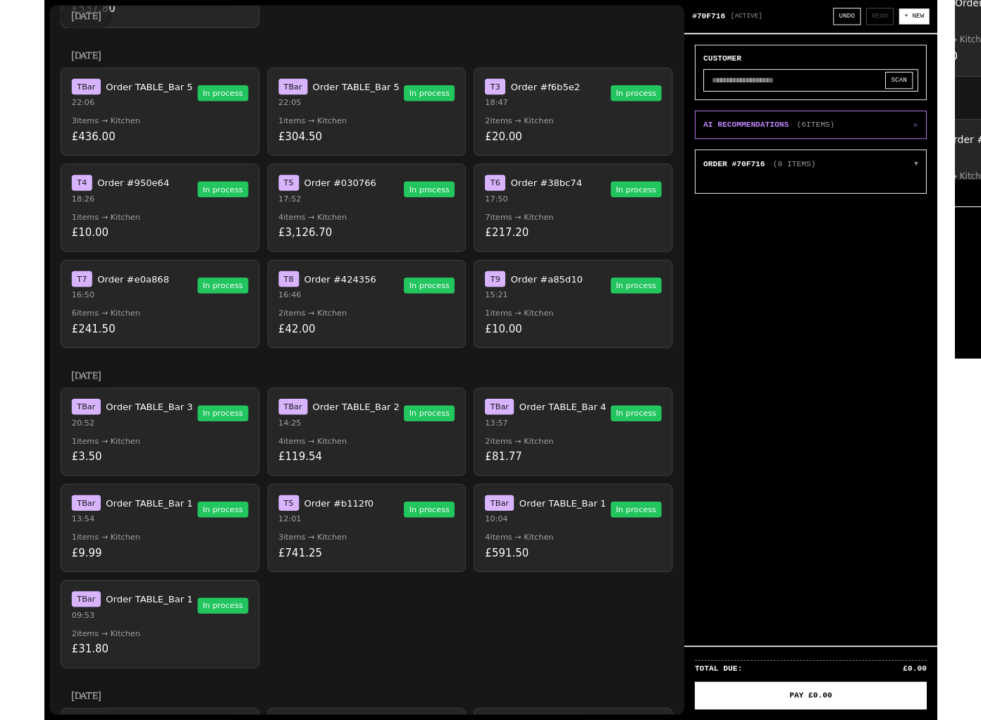
scroll to position [1752, 0]
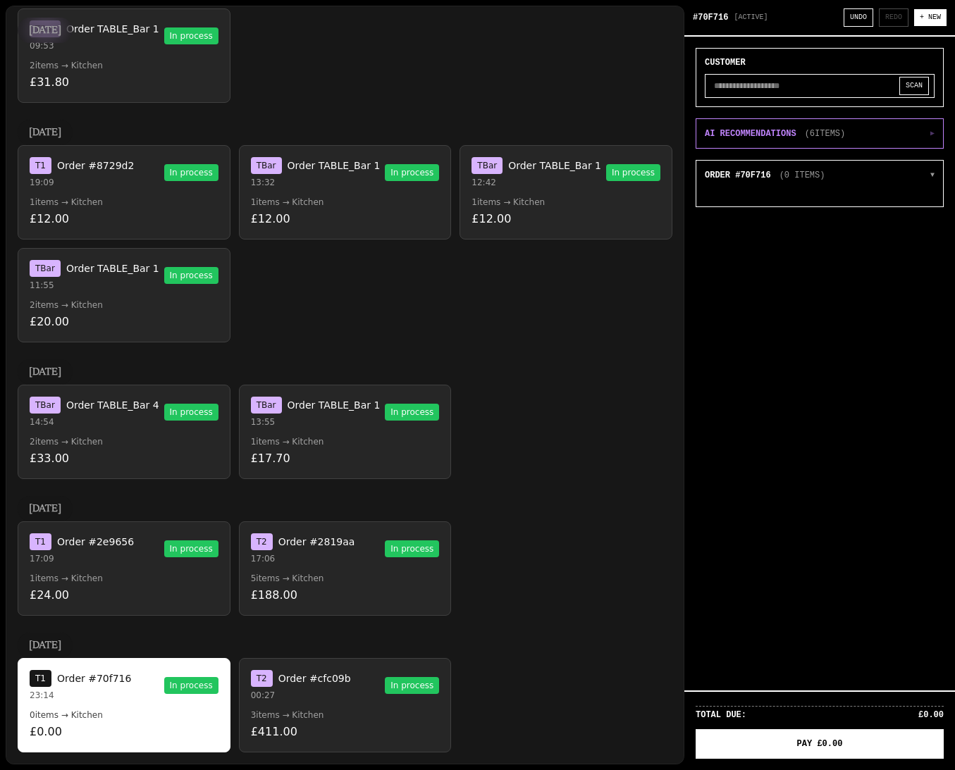
click at [329, 577] on p "5 items → Kitchen" at bounding box center [345, 578] width 189 height 11
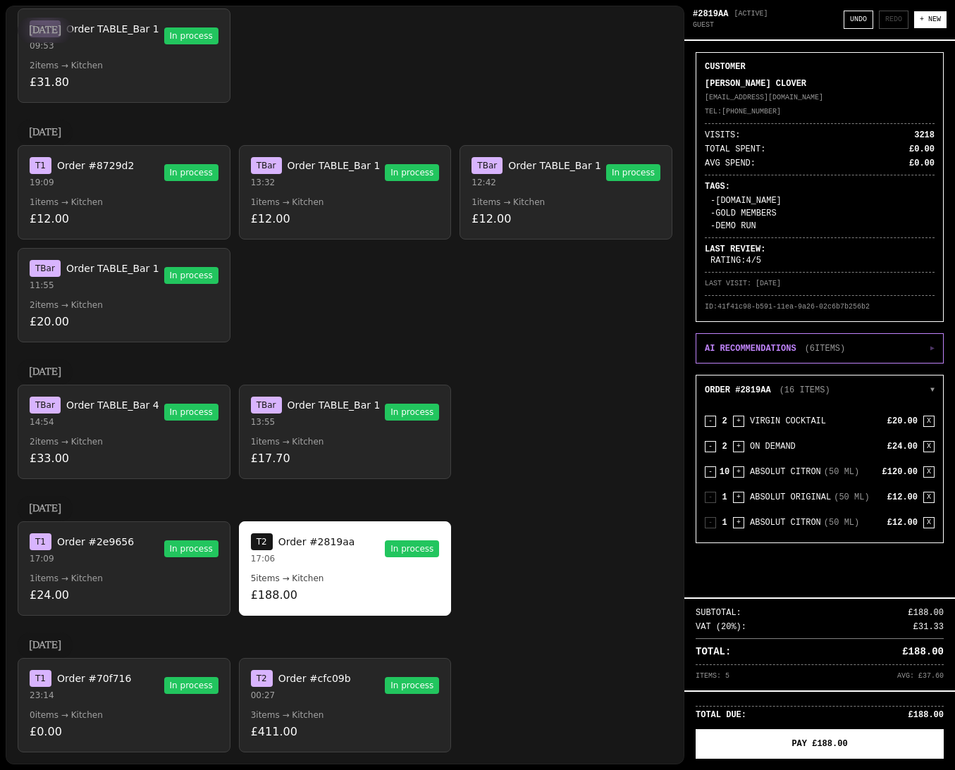
click at [133, 565] on button "T 1 Order #2e9656 17:09 In process 1 items → Kitchen £24.00" at bounding box center [124, 569] width 213 height 94
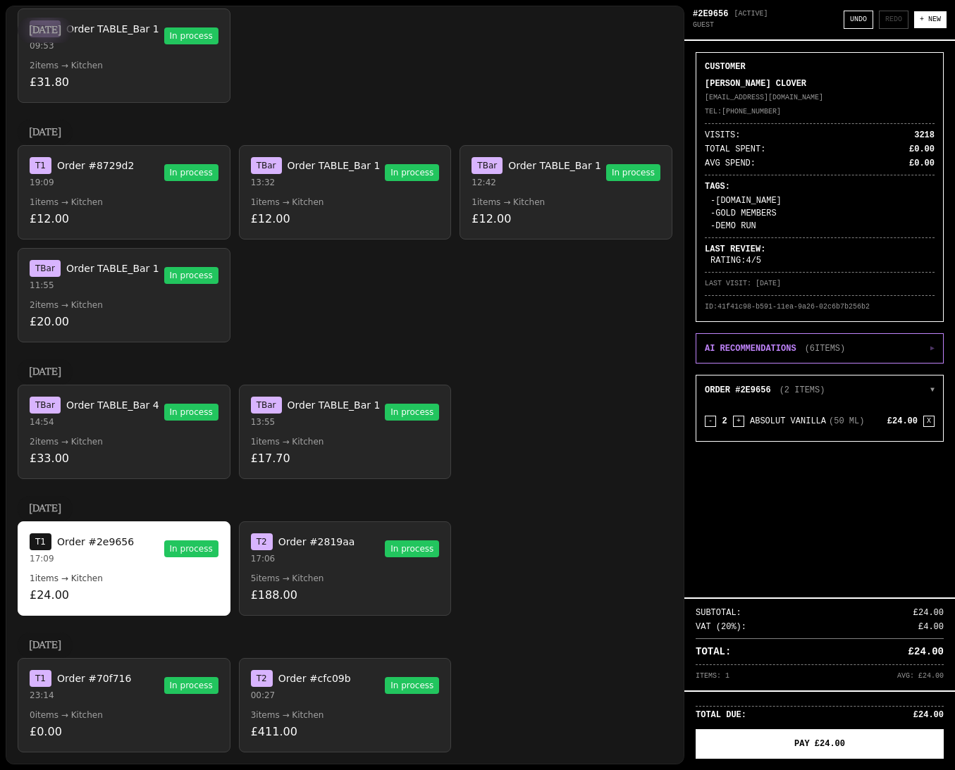
click at [150, 405] on span "Order TABLE_Bar 4" at bounding box center [112, 405] width 93 height 14
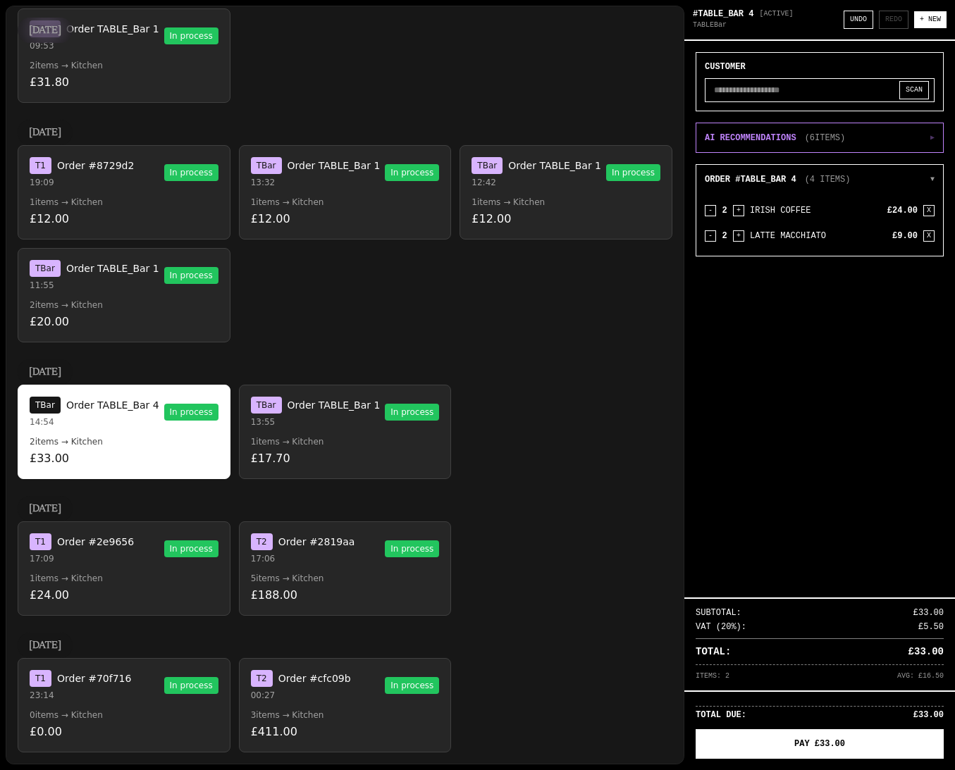
click at [284, 412] on div "T Bar Order TABLE_Bar 1" at bounding box center [316, 405] width 130 height 17
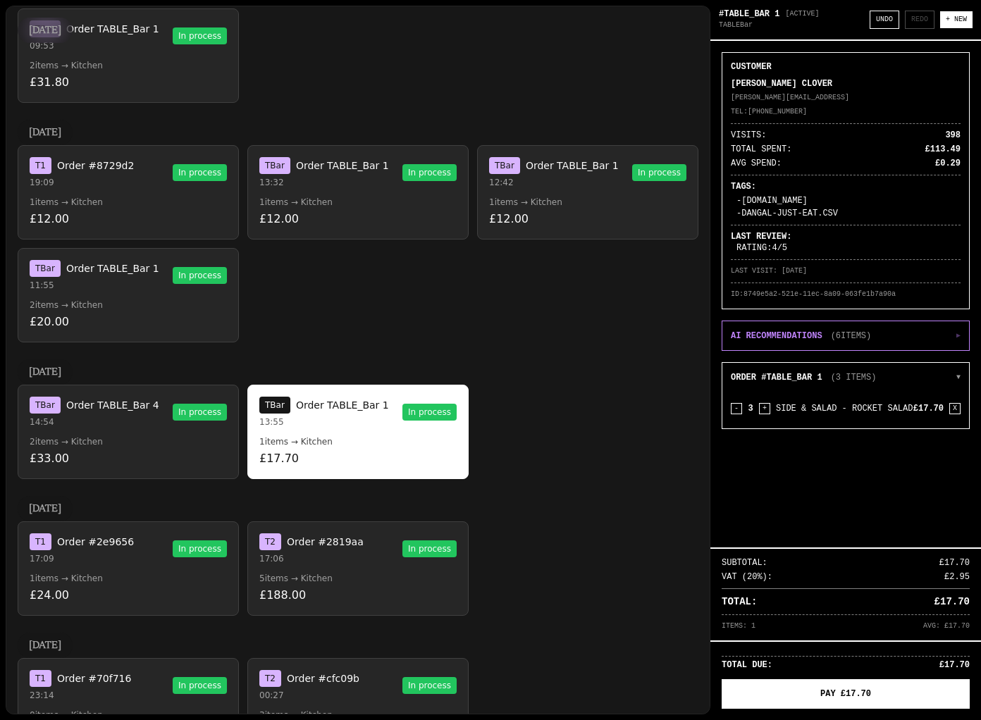
scroll to position [1956, 0]
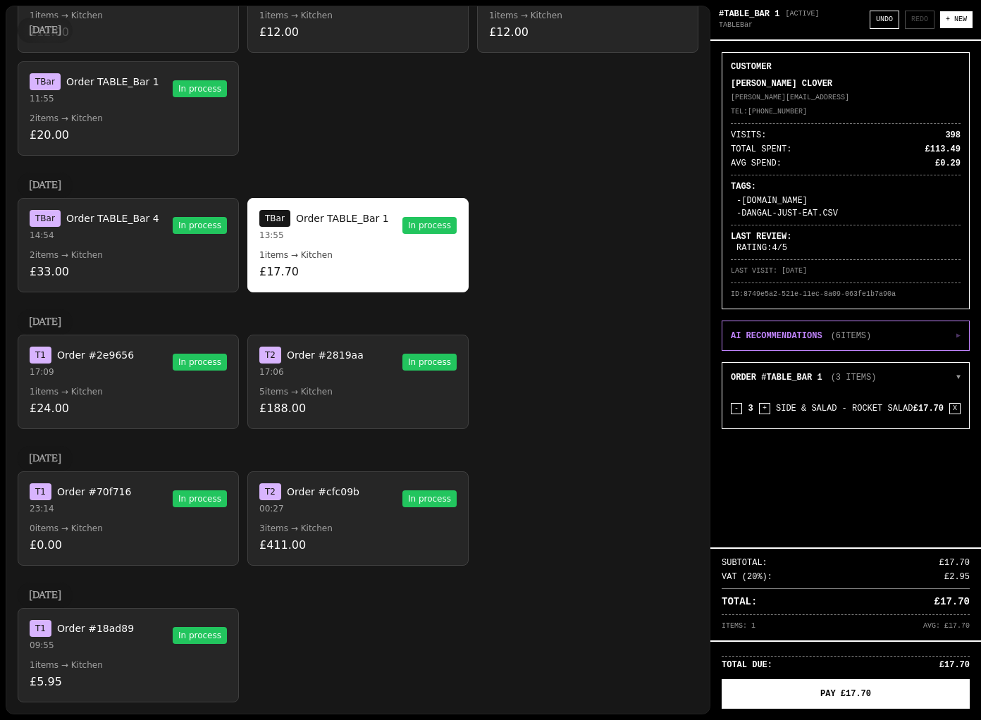
click at [116, 689] on p "£5.95" at bounding box center [128, 682] width 197 height 17
